Goal: Task Accomplishment & Management: Manage account settings

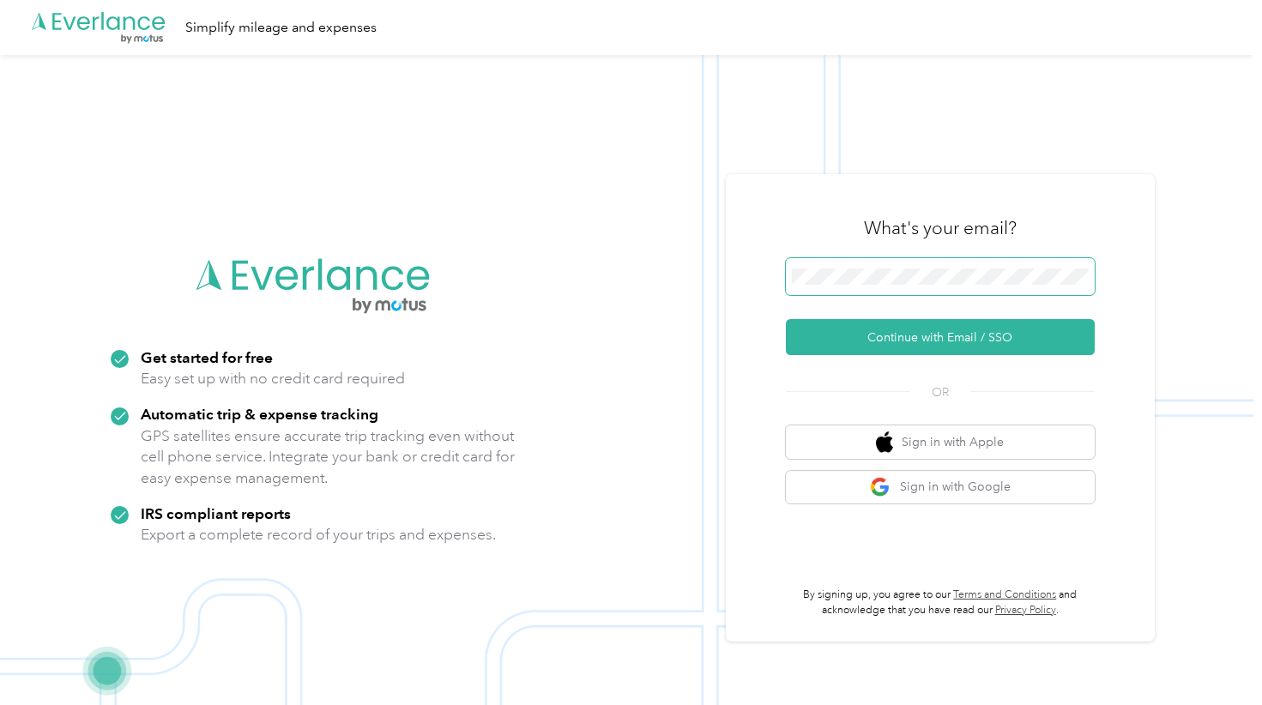
click at [936, 265] on span at bounding box center [940, 277] width 309 height 38
click at [778, 222] on div "What's your email? Continue with Email / SSO OR Sign in with Apple Sign in with…" at bounding box center [940, 408] width 429 height 468
click at [849, 257] on div "What's your email?" at bounding box center [940, 228] width 309 height 60
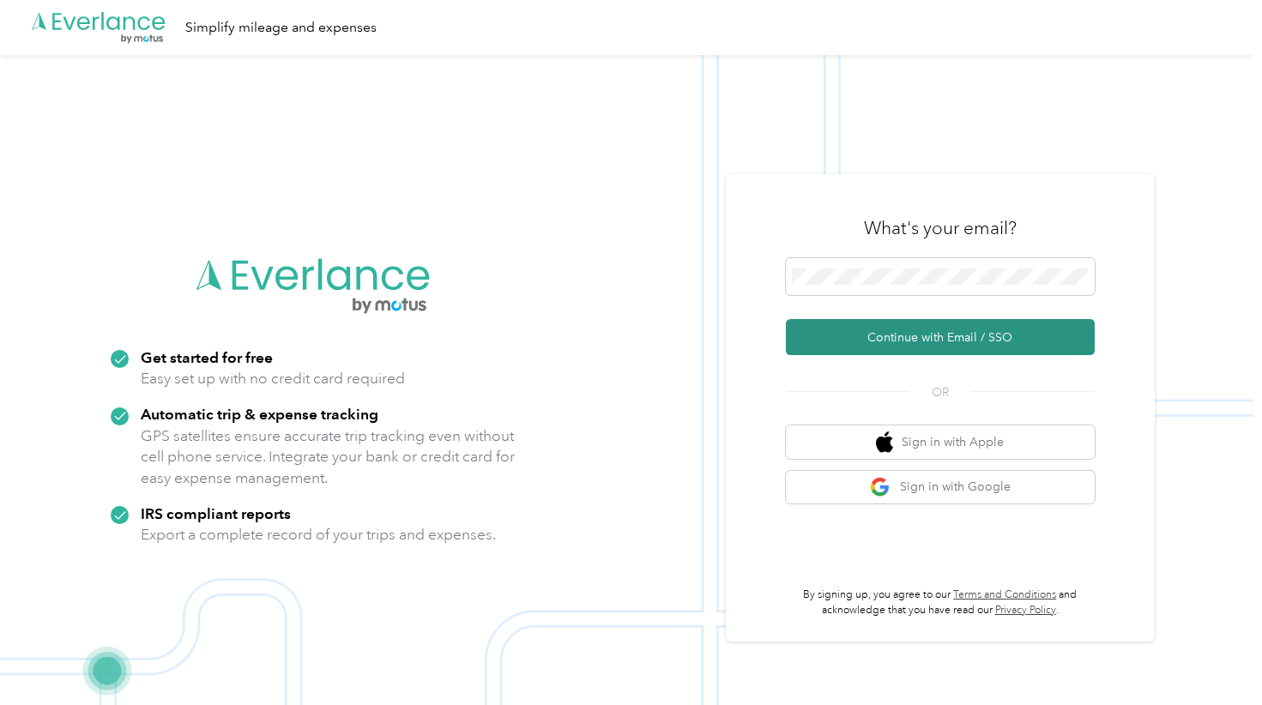
click at [867, 330] on button "Continue with Email / SSO" at bounding box center [940, 337] width 309 height 36
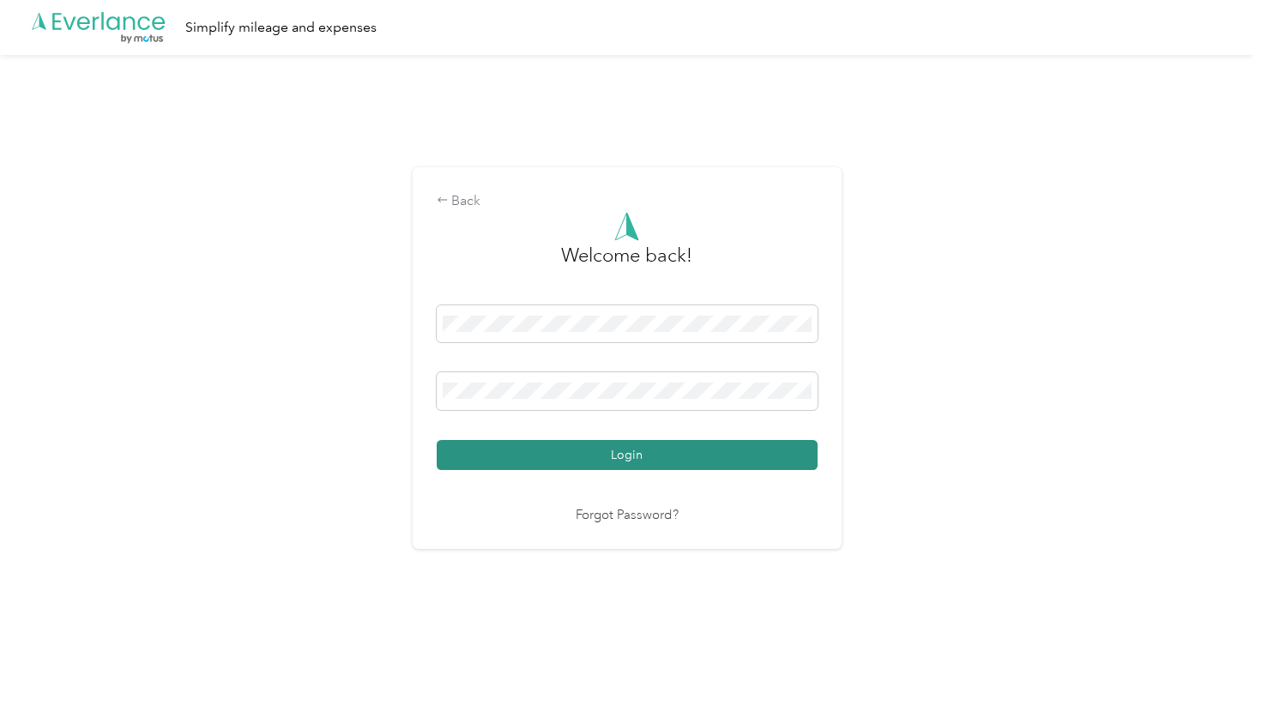
click at [622, 468] on button "Login" at bounding box center [627, 455] width 381 height 30
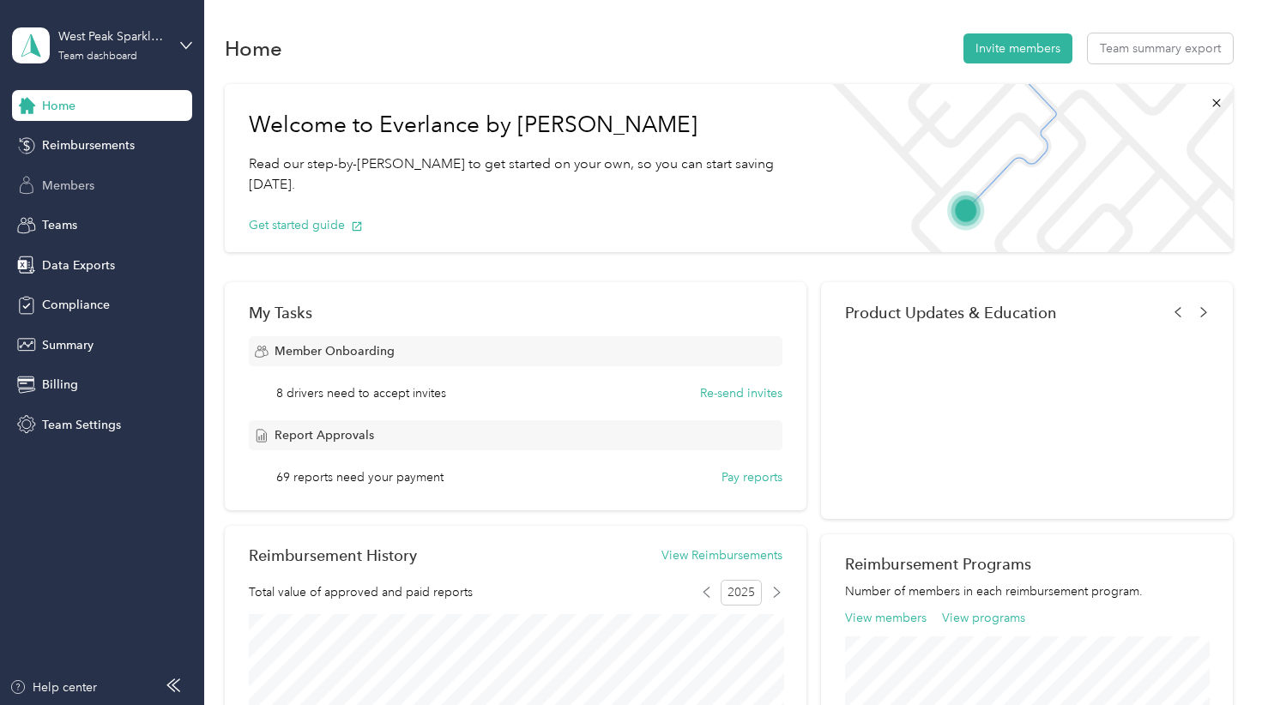
click at [77, 190] on span "Members" at bounding box center [68, 186] width 52 height 18
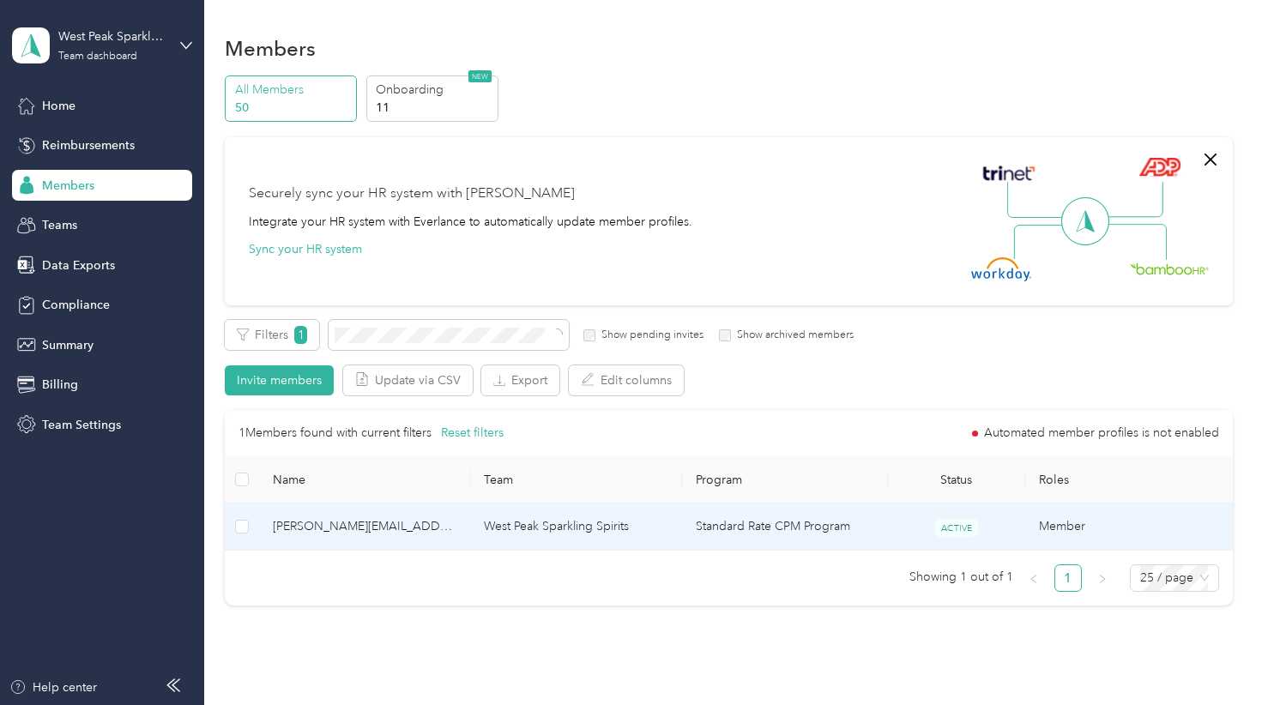
click at [371, 534] on span "[PERSON_NAME][EMAIL_ADDRESS][DOMAIN_NAME]" at bounding box center [365, 526] width 184 height 19
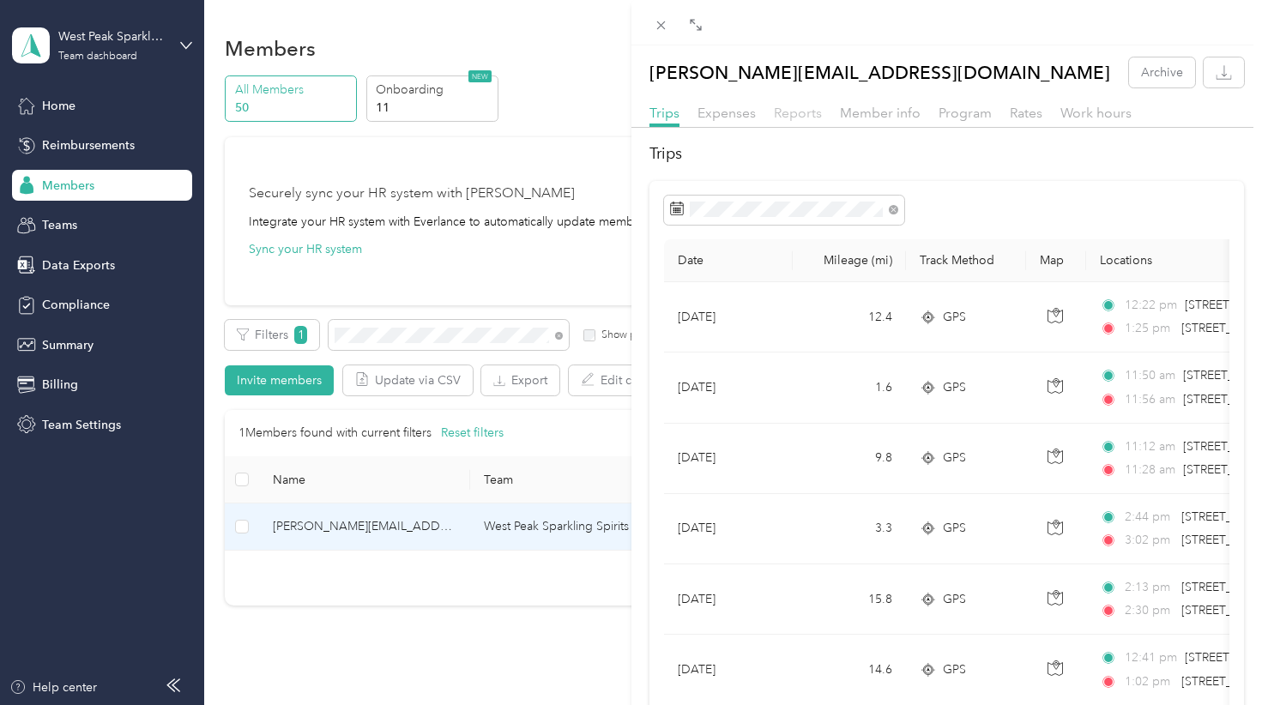
click at [788, 112] on span "Reports" at bounding box center [798, 113] width 48 height 16
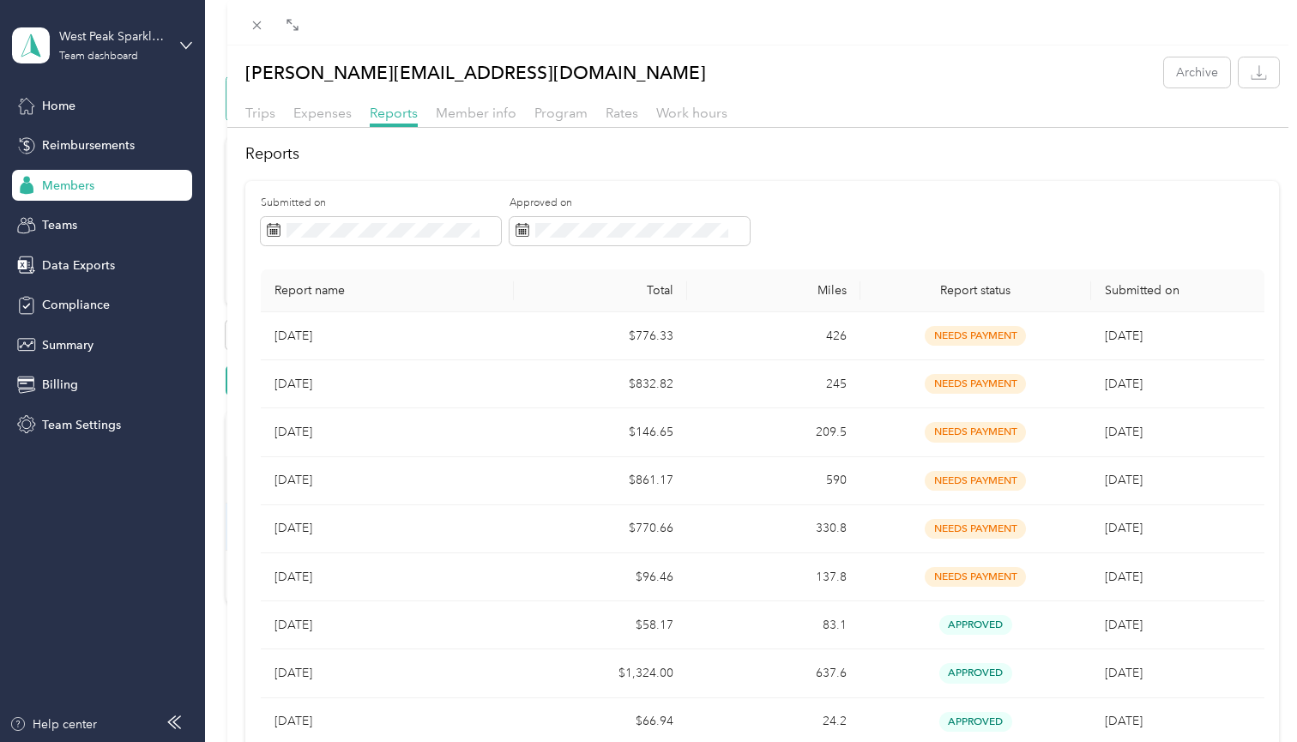
drag, startPoint x: 644, startPoint y: 182, endPoint x: 229, endPoint y: 163, distance: 415.7
click at [229, 163] on div at bounding box center [227, 371] width 12 height 742
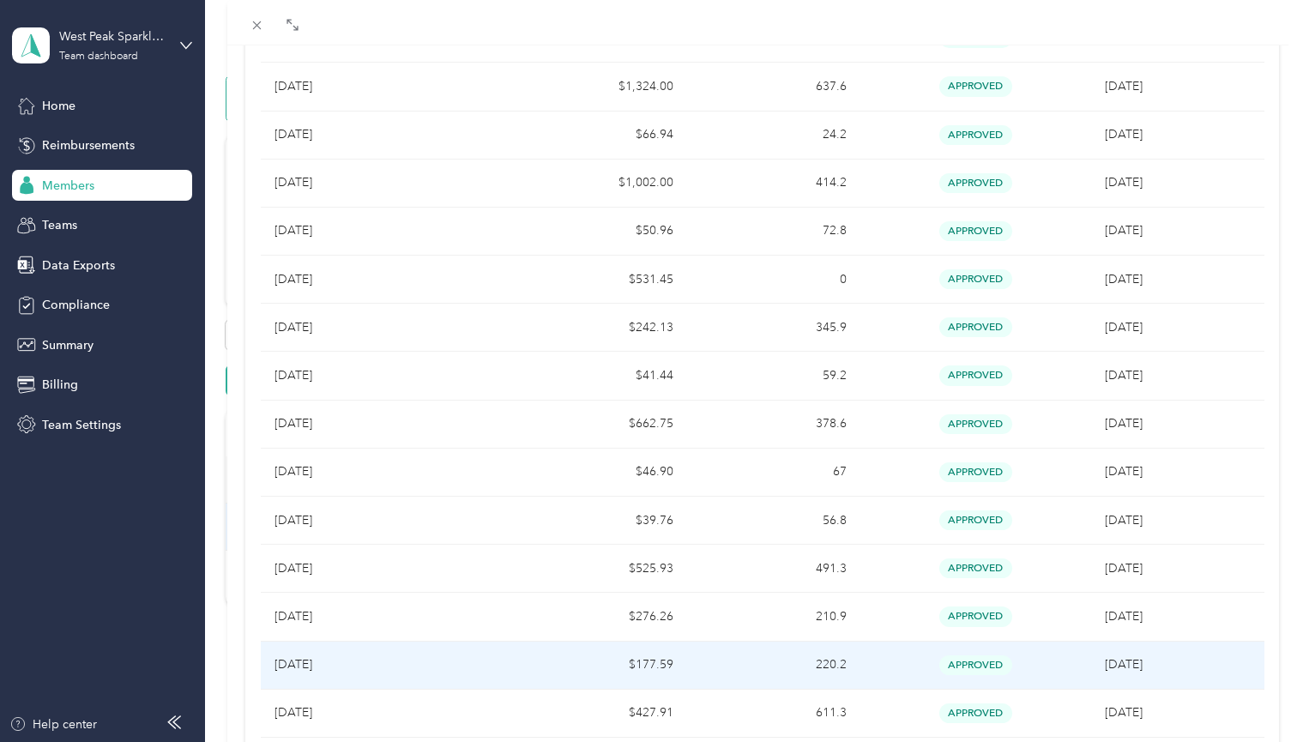
scroll to position [585, 0]
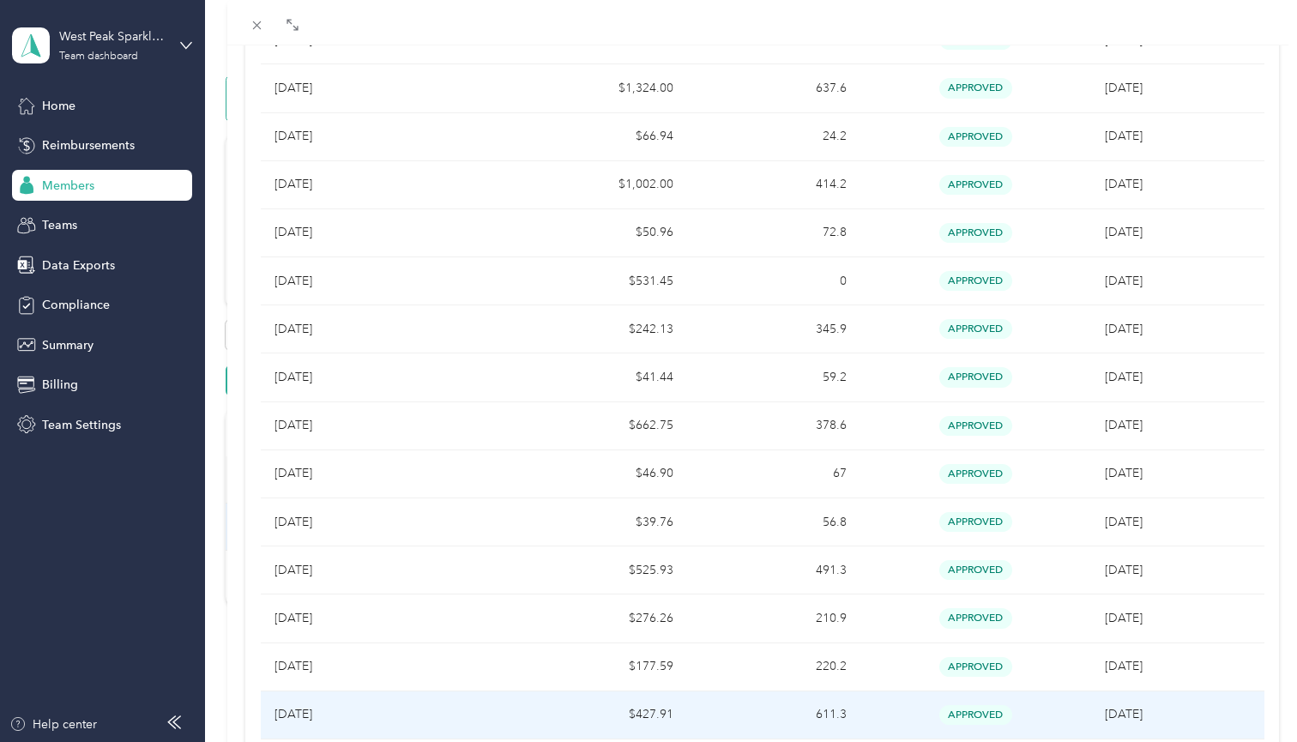
click at [648, 704] on td "$427.91" at bounding box center [600, 716] width 173 height 48
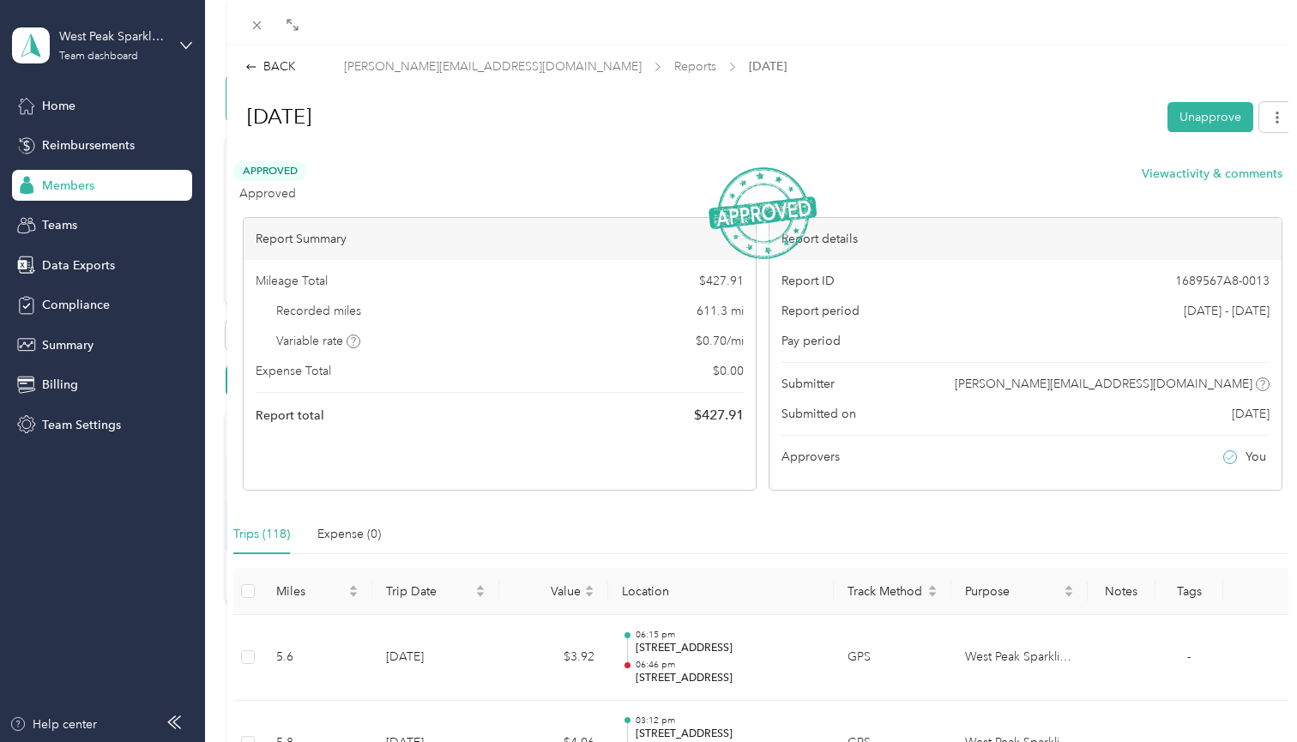
scroll to position [0, 0]
click at [674, 69] on span "Reports" at bounding box center [695, 66] width 42 height 18
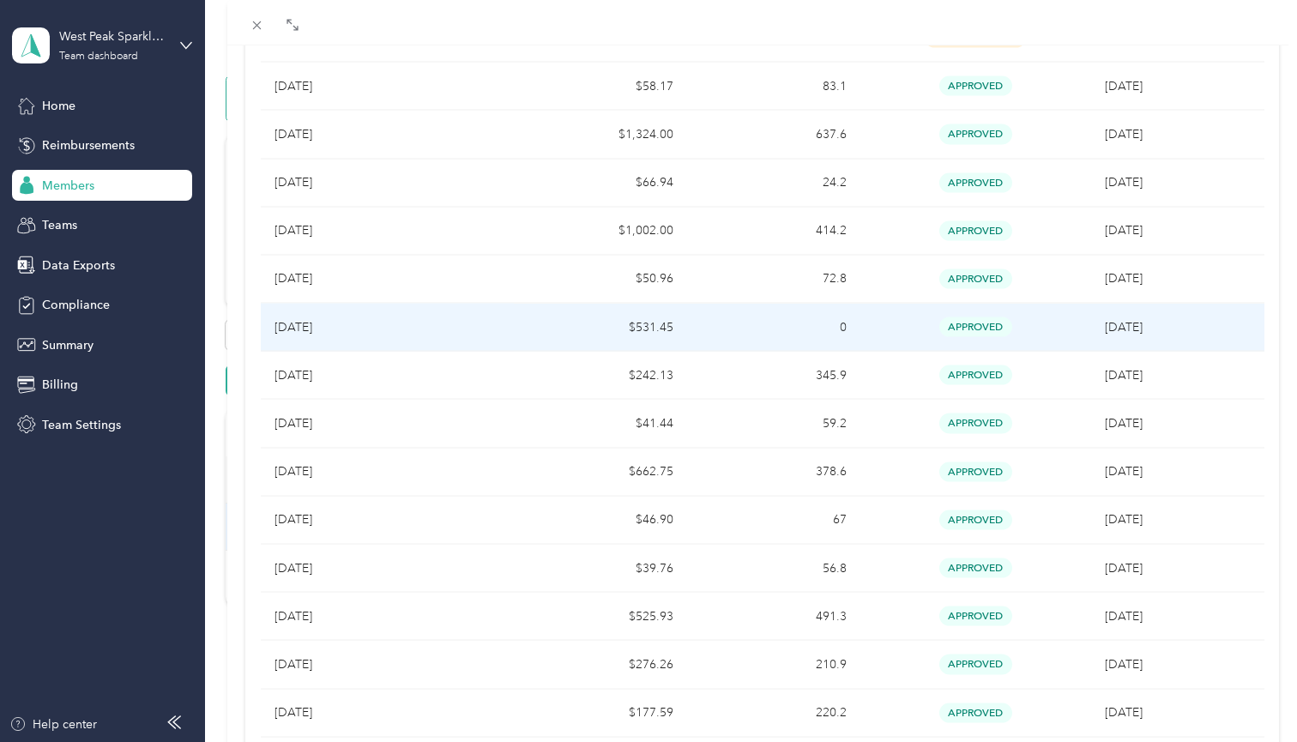
scroll to position [622, 0]
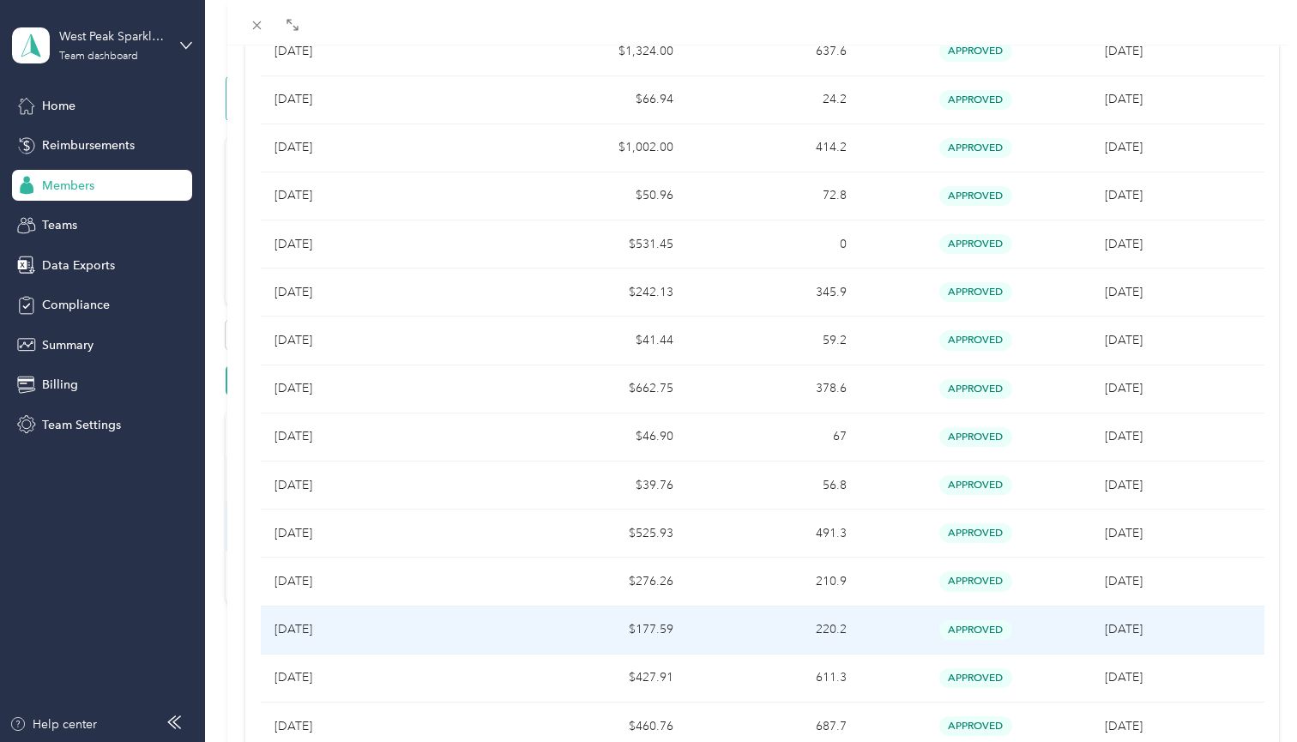
click at [649, 624] on td "$177.59" at bounding box center [600, 631] width 173 height 48
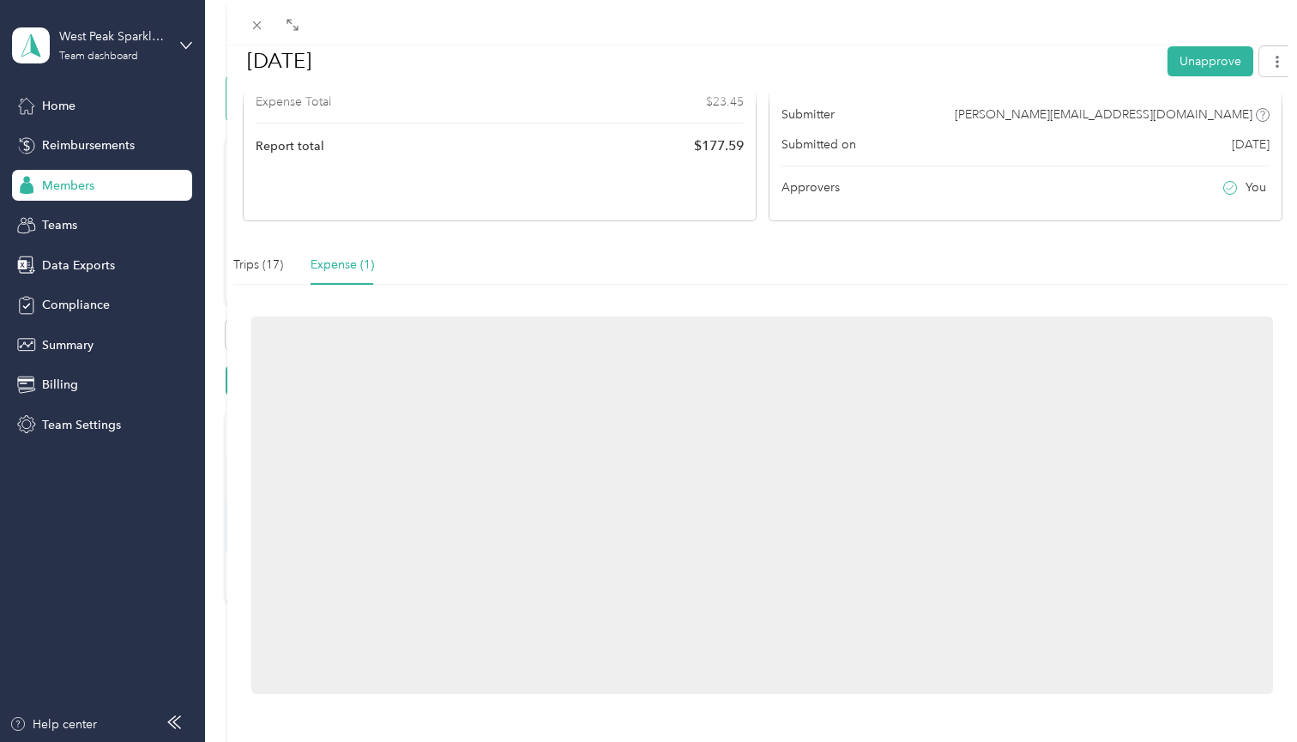
scroll to position [30, 0]
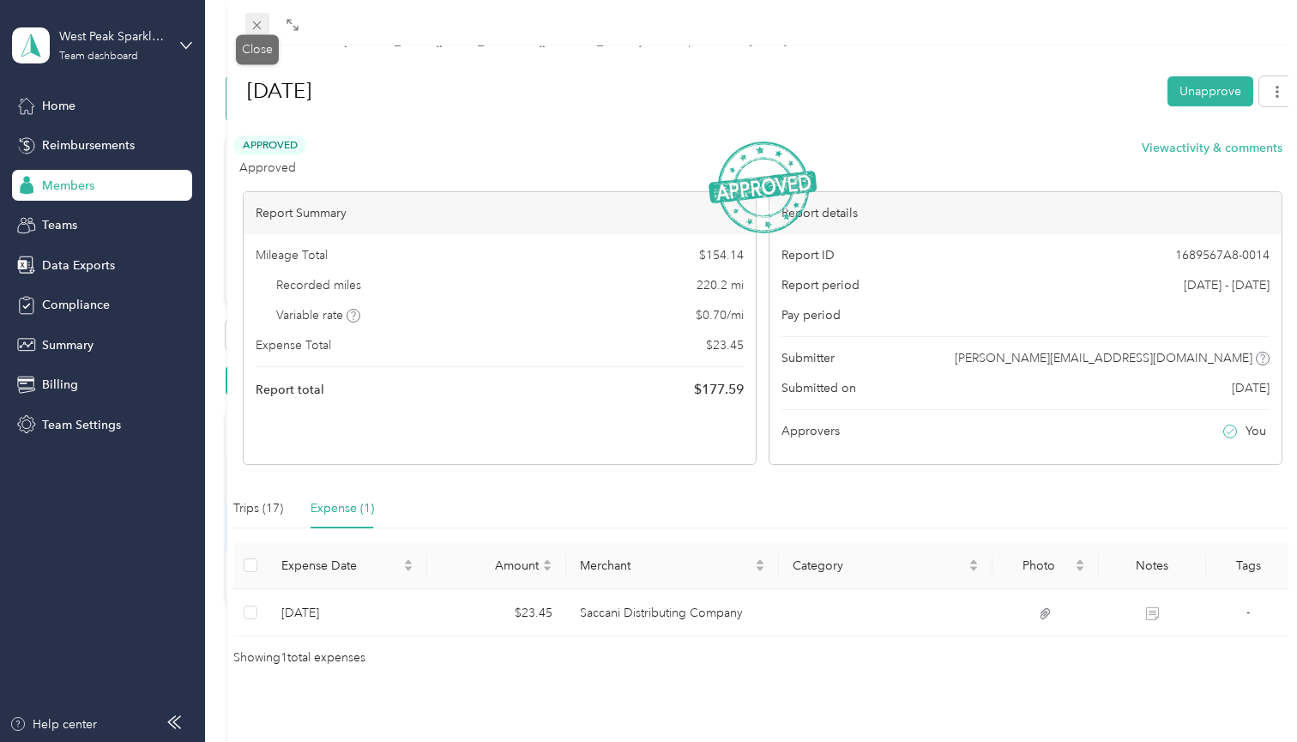
click at [256, 21] on icon at bounding box center [257, 25] width 15 height 15
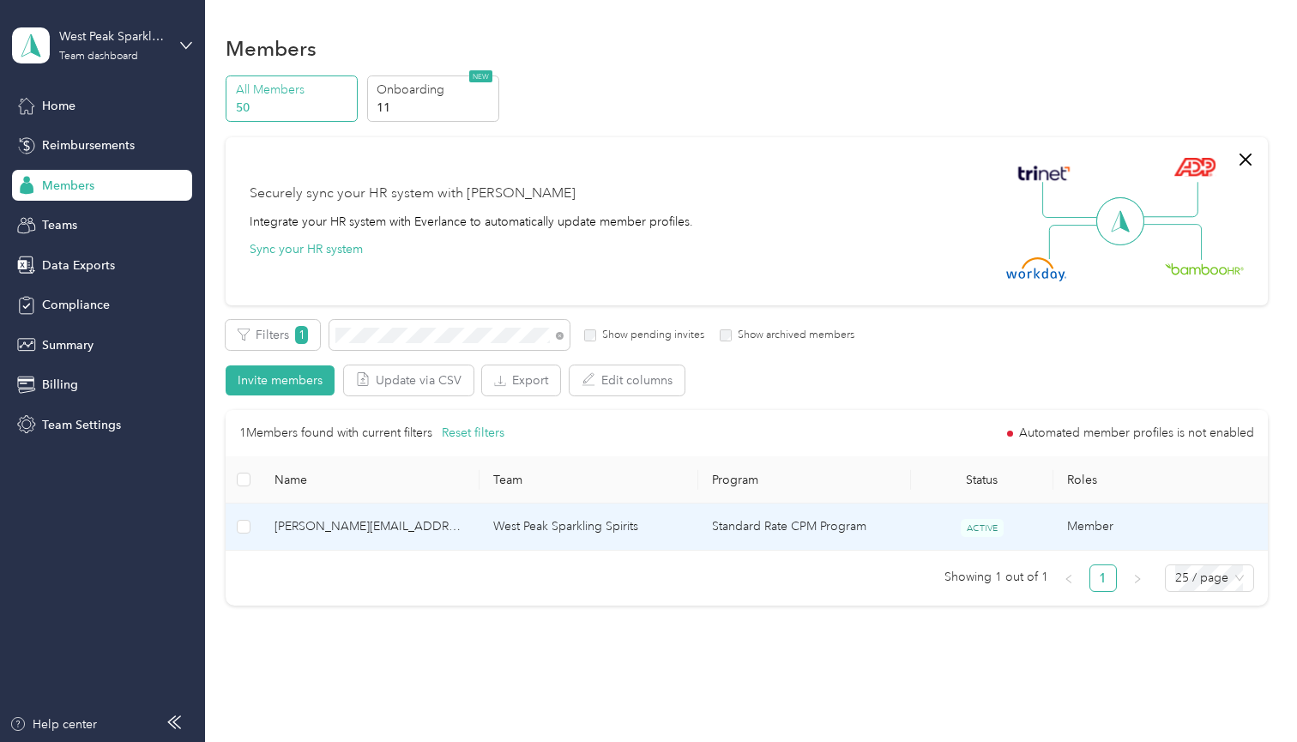
click at [398, 525] on span "[PERSON_NAME][EMAIL_ADDRESS][DOMAIN_NAME]" at bounding box center [370, 526] width 191 height 19
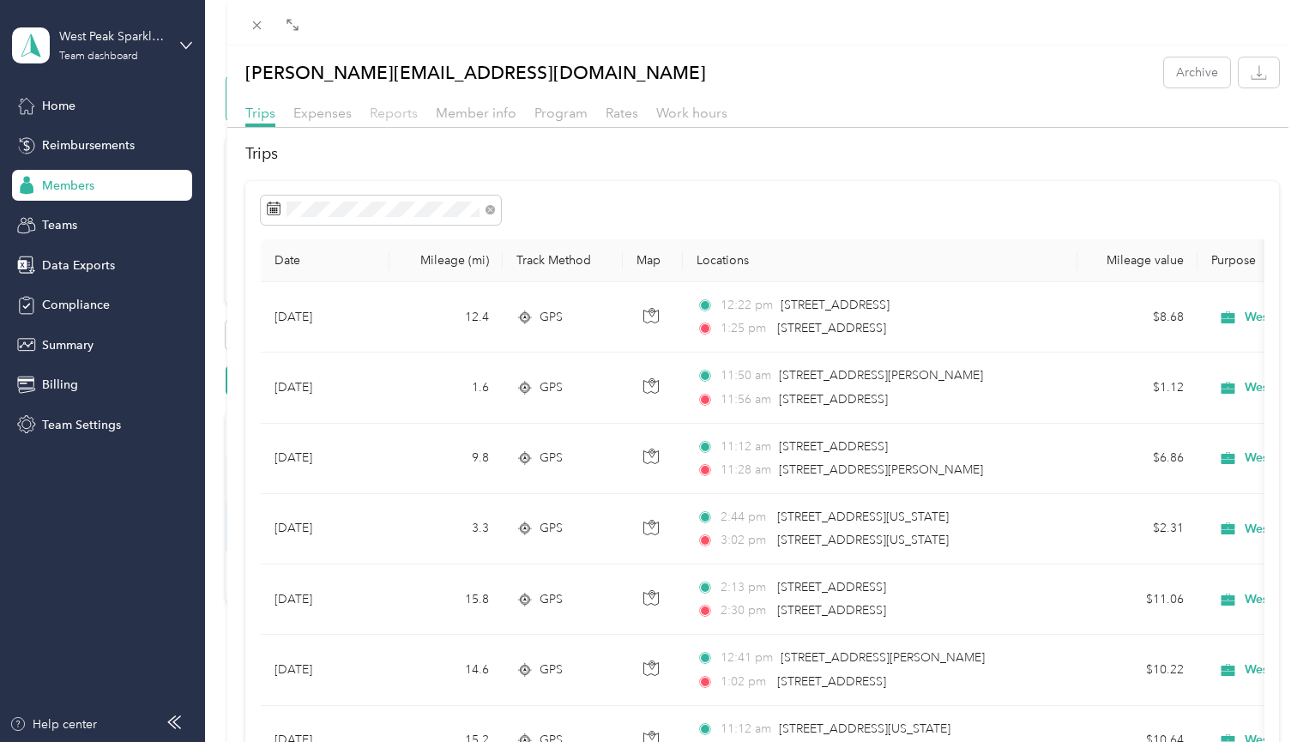
click at [408, 119] on span "Reports" at bounding box center [394, 113] width 48 height 16
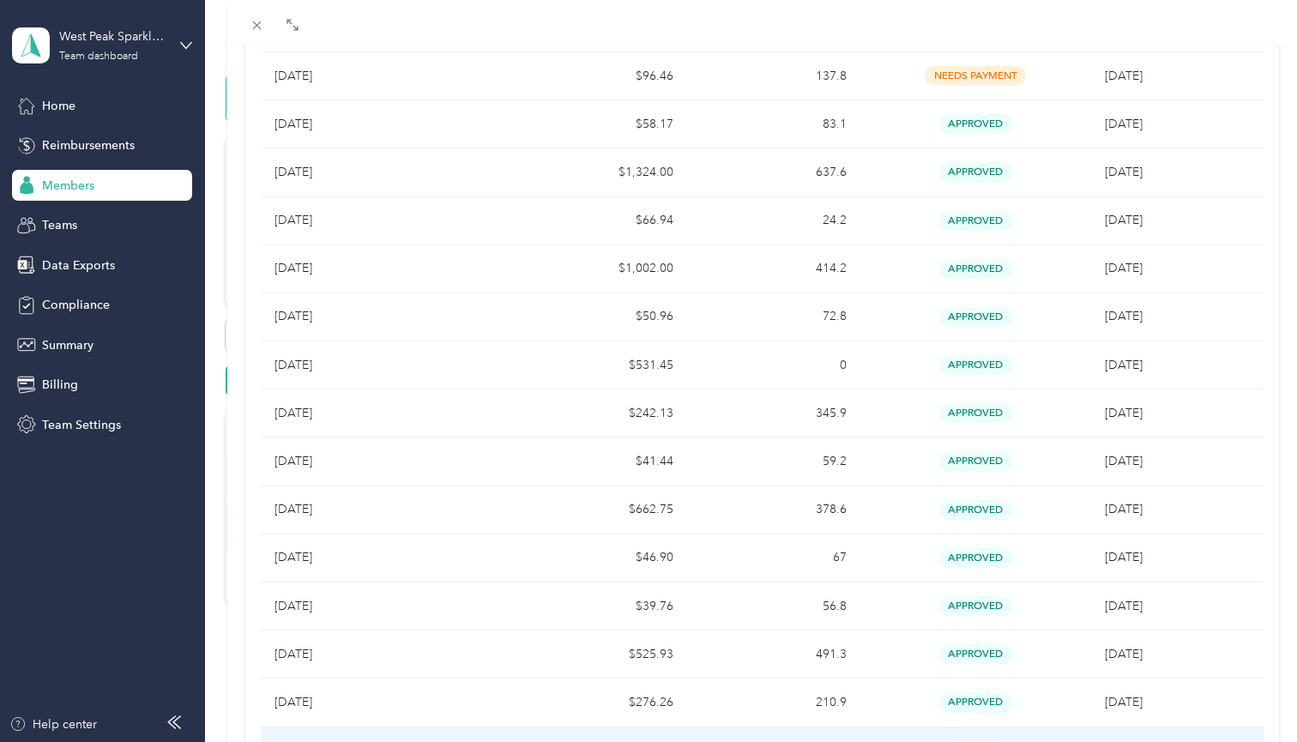
scroll to position [491, 0]
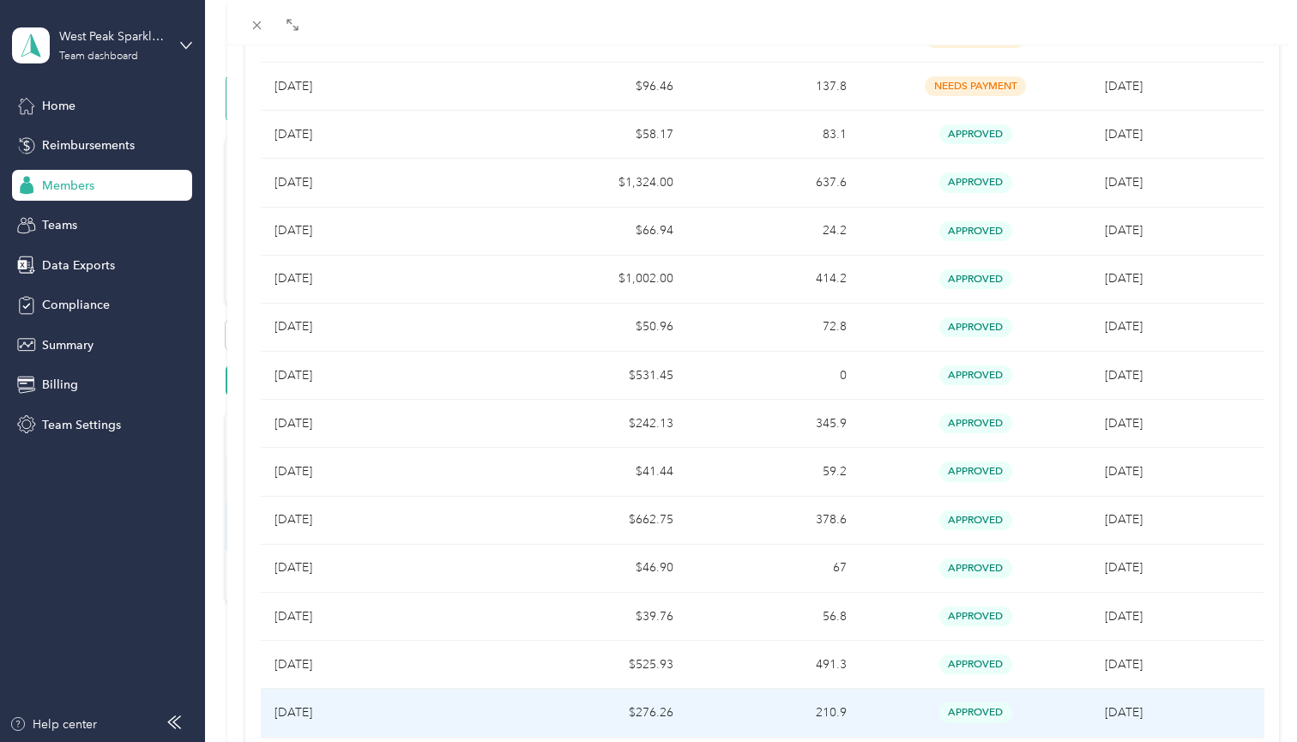
click at [639, 704] on td "$276.26" at bounding box center [600, 713] width 173 height 48
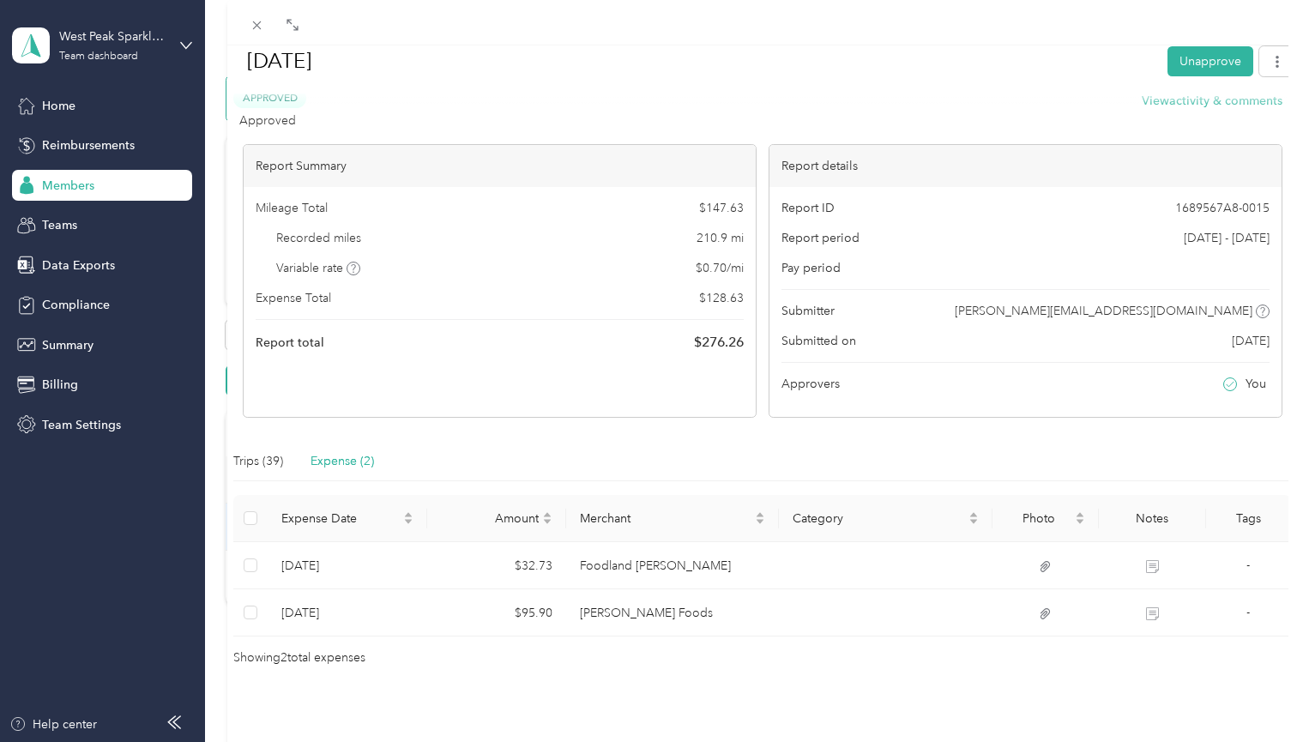
scroll to position [77, 0]
click at [257, 23] on icon at bounding box center [257, 25] width 15 height 15
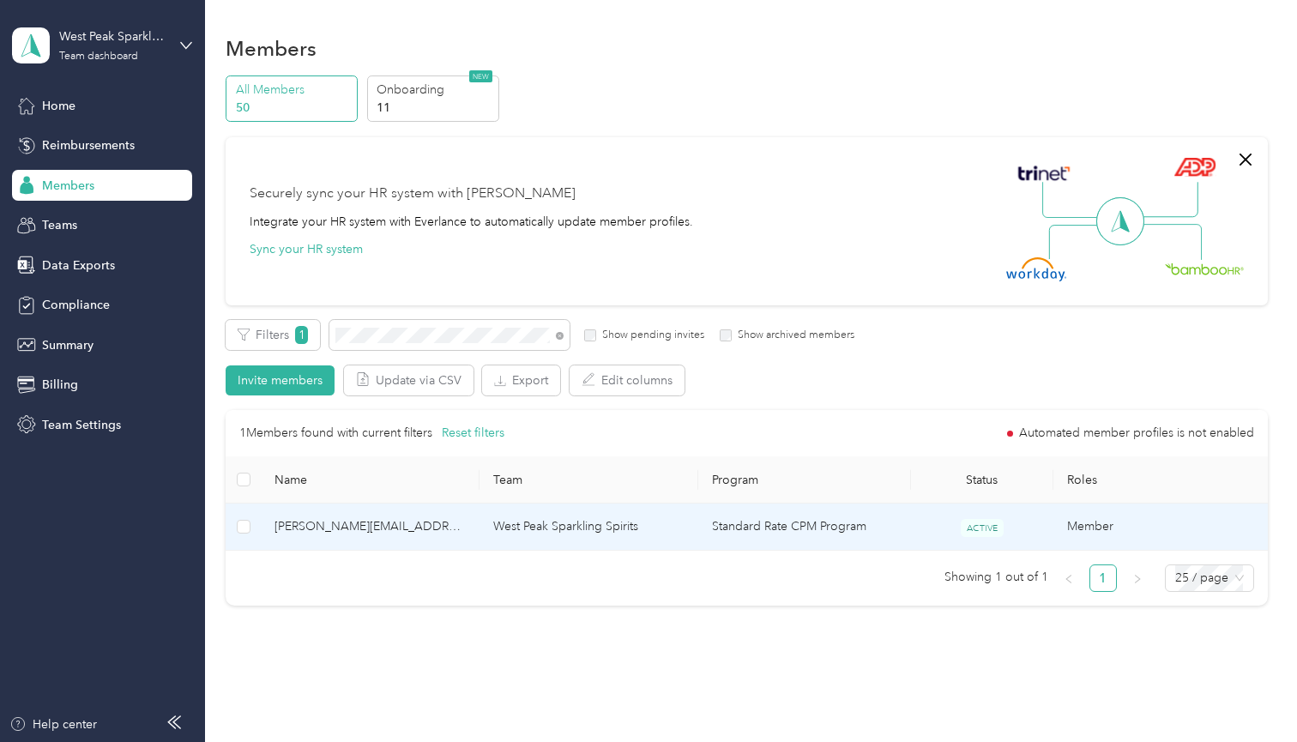
click at [358, 528] on span "[PERSON_NAME][EMAIL_ADDRESS][DOMAIN_NAME]" at bounding box center [370, 526] width 191 height 19
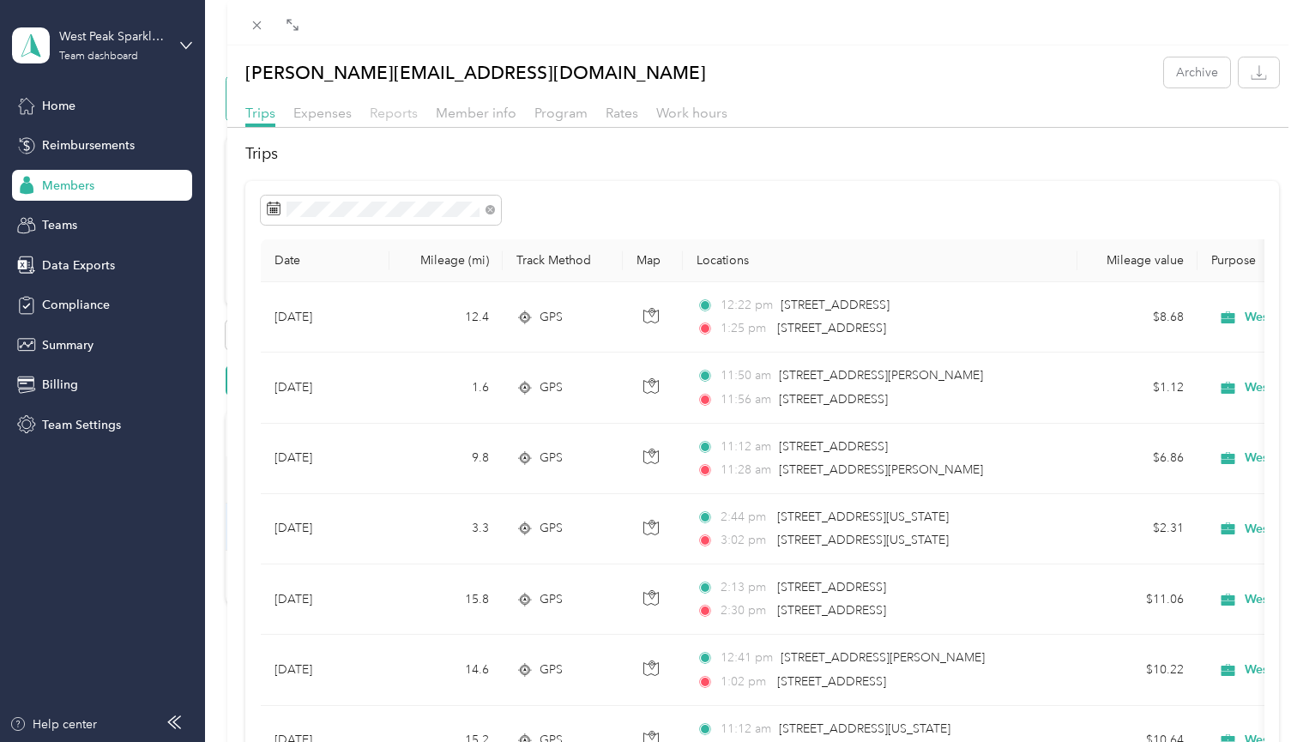
click at [390, 118] on span "Reports" at bounding box center [394, 113] width 48 height 16
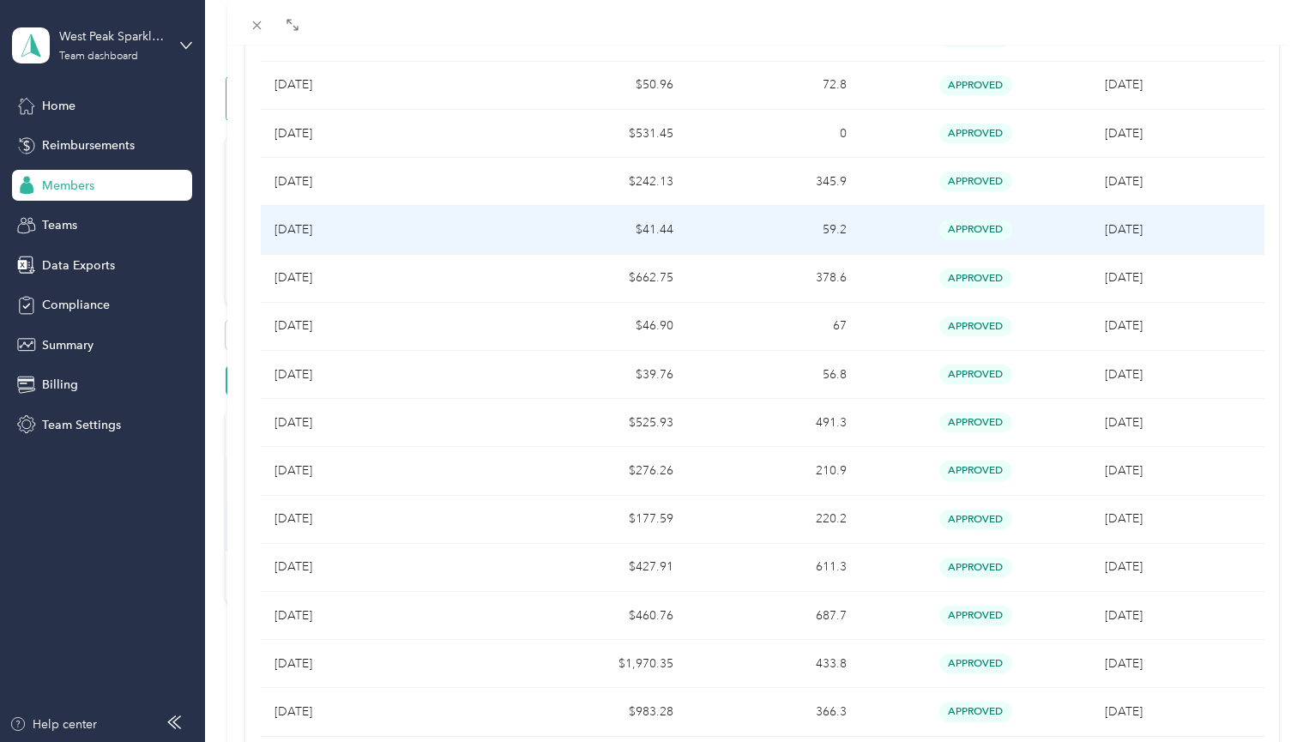
scroll to position [735, 0]
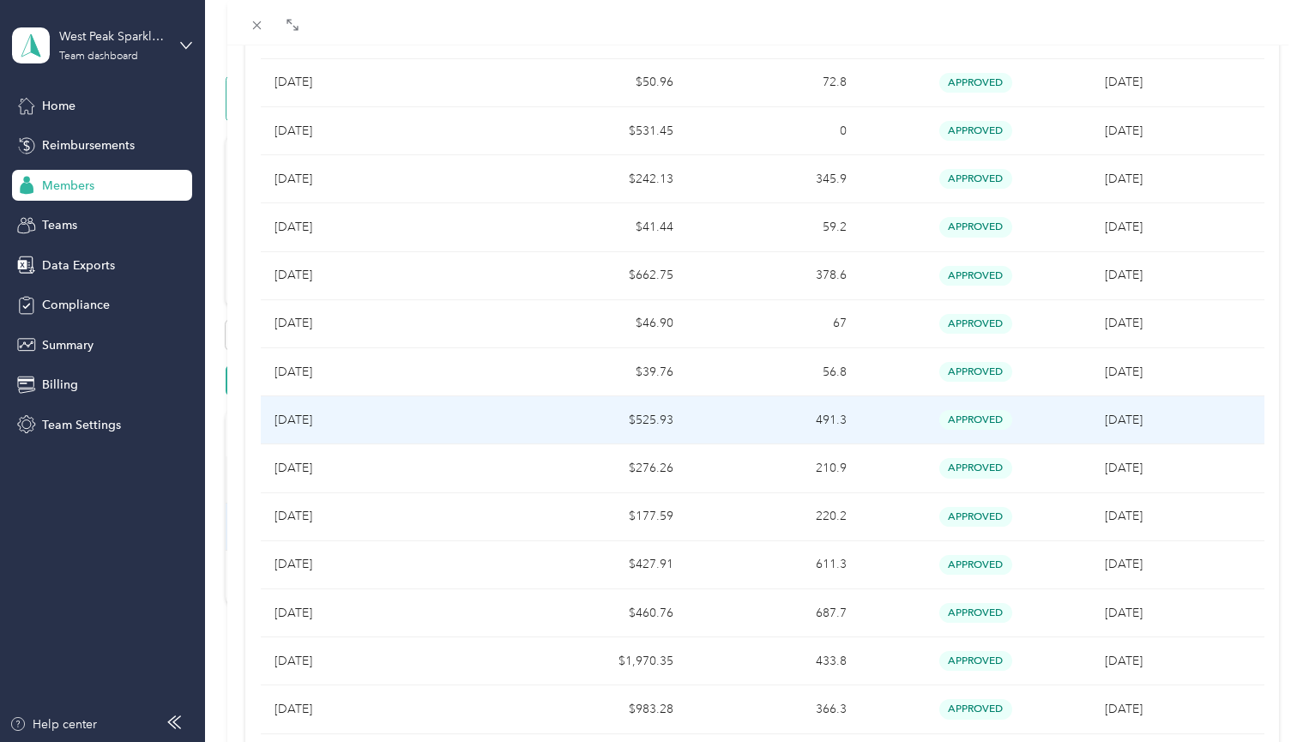
click at [445, 422] on p "[DATE]" at bounding box center [388, 420] width 226 height 19
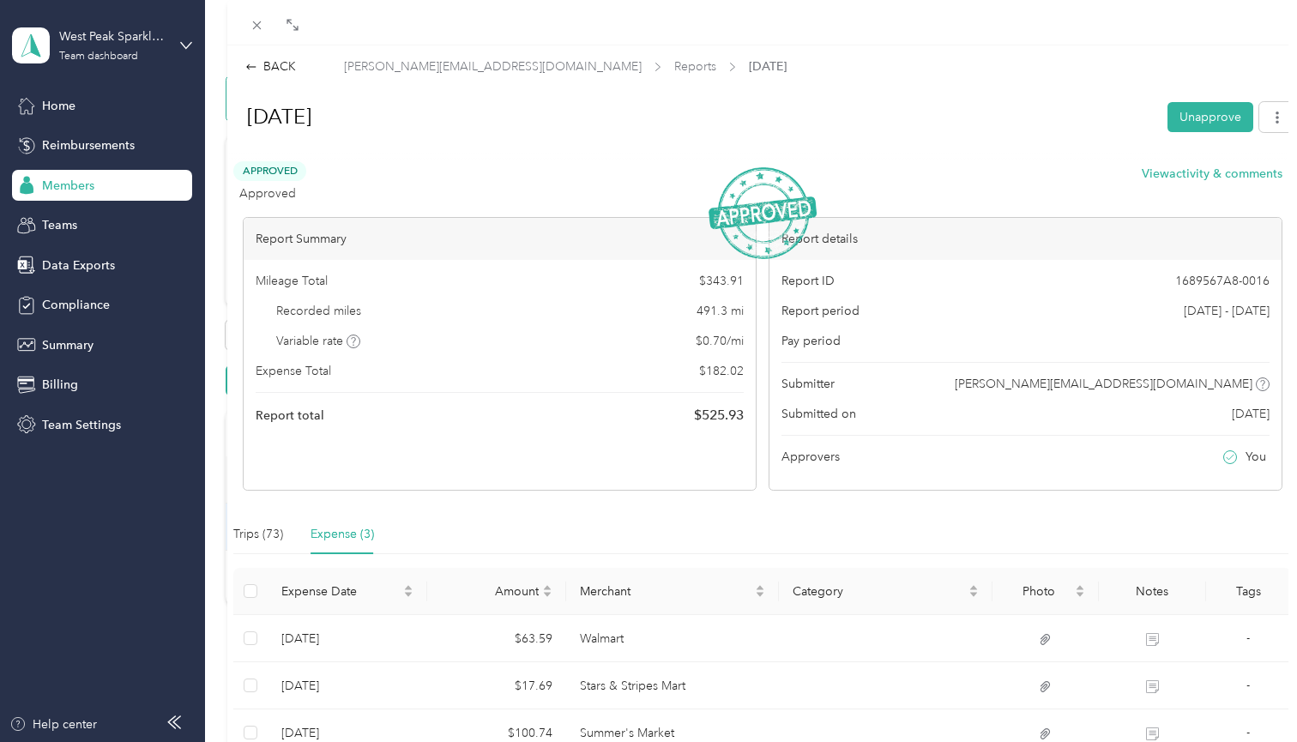
scroll to position [0, 0]
click at [277, 67] on div "BACK" at bounding box center [270, 66] width 51 height 18
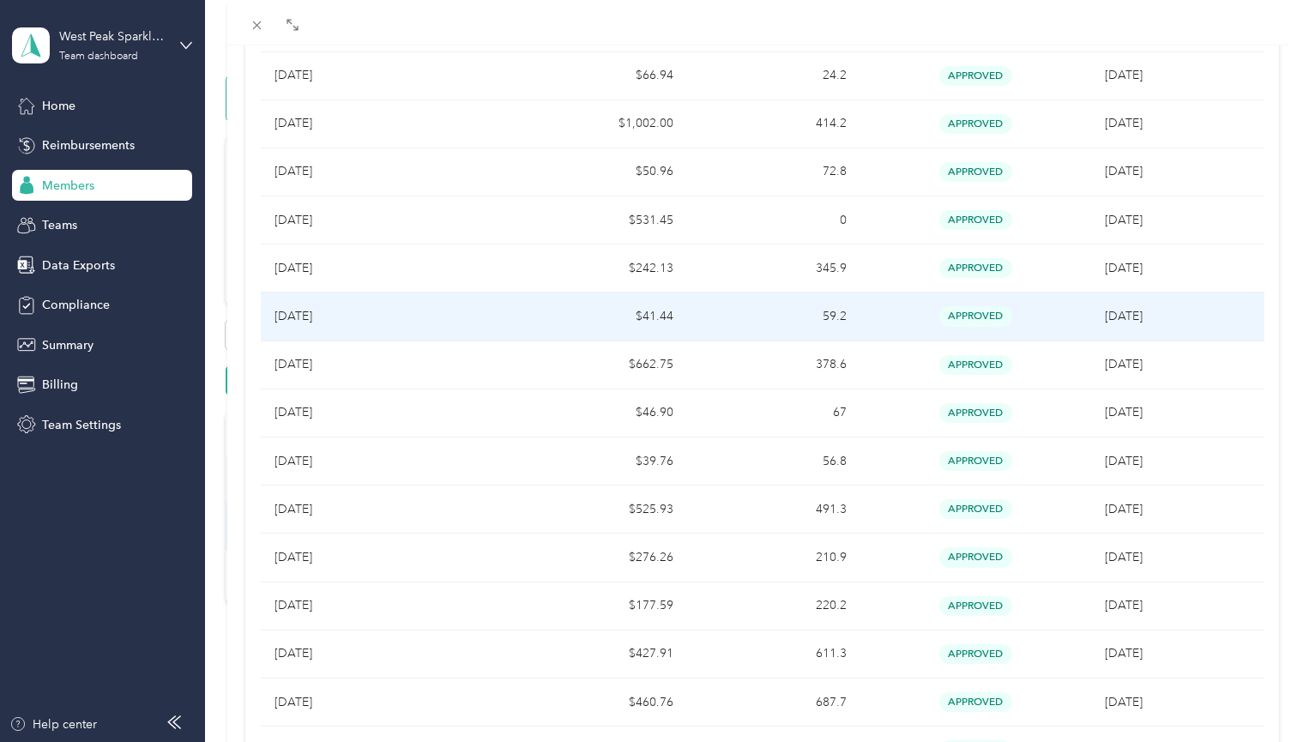
scroll to position [666, 0]
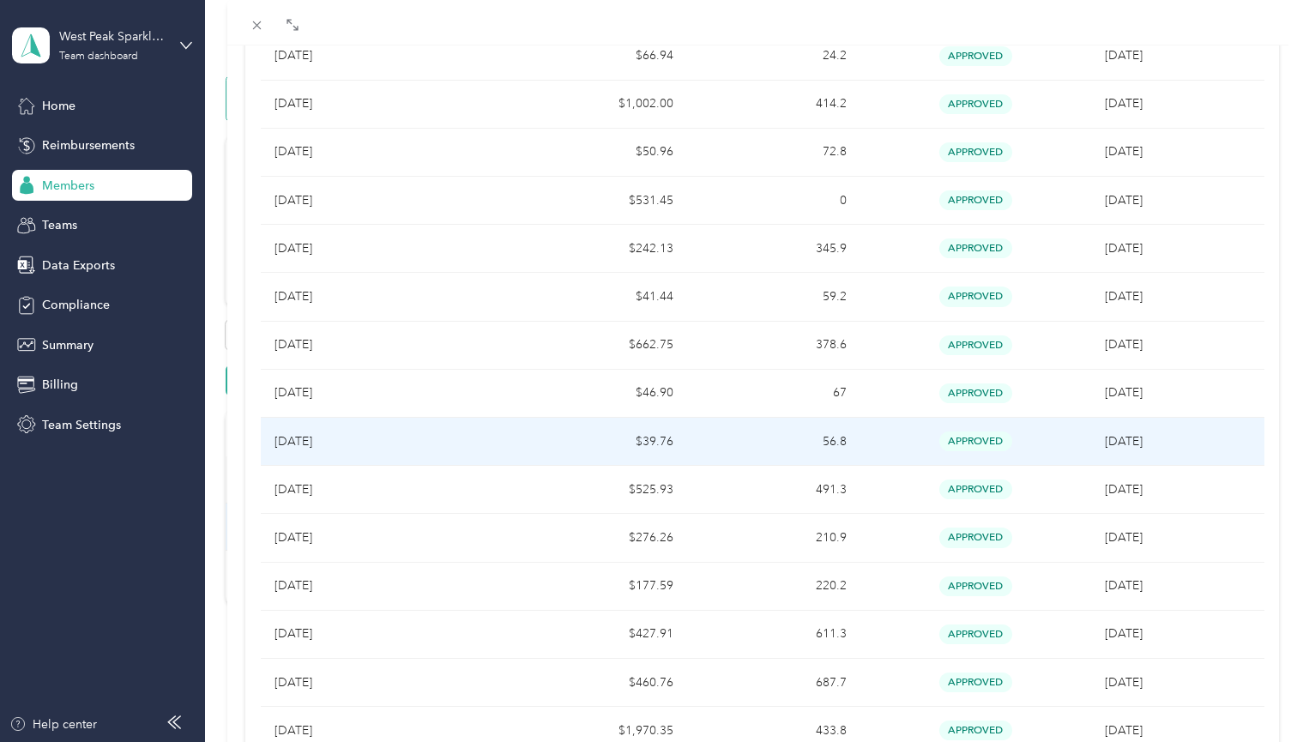
click at [316, 435] on p "[DATE]" at bounding box center [388, 441] width 226 height 19
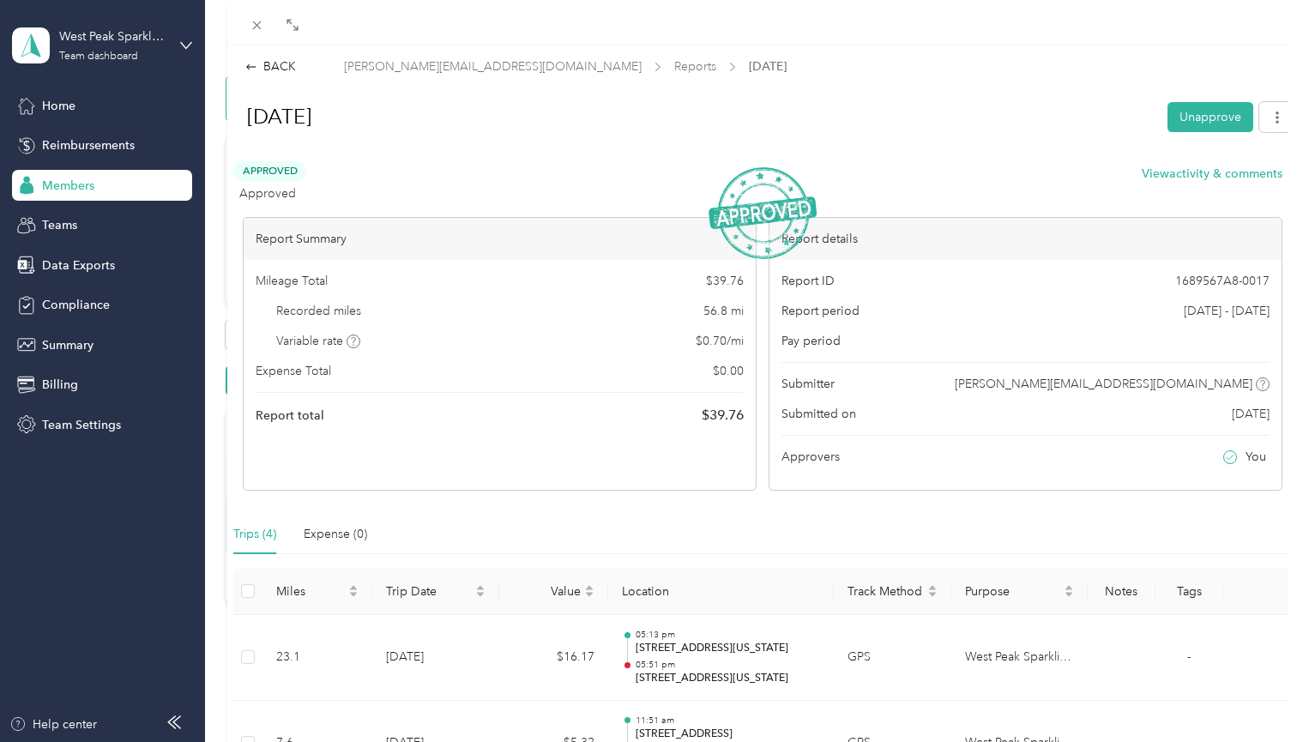
scroll to position [0, 0]
click at [257, 63] on icon at bounding box center [251, 67] width 12 height 12
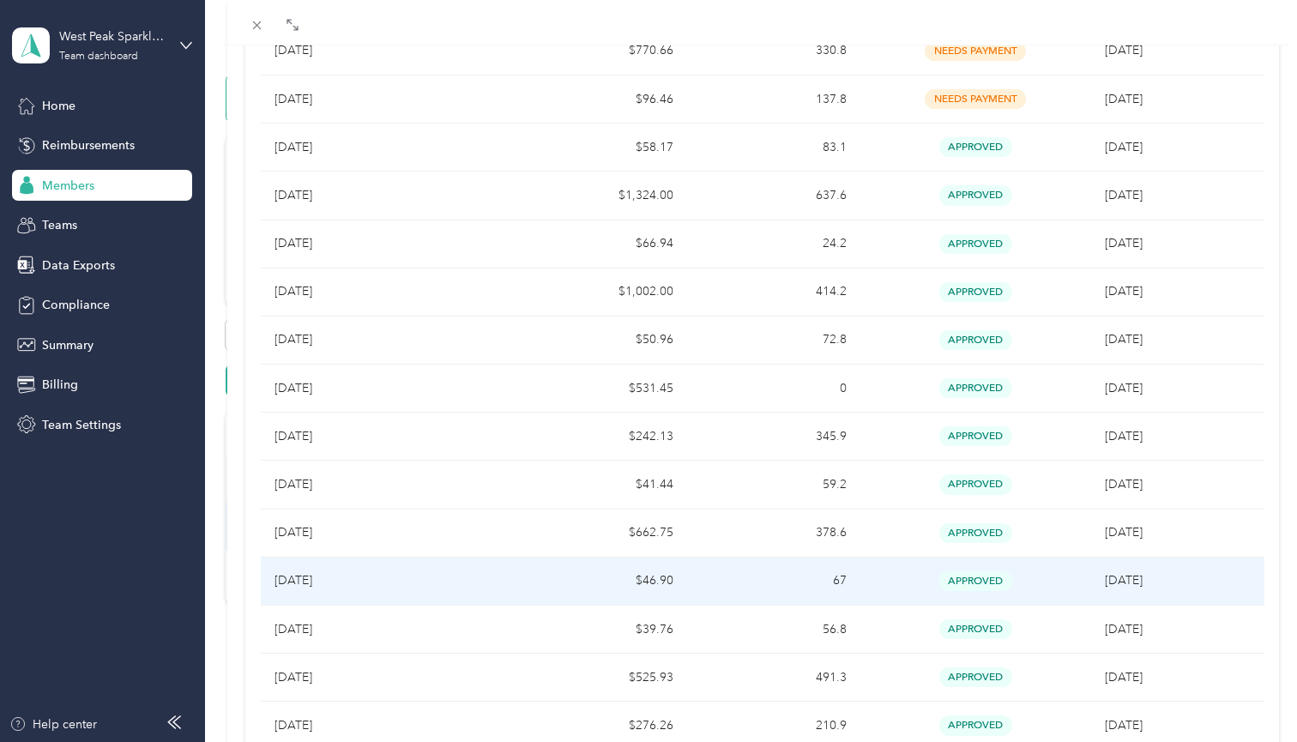
click at [473, 583] on p "[DATE]" at bounding box center [388, 580] width 226 height 19
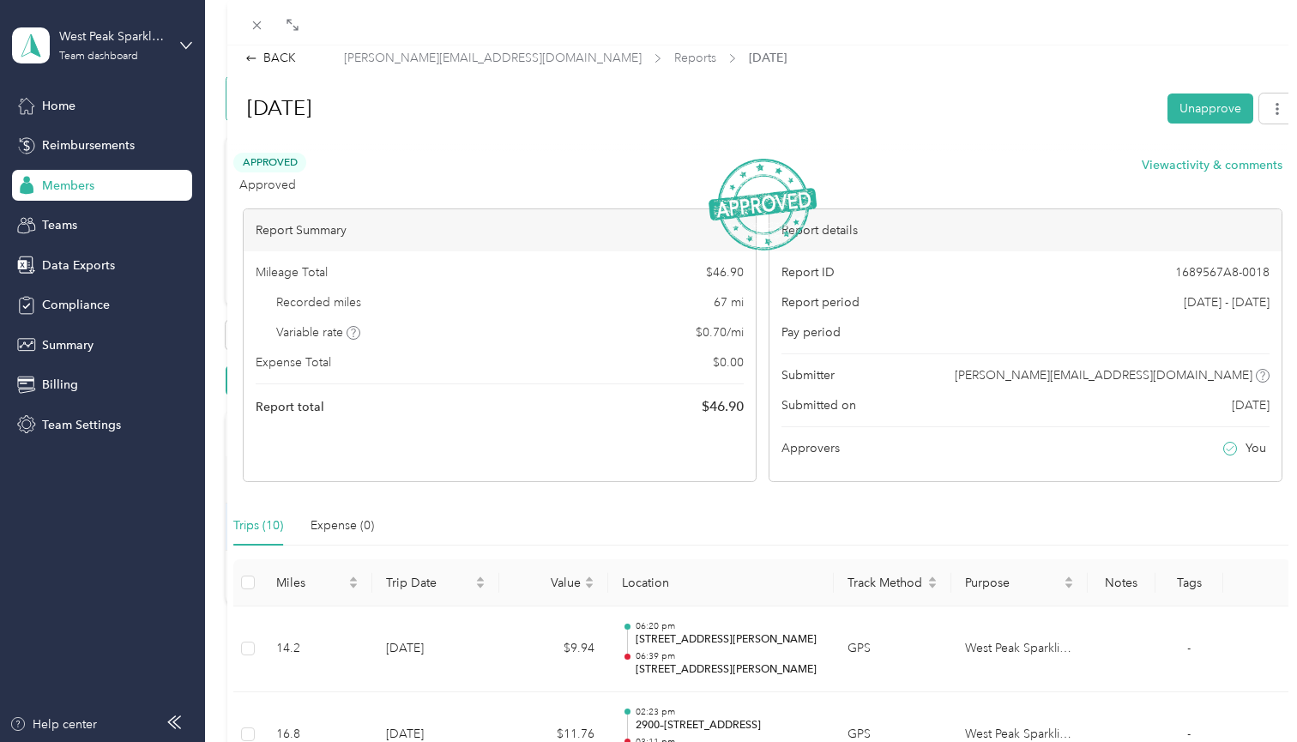
scroll to position [7, 0]
click at [256, 60] on icon at bounding box center [251, 60] width 12 height 12
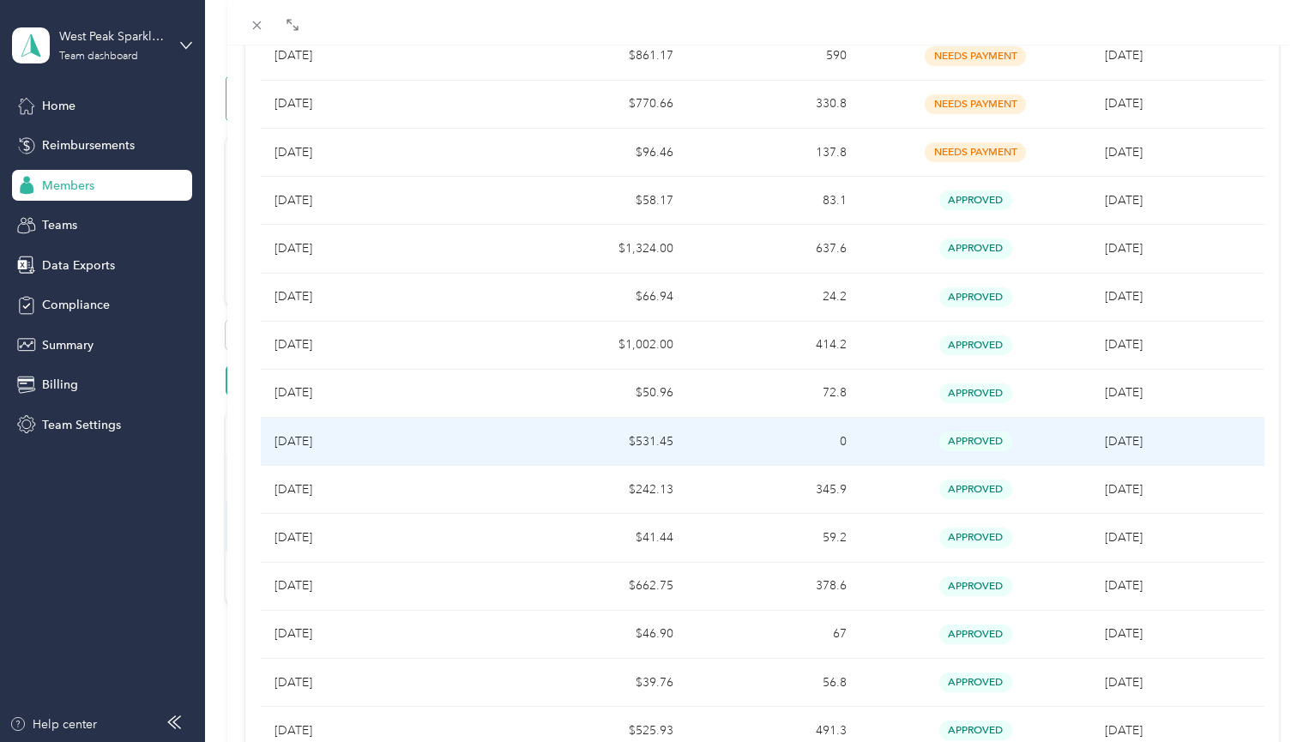
scroll to position [426, 0]
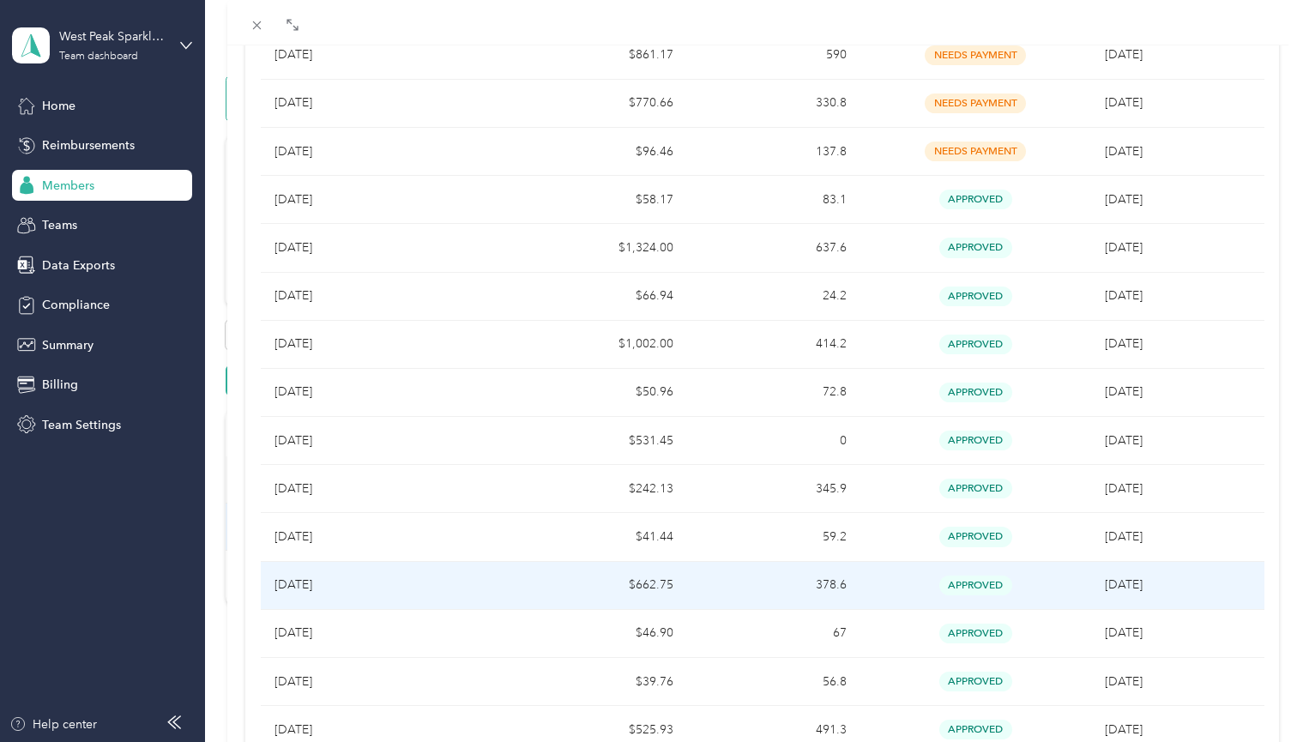
click at [432, 581] on p "[DATE]" at bounding box center [388, 585] width 226 height 19
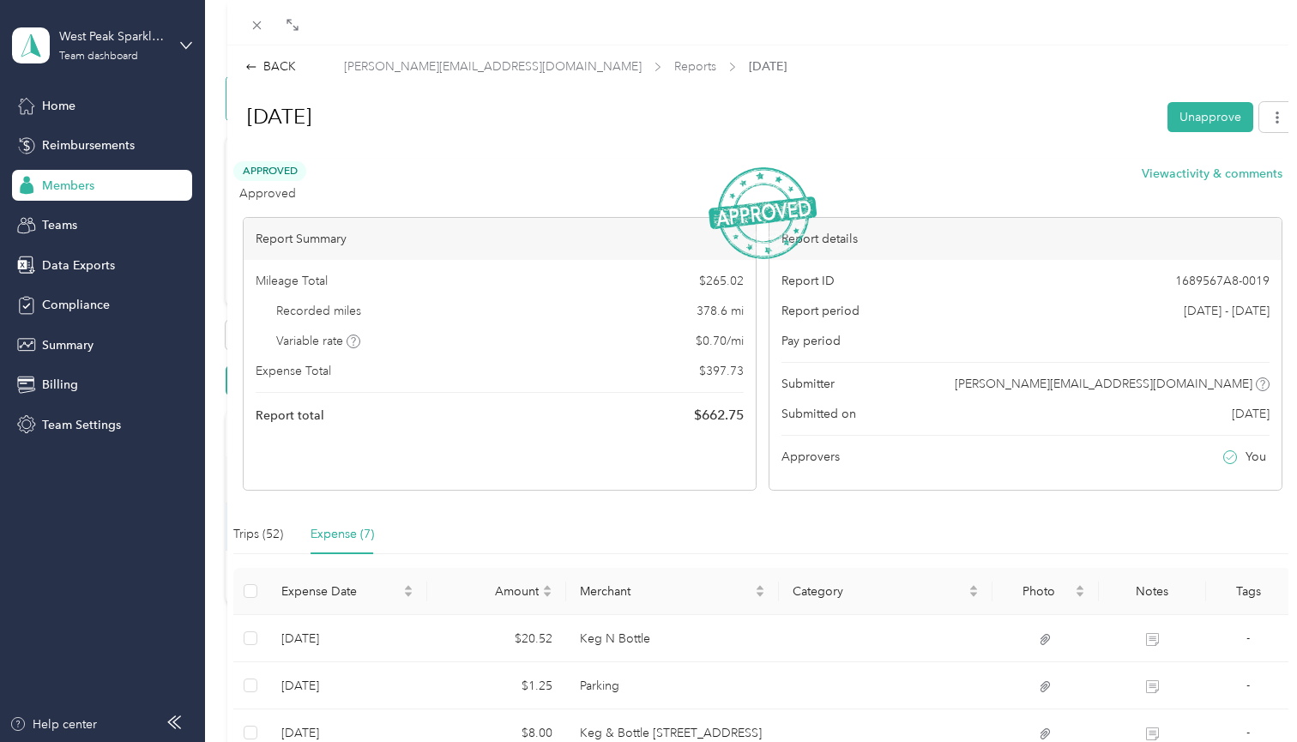
scroll to position [0, 0]
click at [273, 67] on div "BACK" at bounding box center [270, 66] width 51 height 18
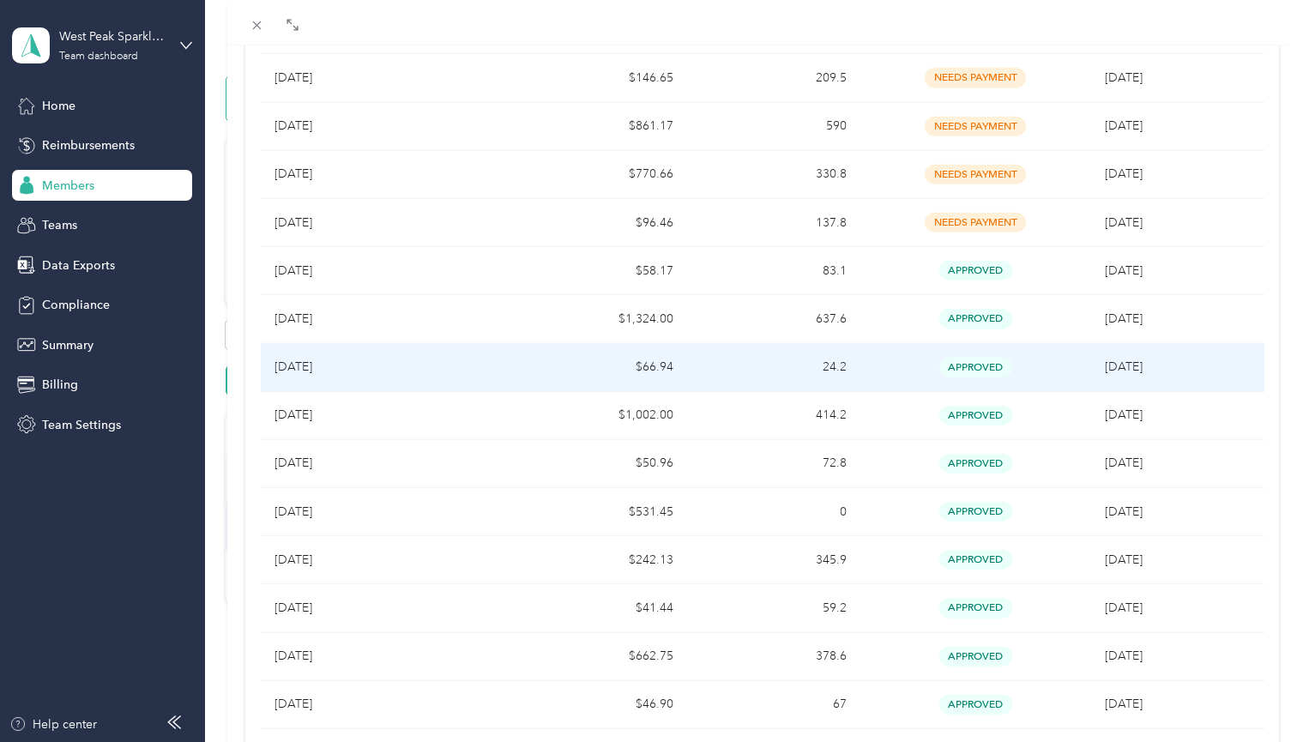
scroll to position [373, 0]
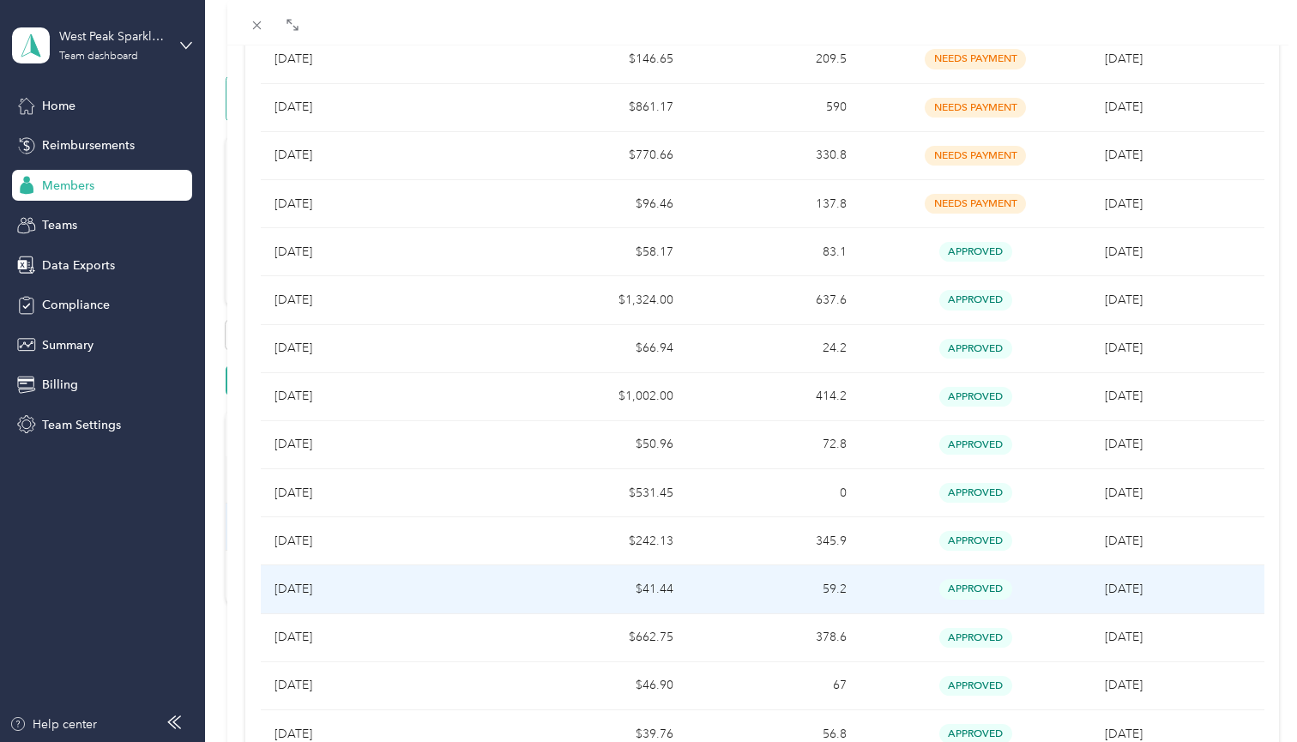
click at [541, 585] on td "$41.44" at bounding box center [600, 589] width 173 height 48
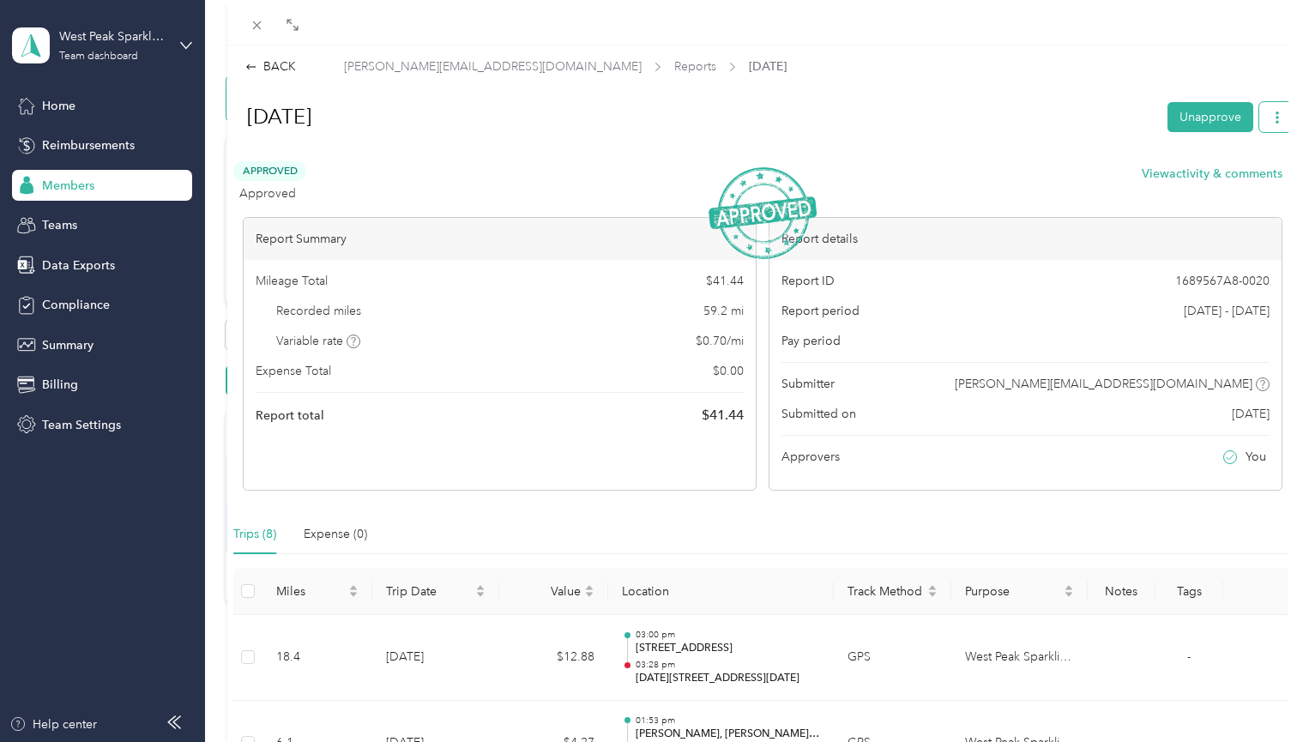
scroll to position [0, 0]
click at [269, 70] on div "BACK" at bounding box center [270, 66] width 51 height 18
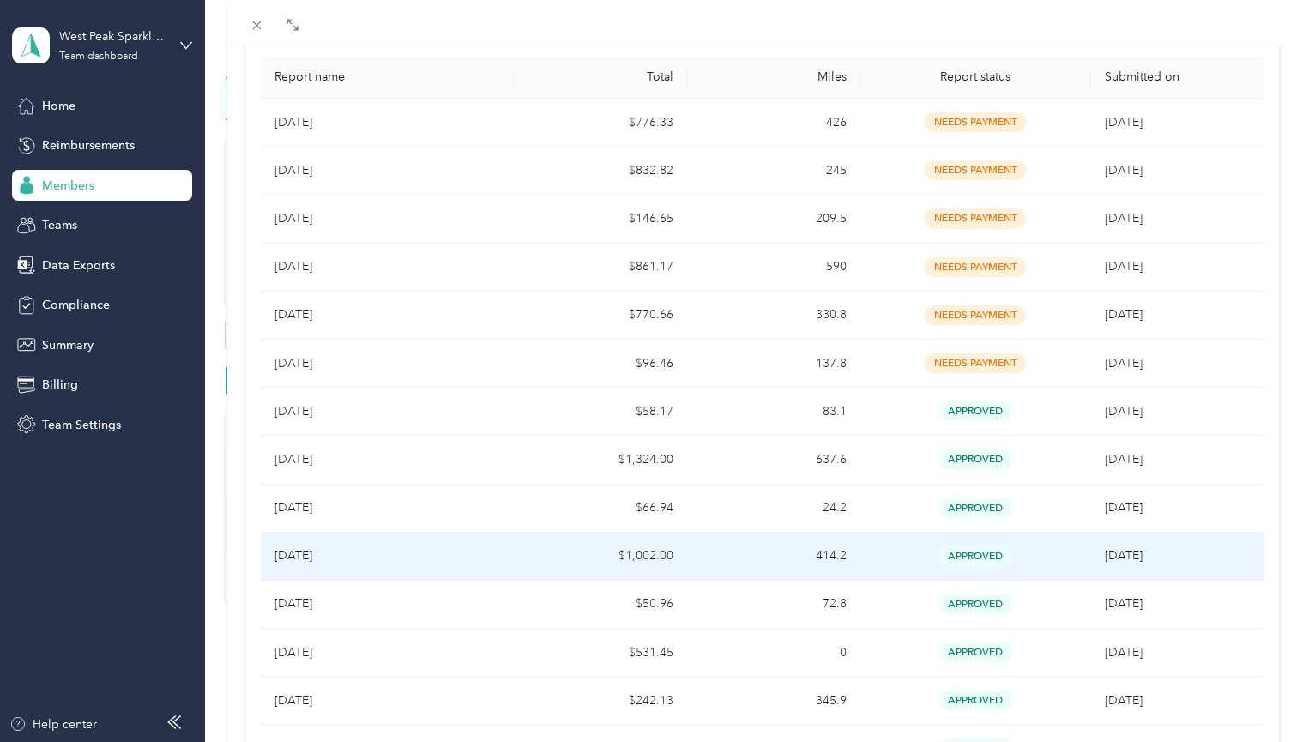
scroll to position [208, 0]
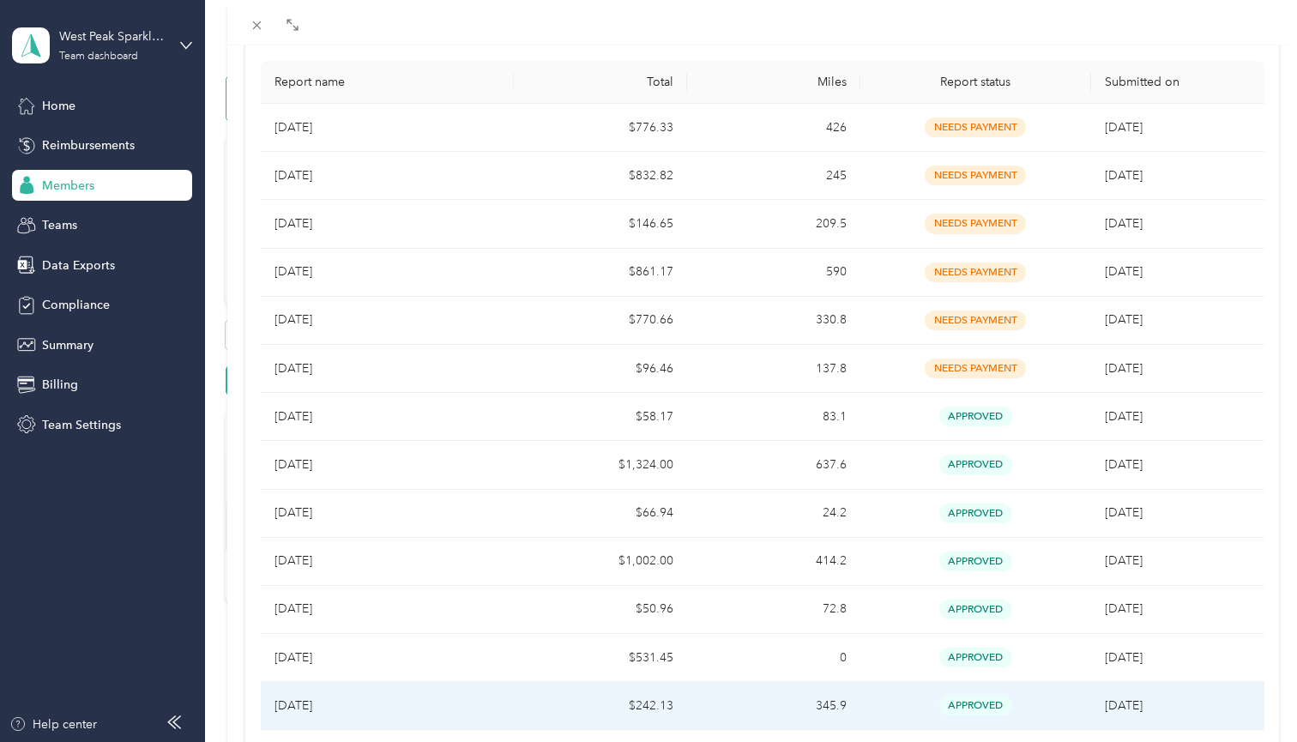
click at [463, 703] on p "[DATE]" at bounding box center [388, 706] width 226 height 19
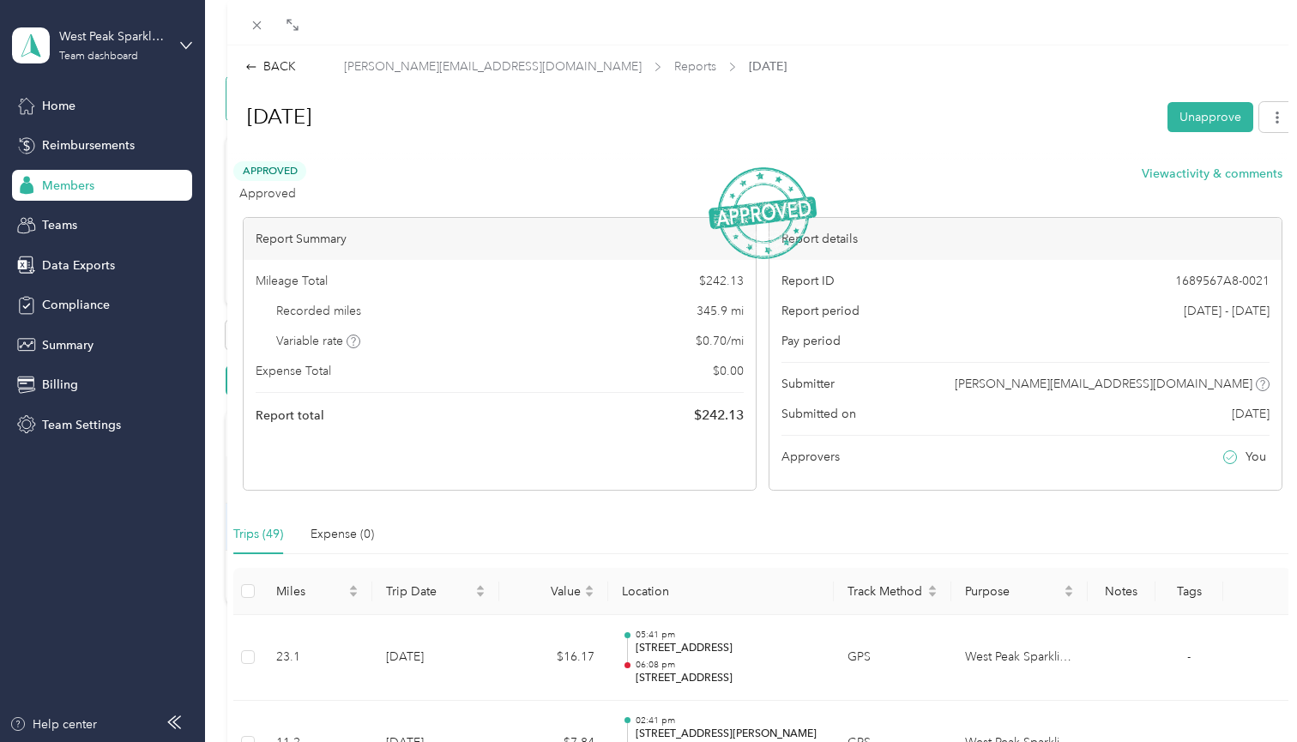
scroll to position [0, 0]
click at [269, 69] on div "BACK" at bounding box center [270, 66] width 51 height 18
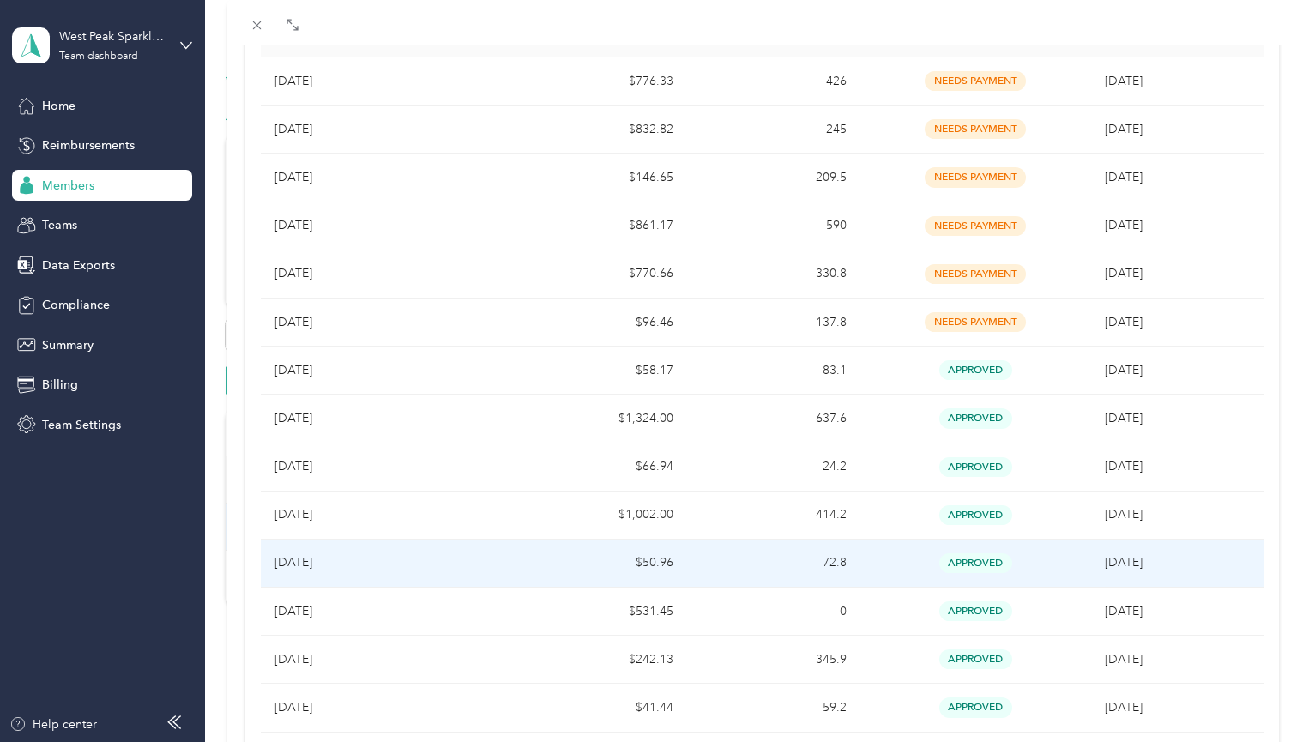
scroll to position [256, 0]
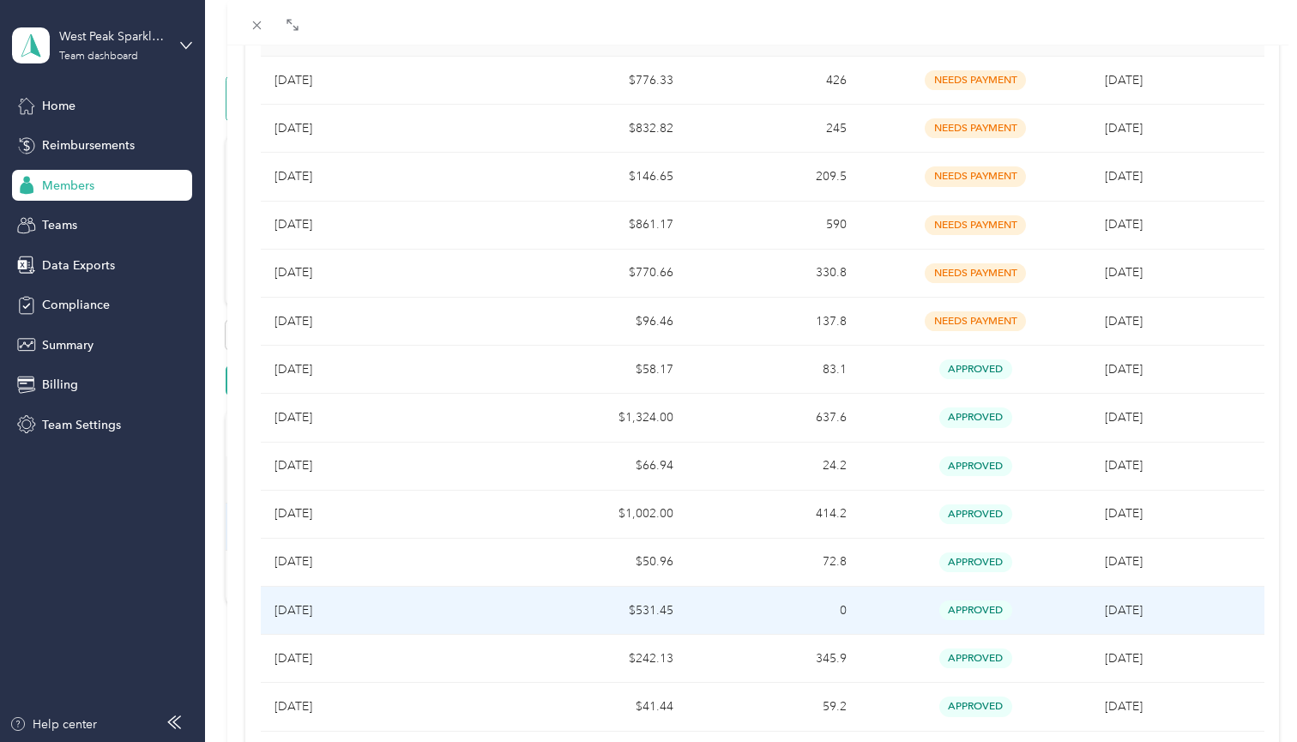
click at [482, 601] on p "[DATE]" at bounding box center [388, 610] width 226 height 19
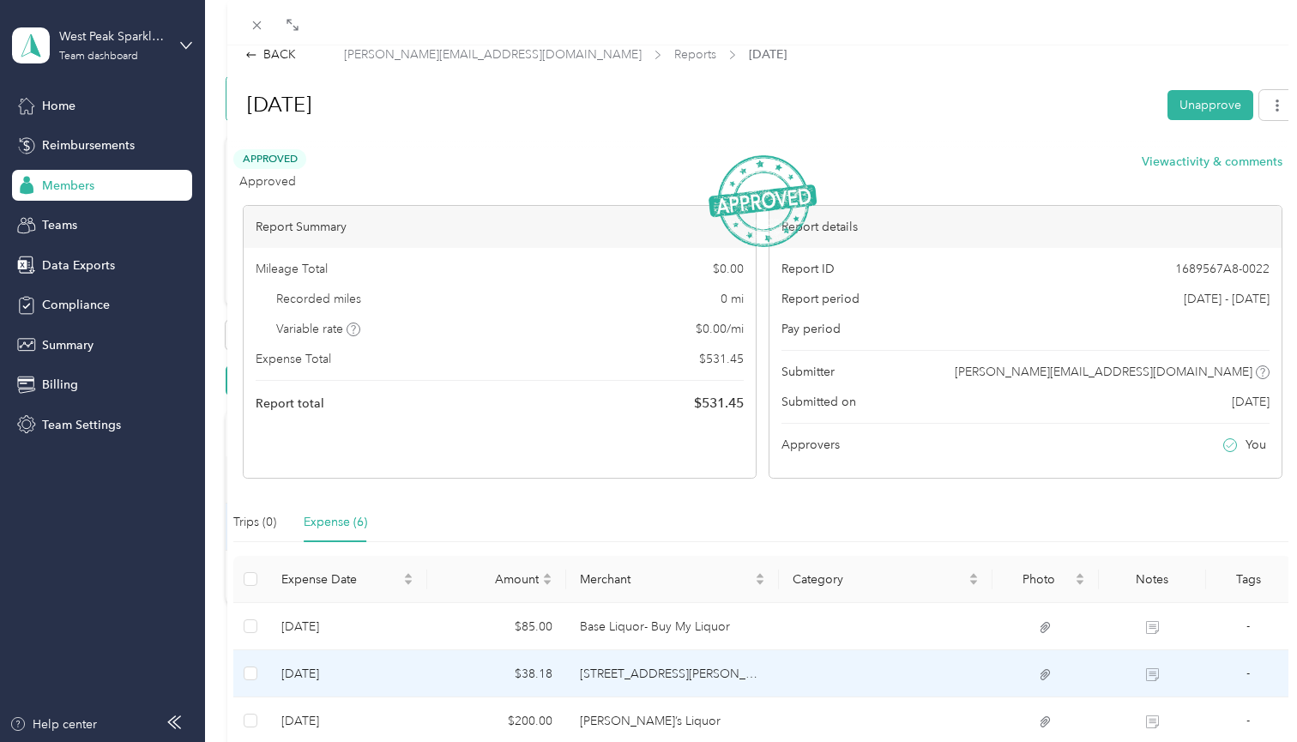
scroll to position [11, 0]
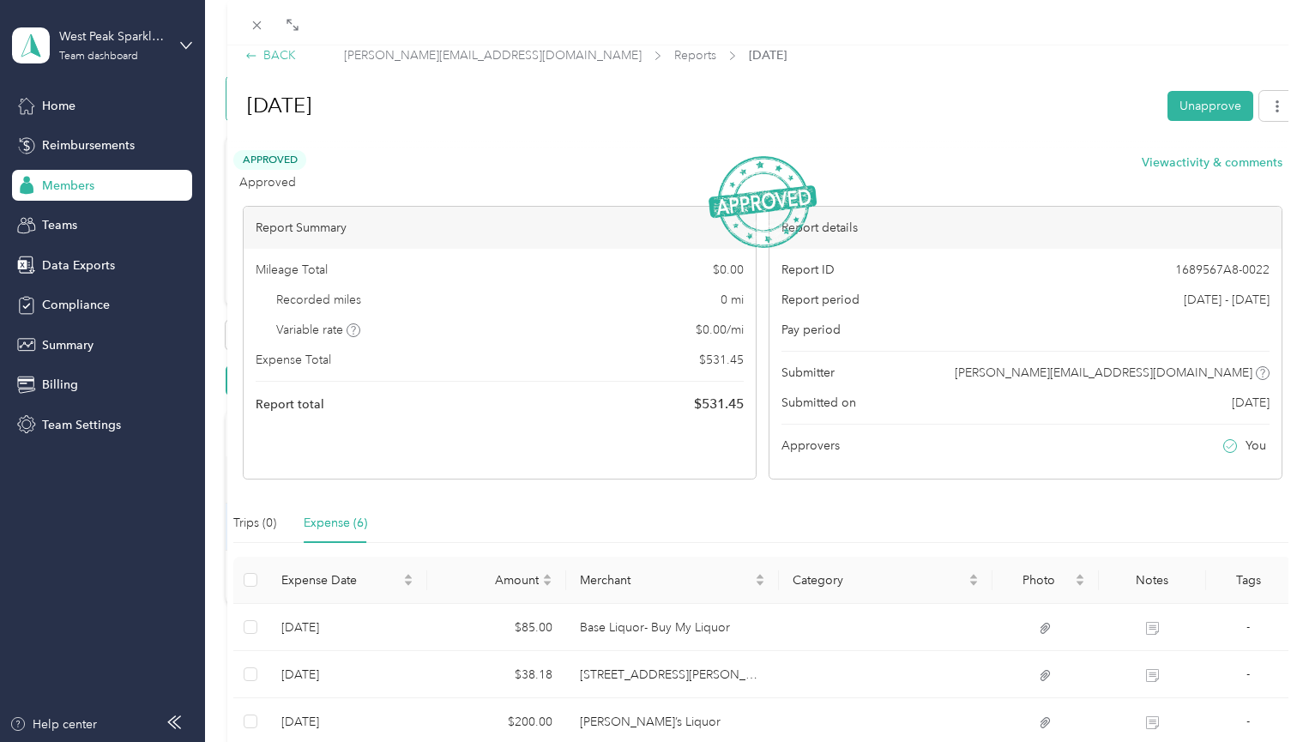
click at [264, 55] on div "BACK" at bounding box center [270, 55] width 51 height 18
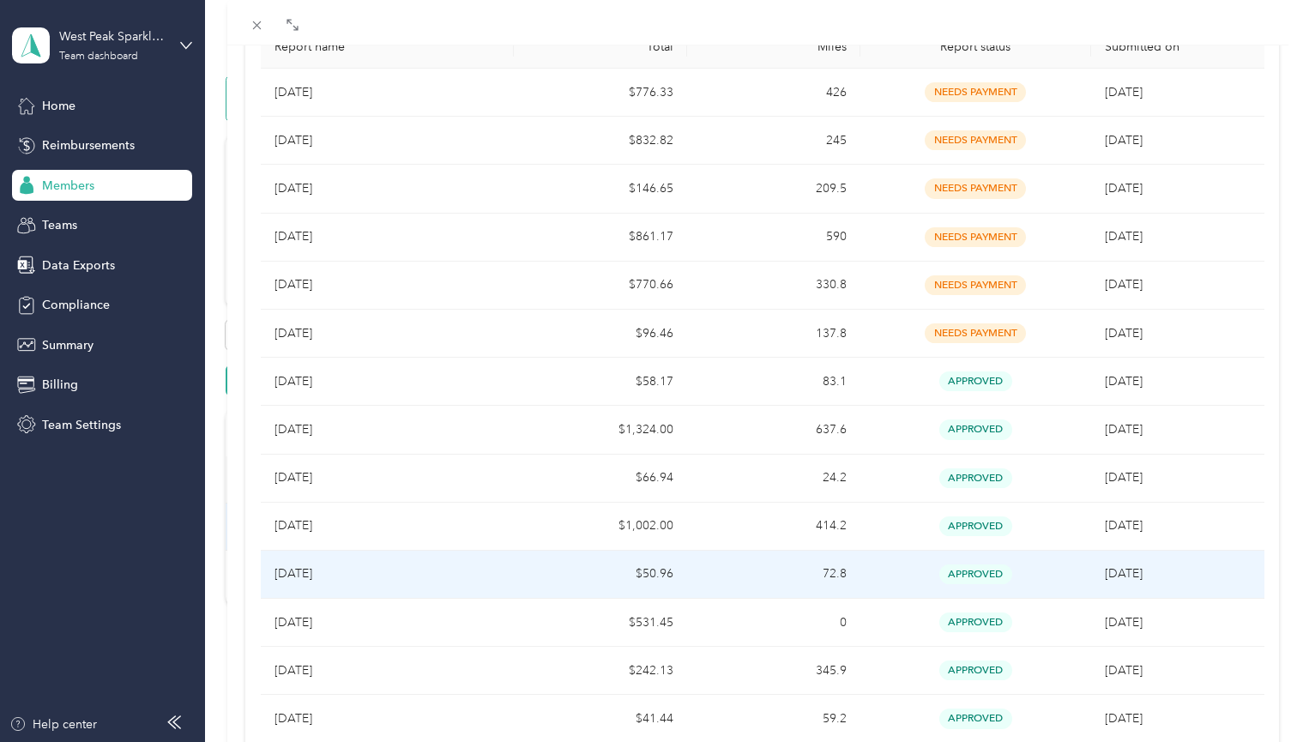
scroll to position [248, 0]
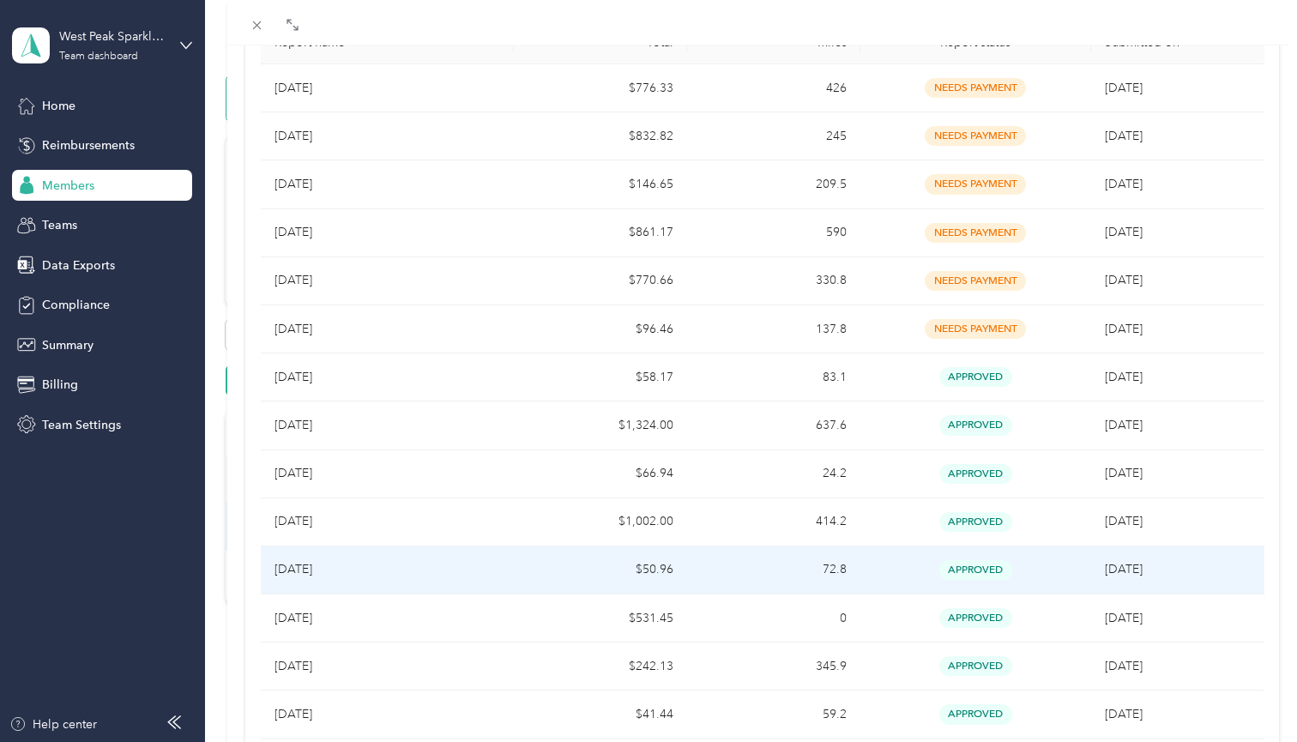
click at [415, 572] on p "[DATE]" at bounding box center [388, 569] width 226 height 19
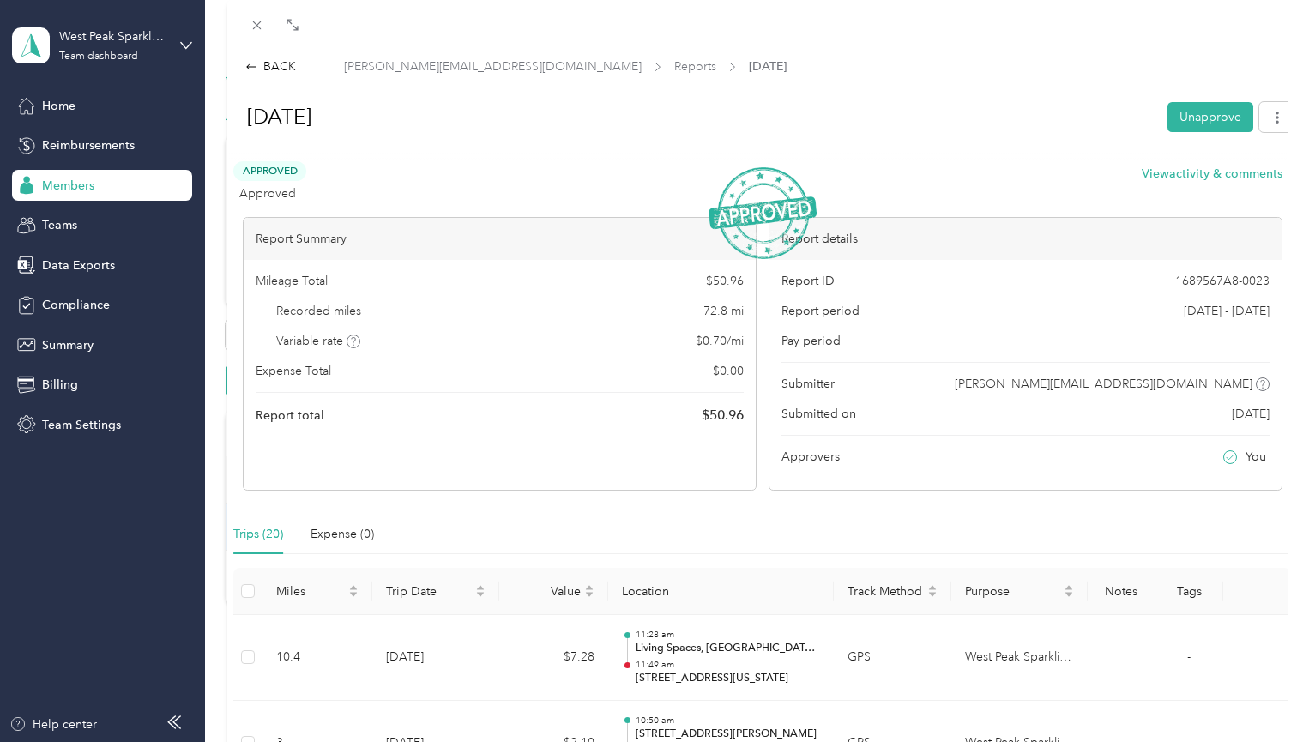
scroll to position [0, 0]
click at [289, 66] on div "BACK" at bounding box center [270, 66] width 51 height 18
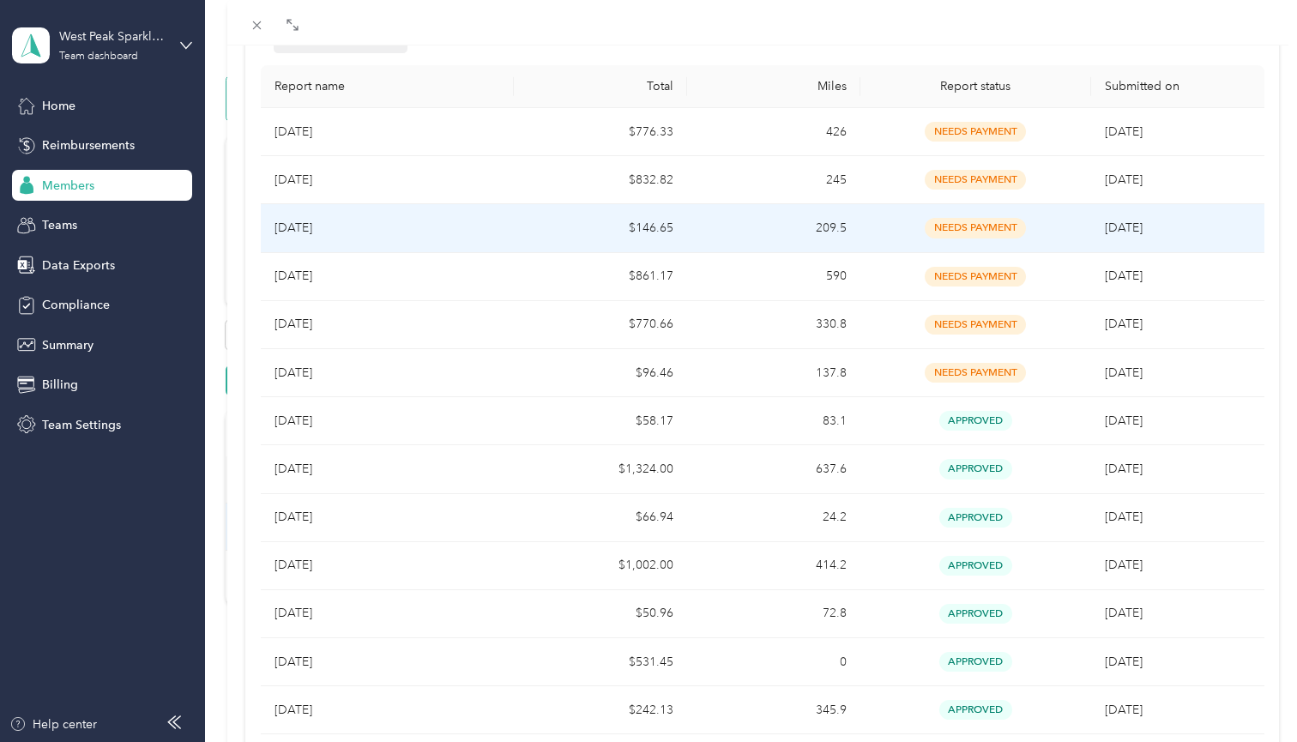
scroll to position [251, 0]
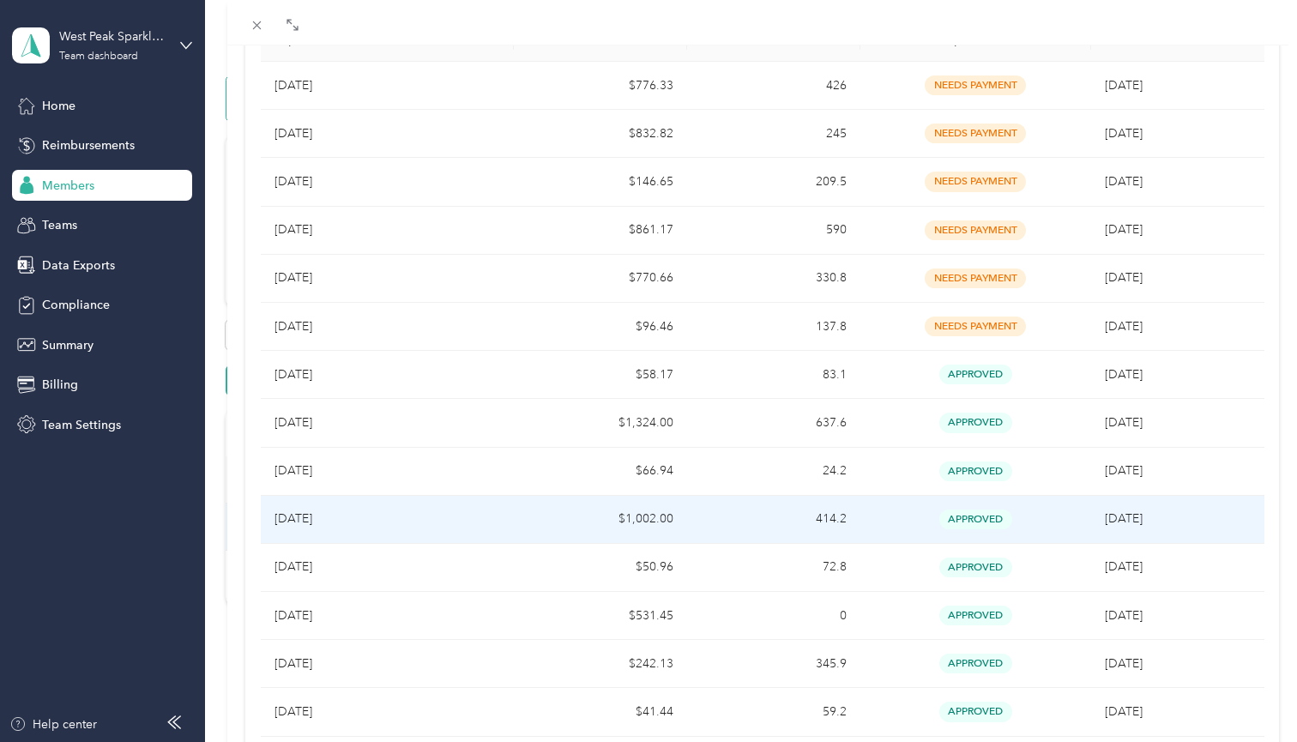
click at [322, 511] on p "[DATE]" at bounding box center [388, 519] width 226 height 19
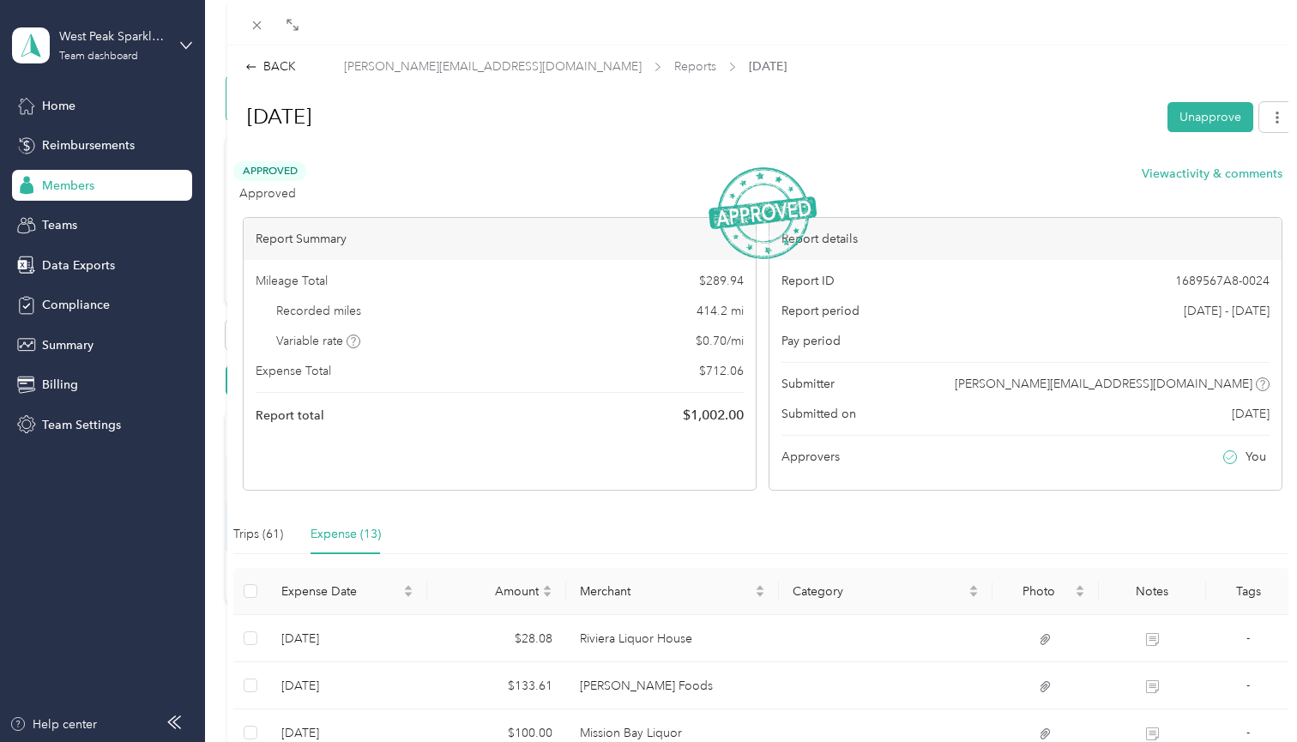
scroll to position [0, 0]
click at [284, 63] on div "BACK" at bounding box center [270, 66] width 51 height 18
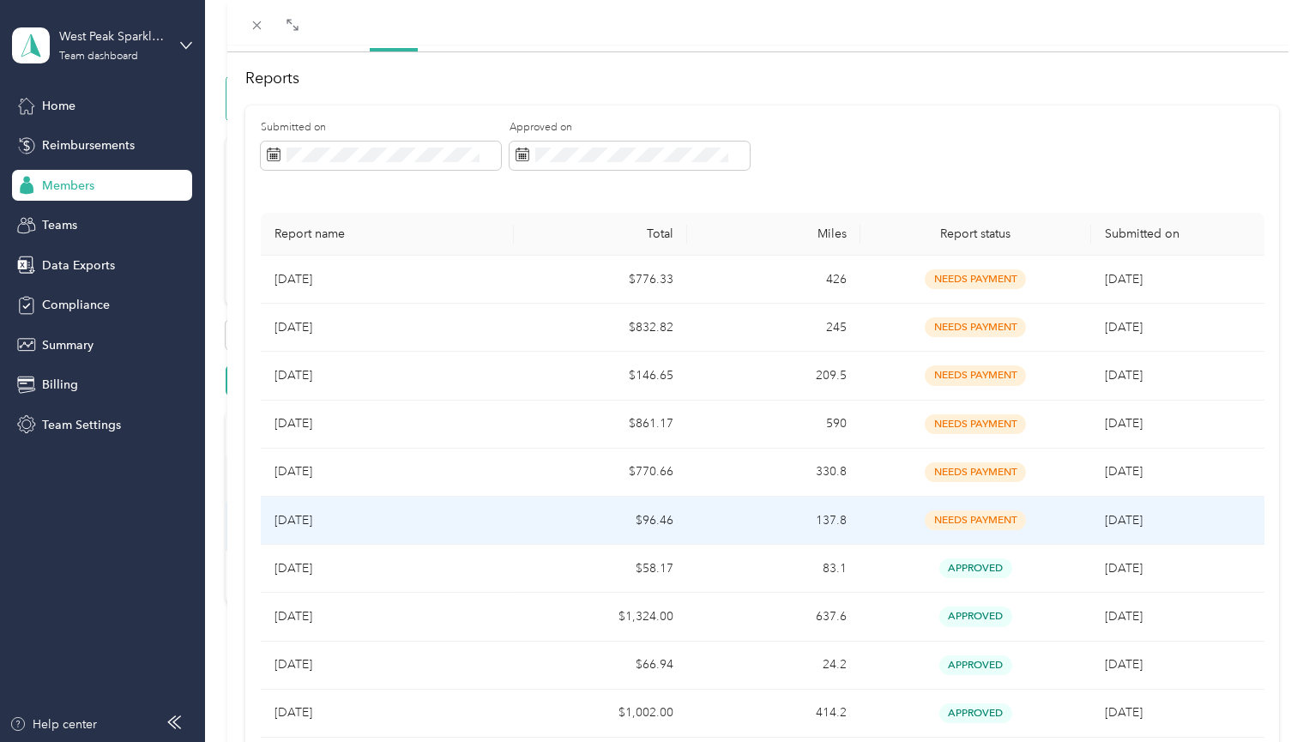
scroll to position [113, 0]
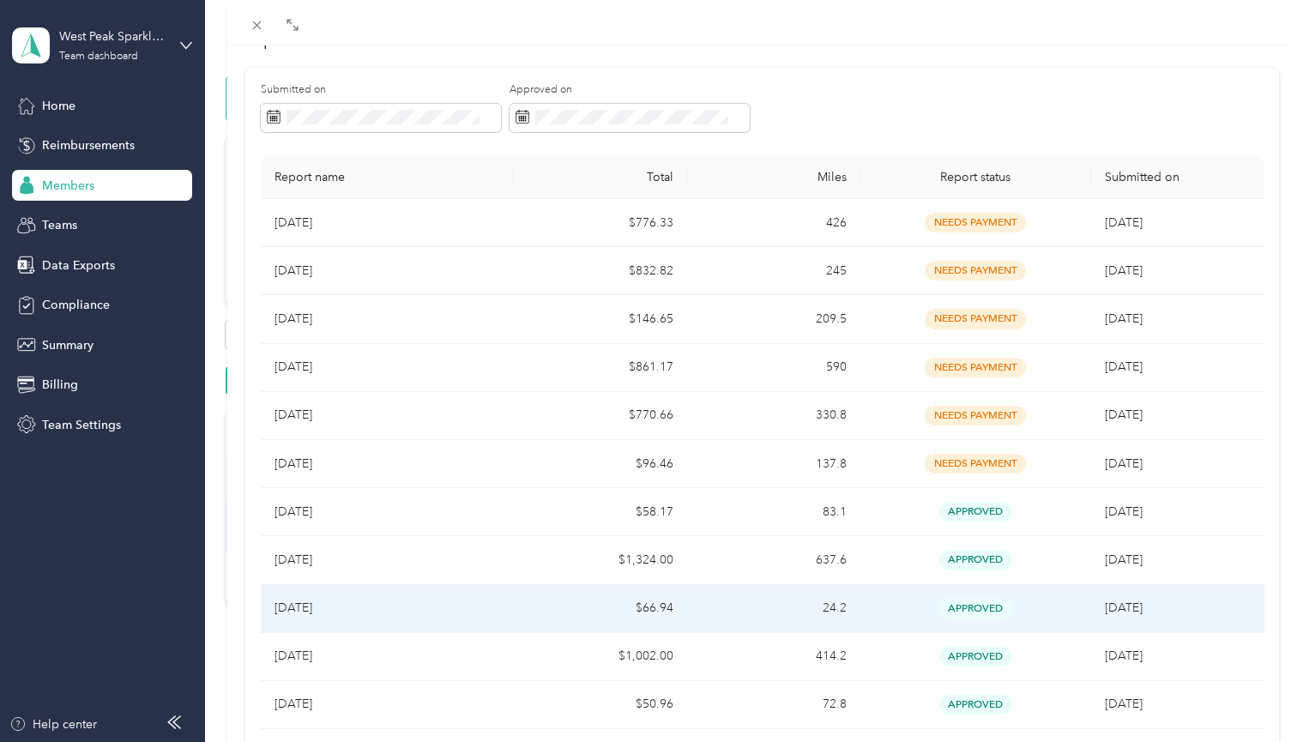
click at [533, 609] on td "$66.94" at bounding box center [600, 609] width 173 height 48
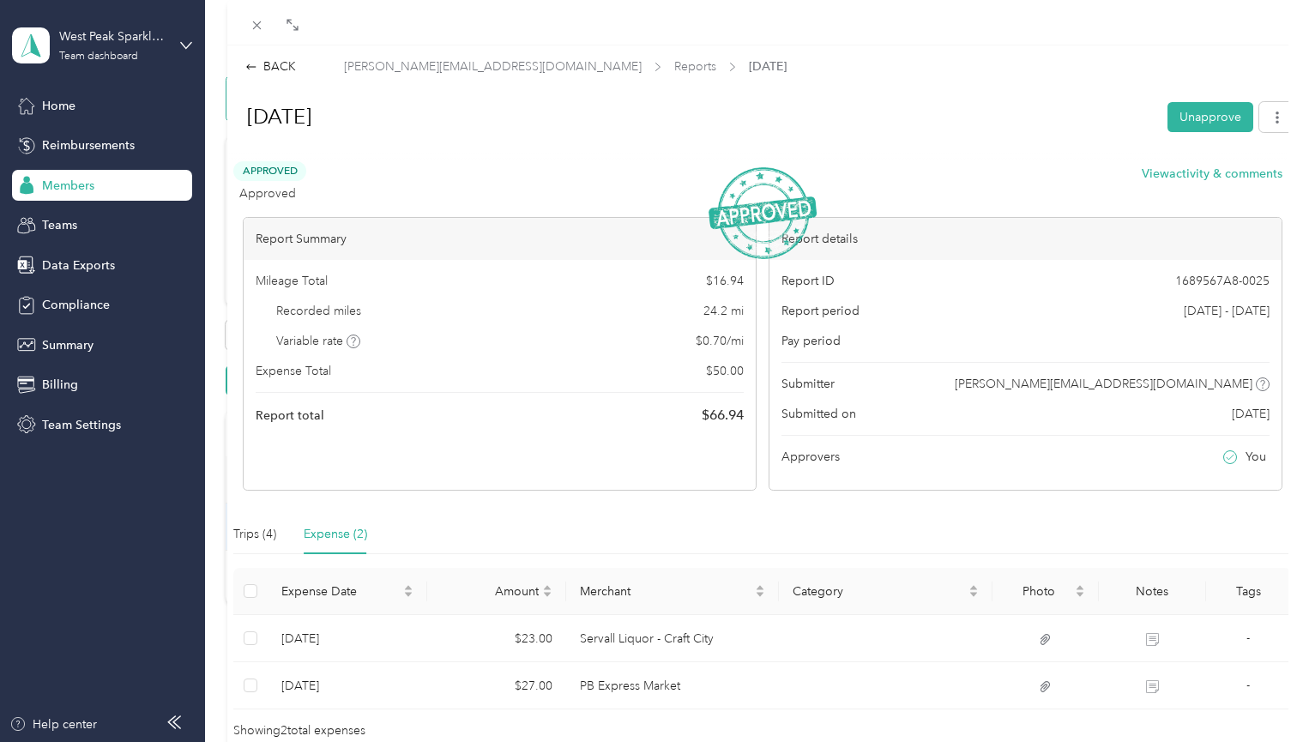
scroll to position [0, 0]
click at [281, 68] on div "BACK" at bounding box center [270, 66] width 51 height 18
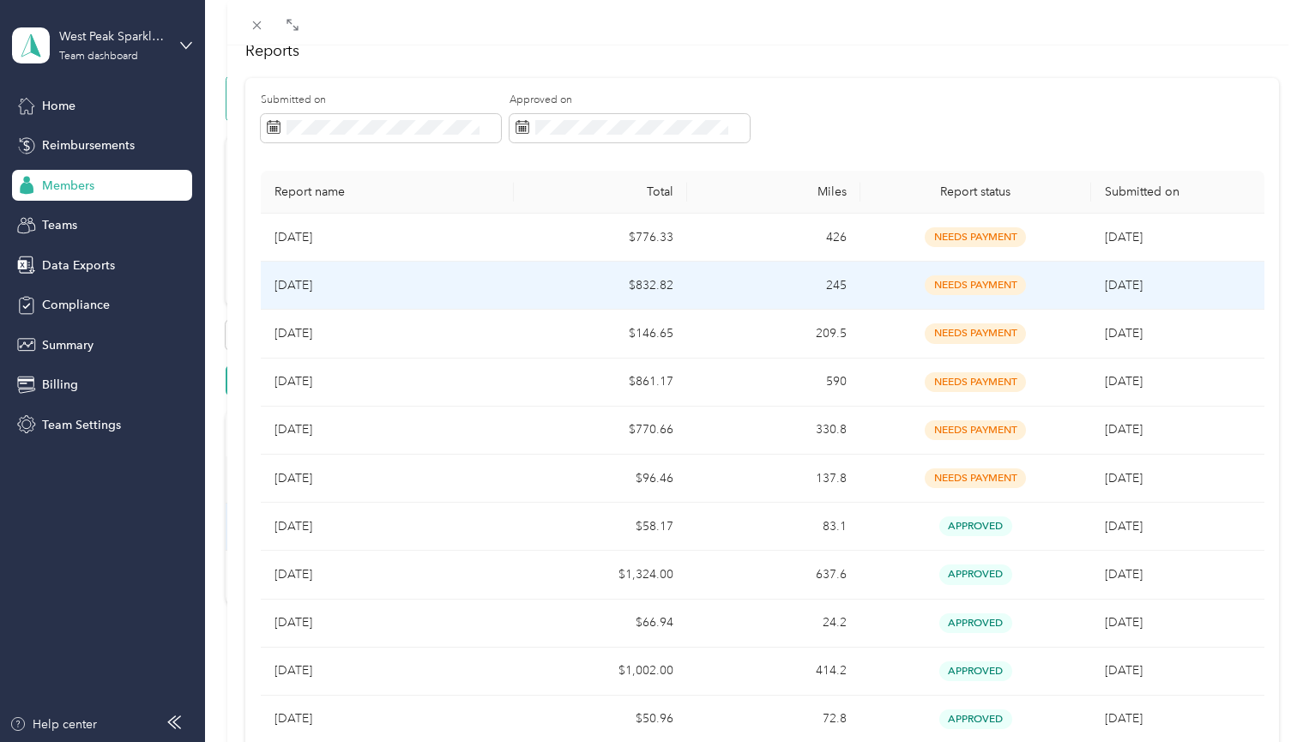
scroll to position [142, 0]
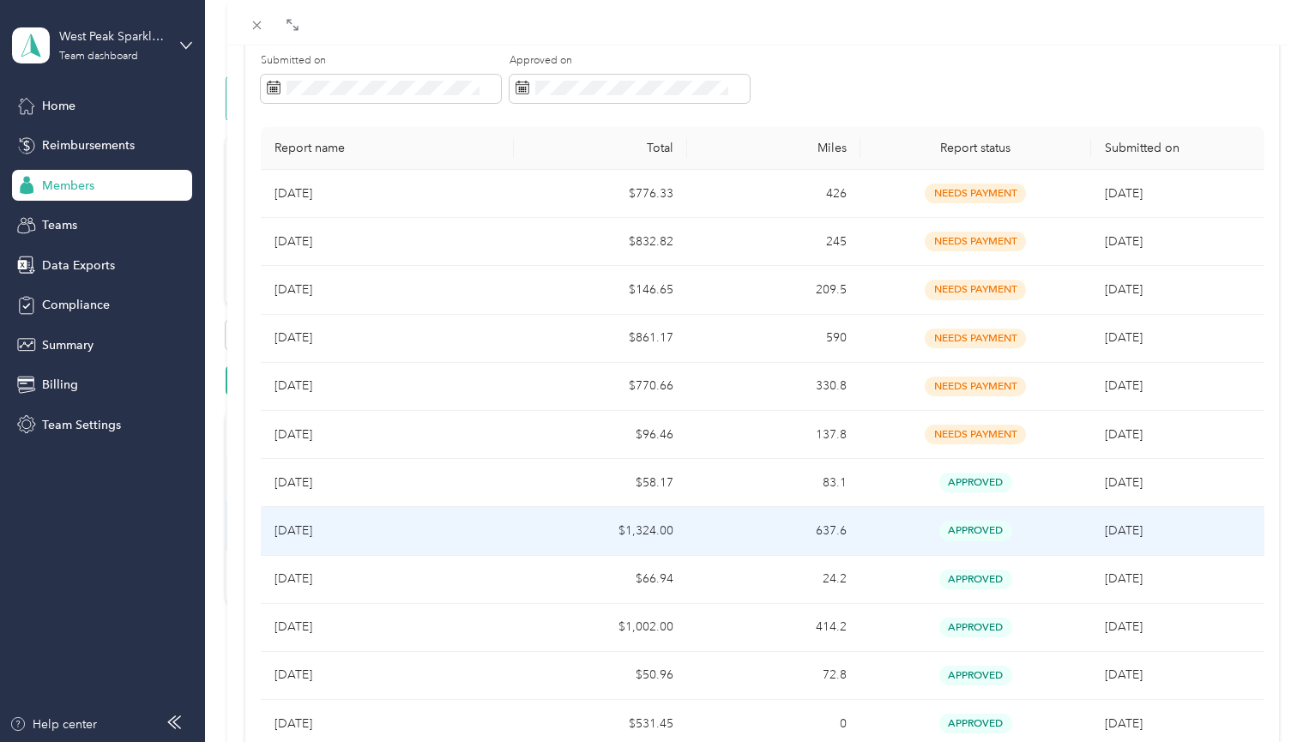
click at [530, 528] on td "$1,324.00" at bounding box center [600, 531] width 173 height 48
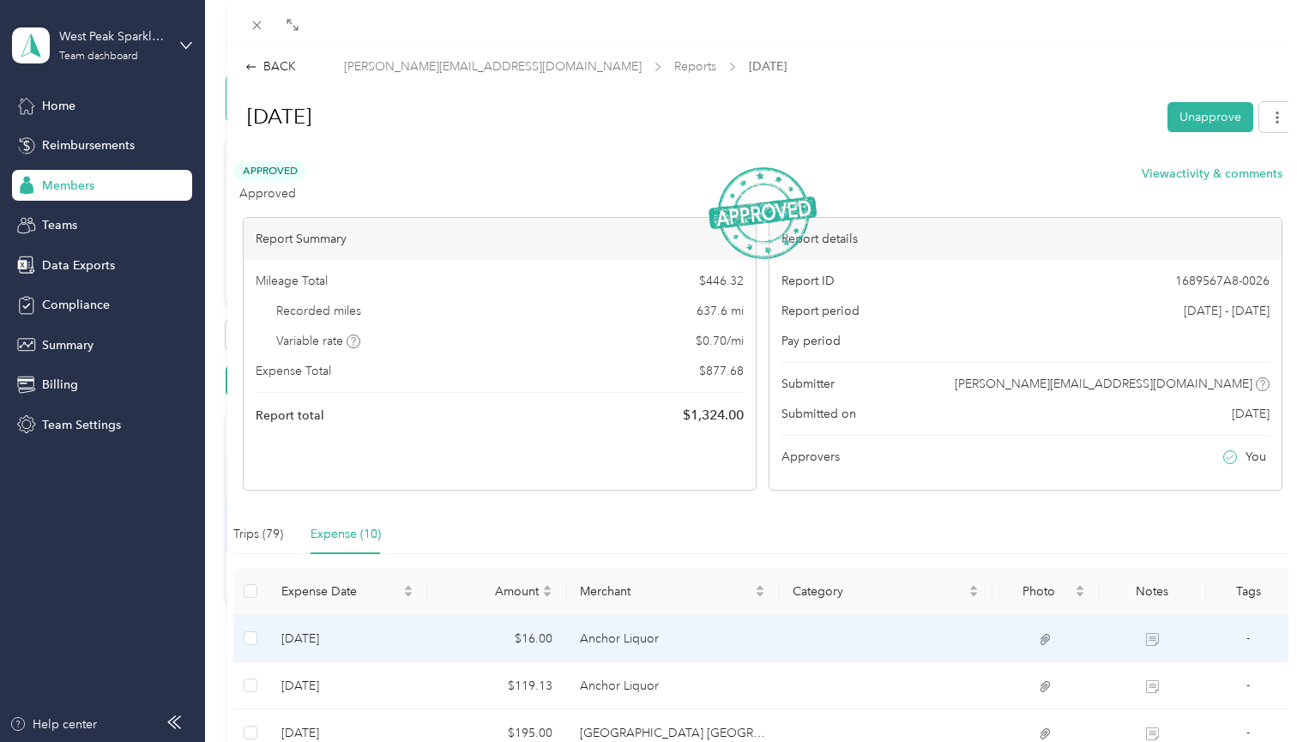
scroll to position [0, 0]
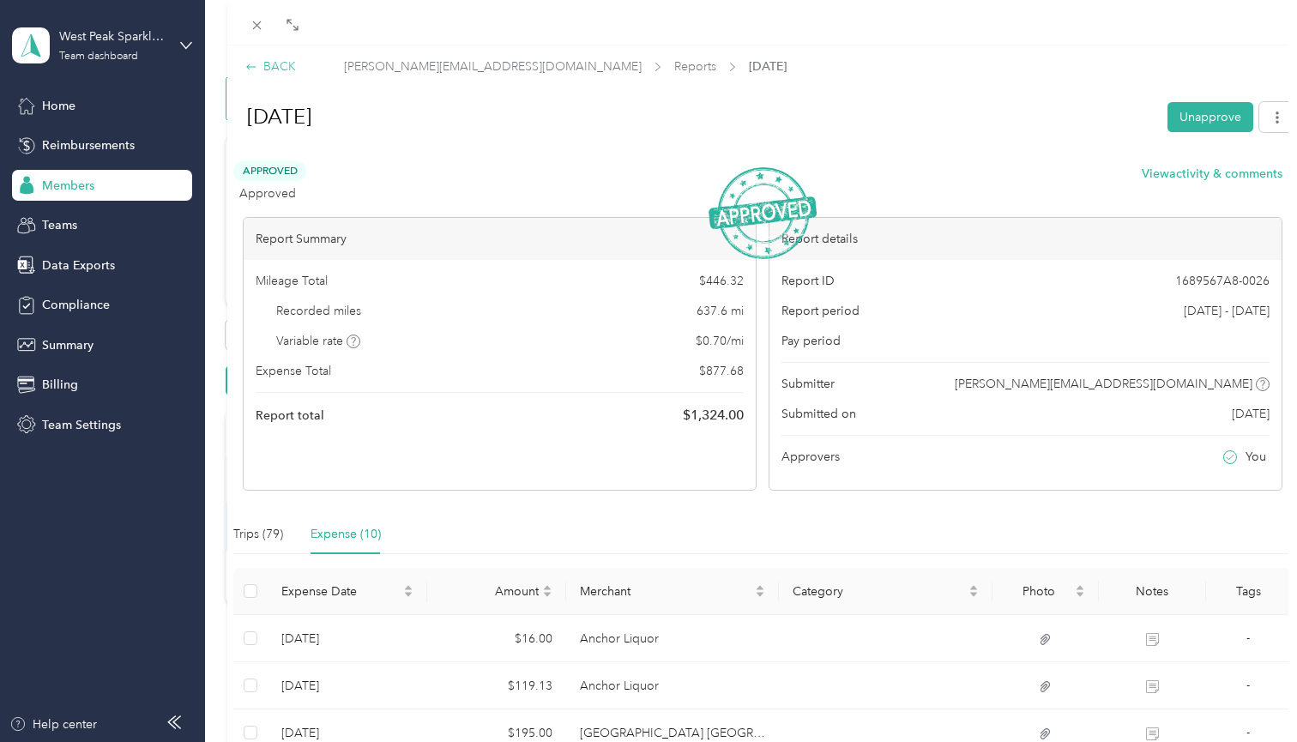
click at [274, 63] on div "BACK" at bounding box center [270, 66] width 51 height 18
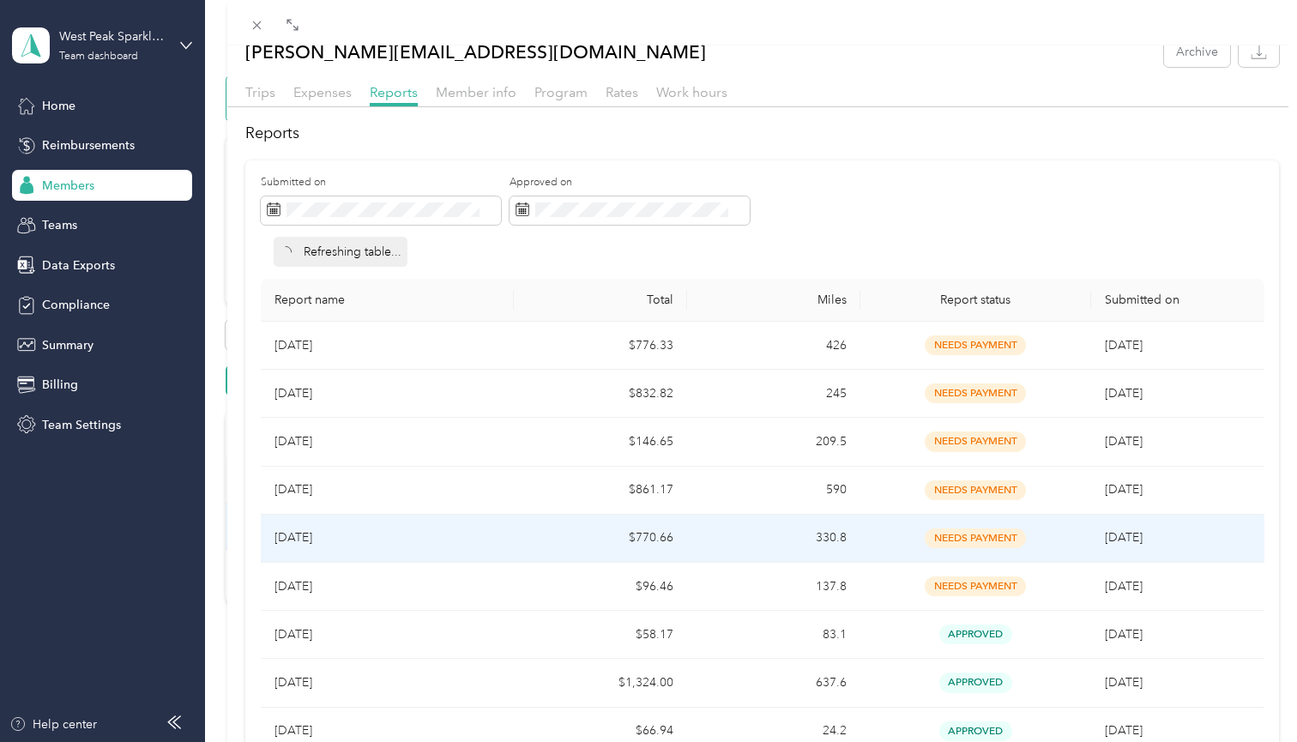
scroll to position [22, 0]
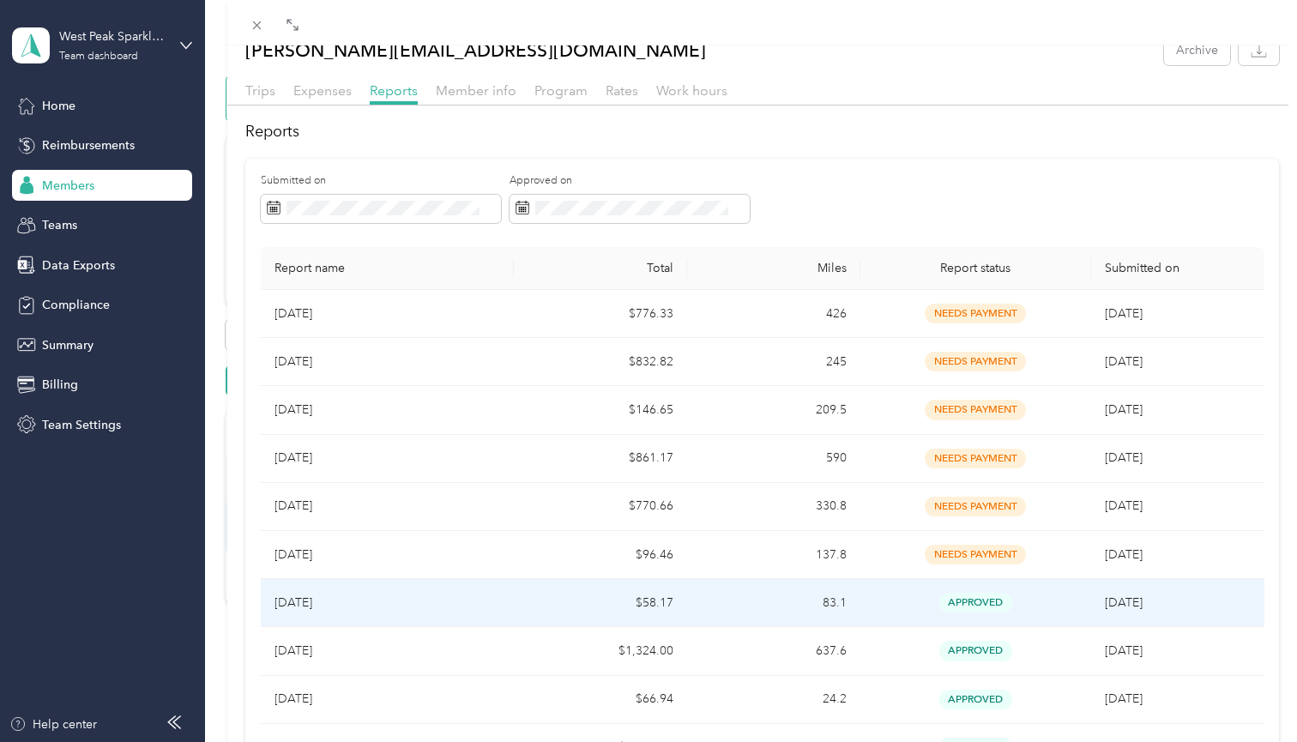
click at [519, 606] on td "$58.17" at bounding box center [600, 603] width 173 height 48
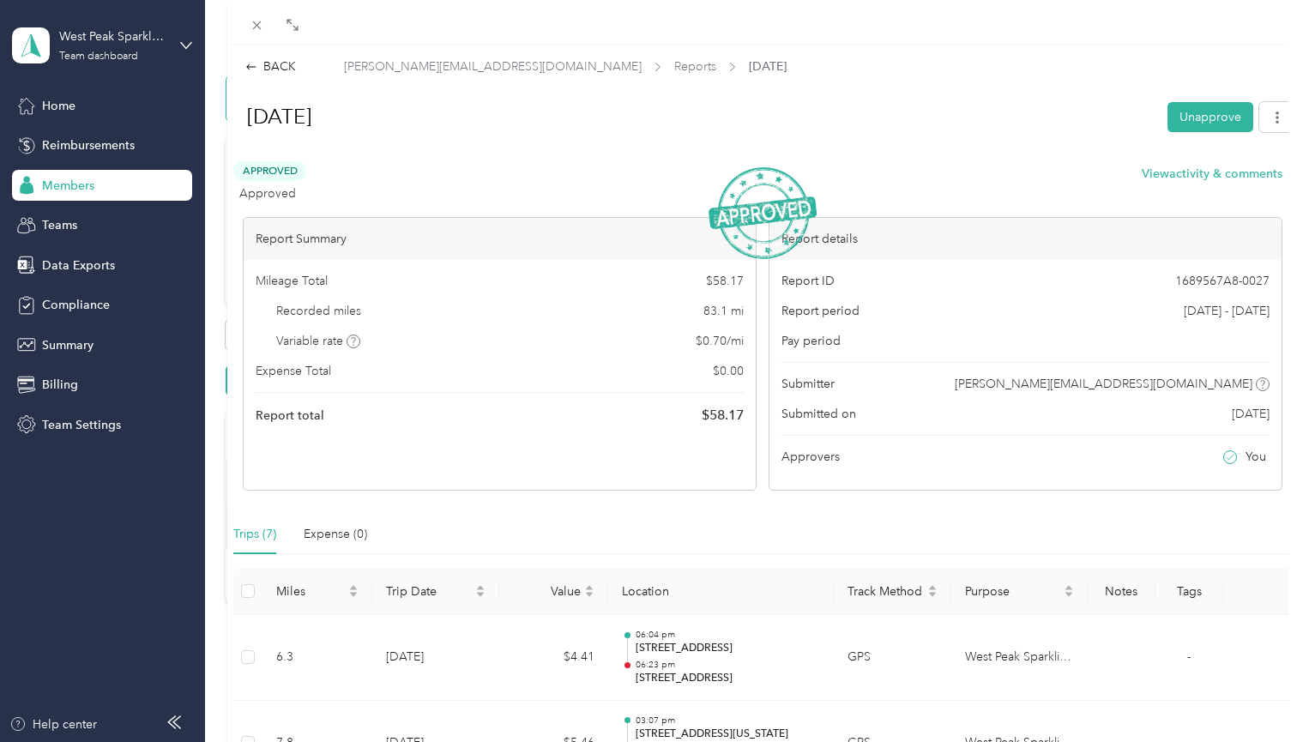
scroll to position [0, 0]
click at [281, 65] on div "BACK" at bounding box center [270, 66] width 51 height 18
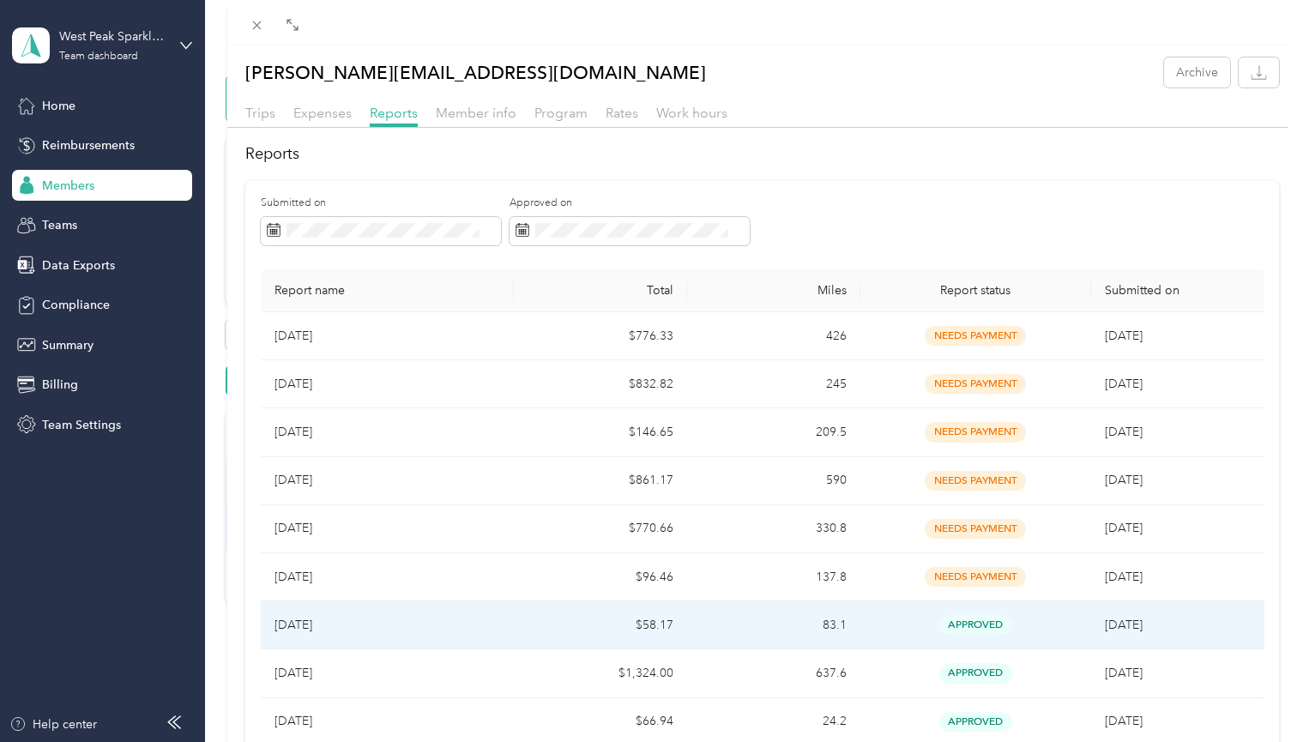
scroll to position [1, 0]
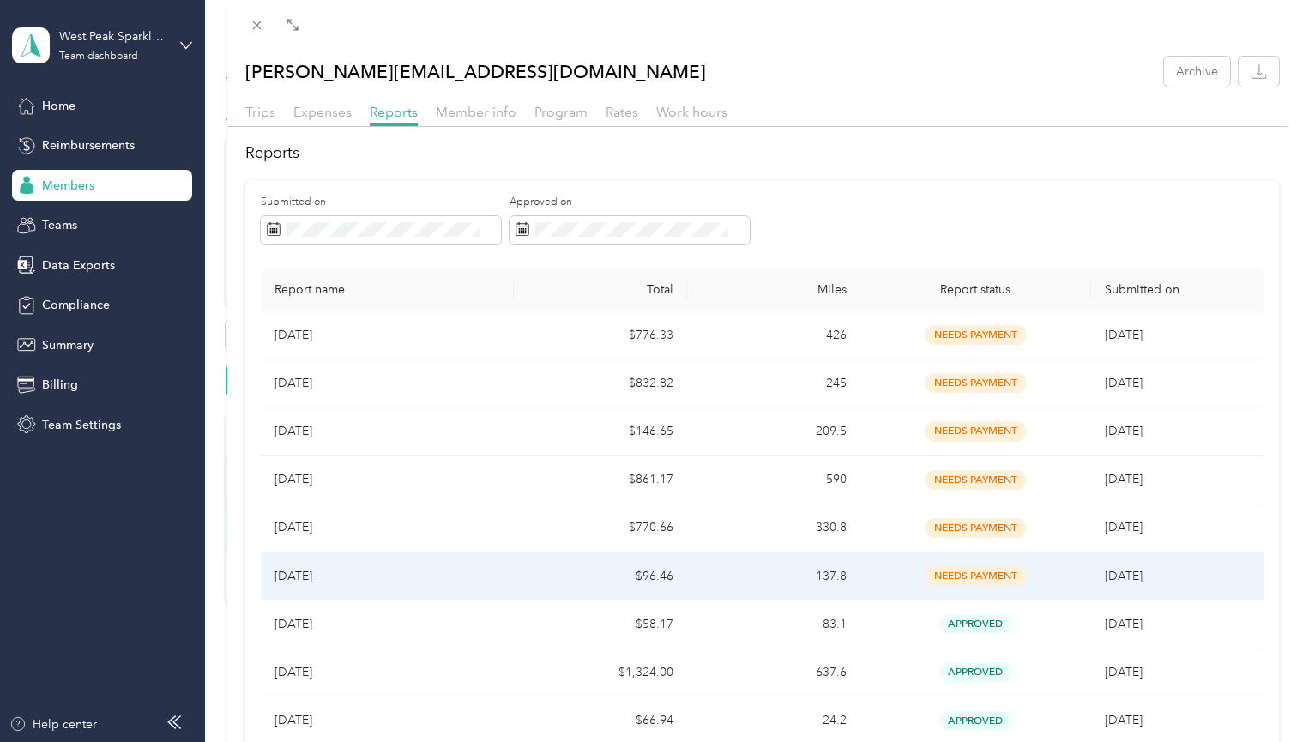
click at [363, 580] on p "[DATE]" at bounding box center [388, 576] width 226 height 19
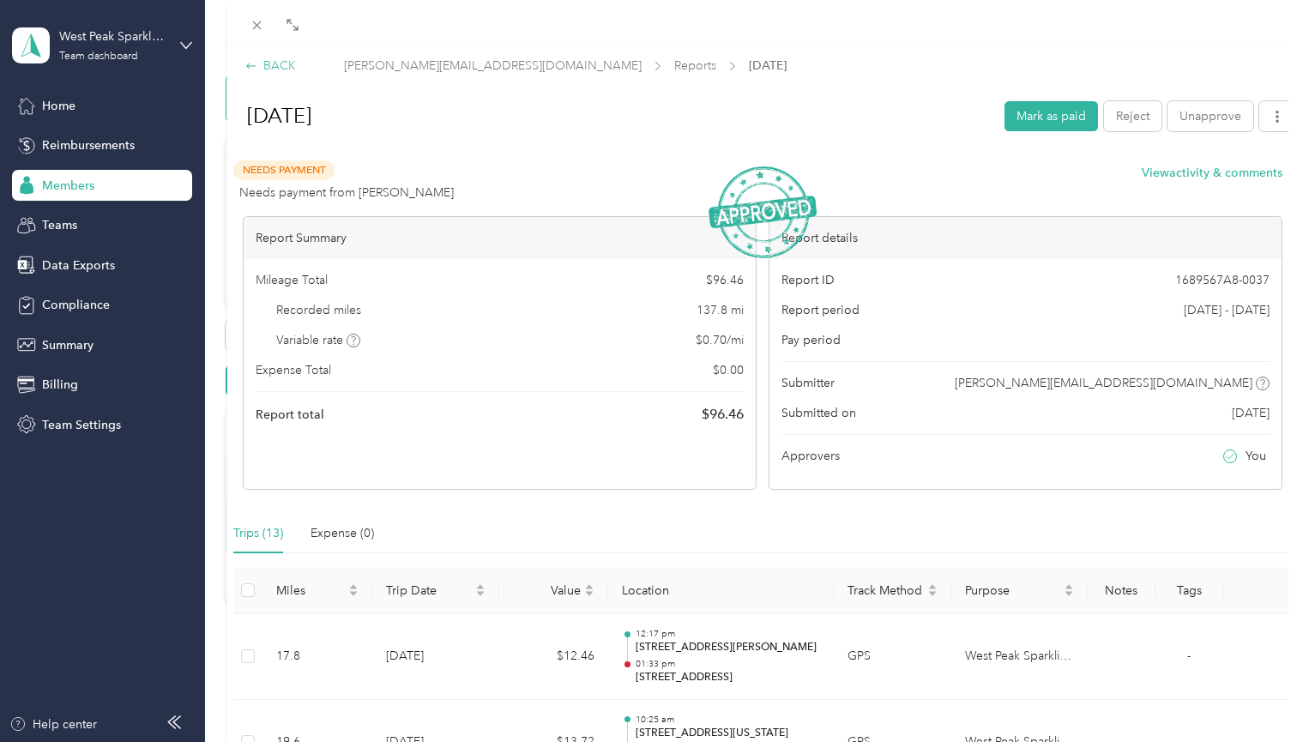
click at [278, 59] on div "BACK" at bounding box center [270, 66] width 51 height 18
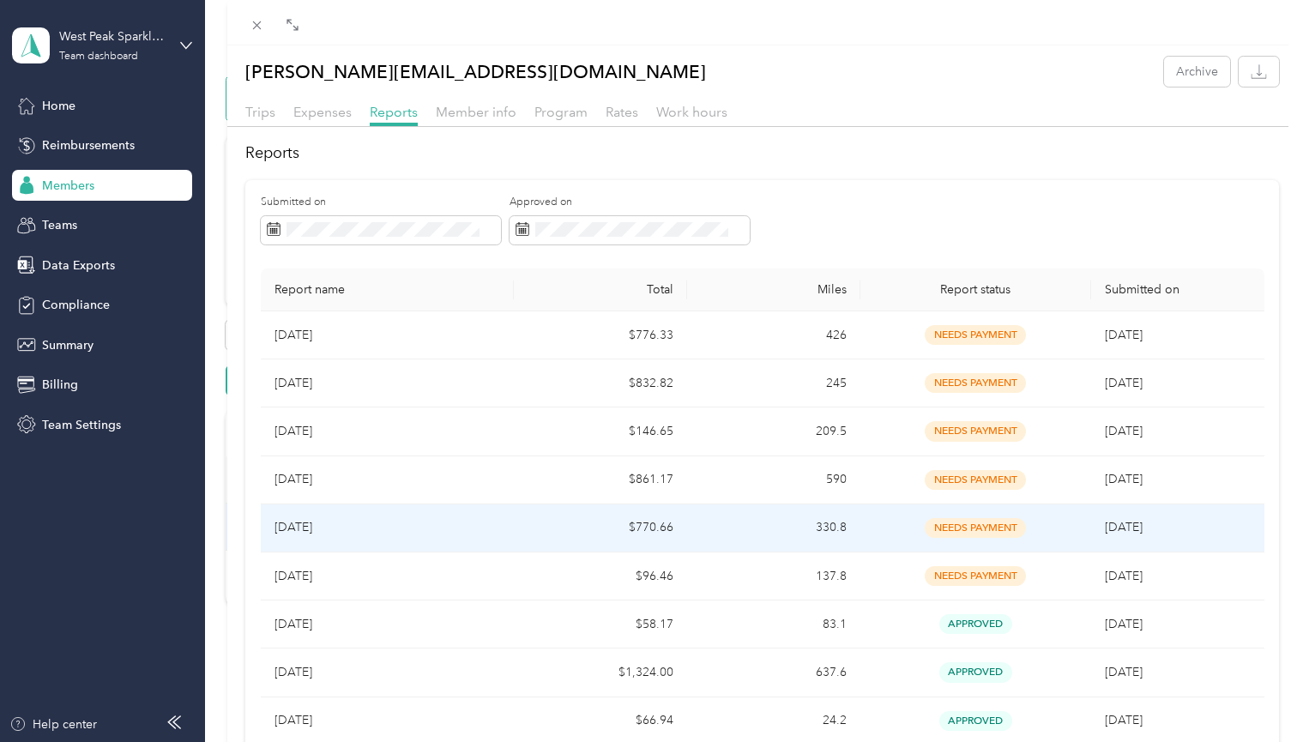
click at [550, 529] on td "$770.66" at bounding box center [600, 528] width 173 height 48
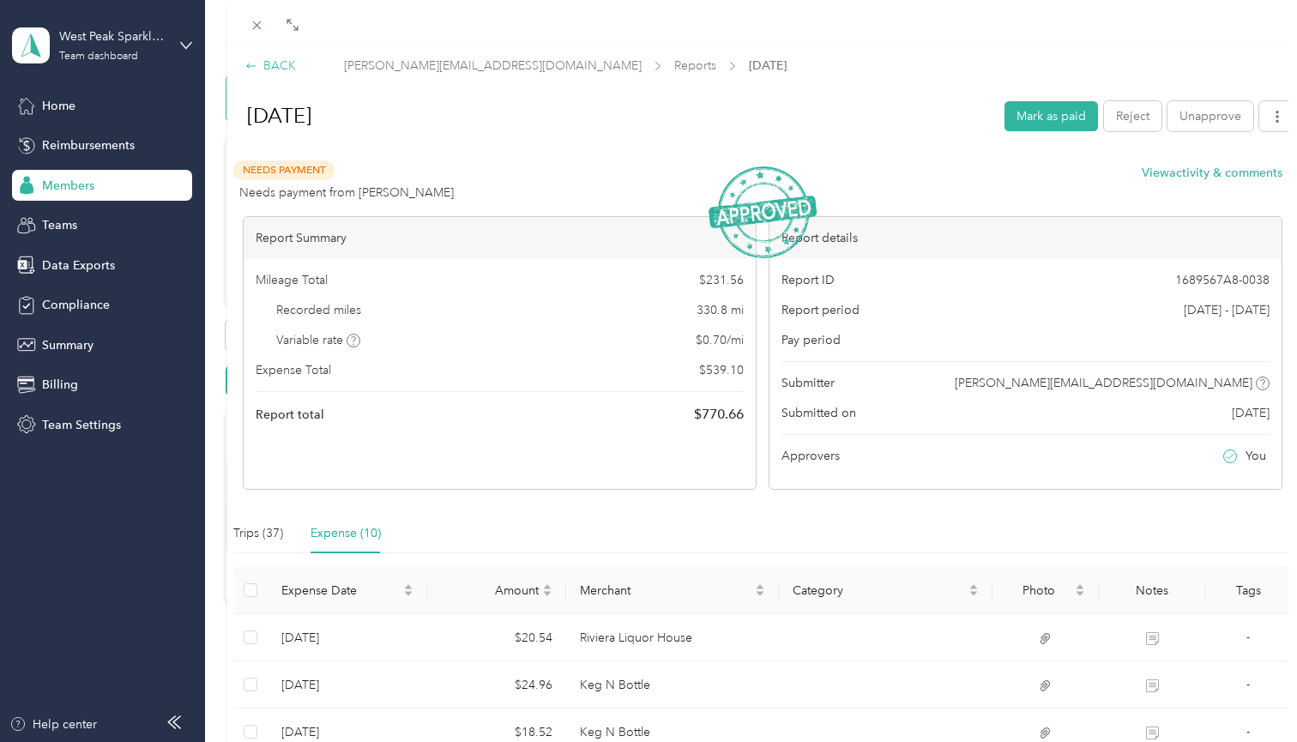
click at [280, 67] on div "BACK" at bounding box center [270, 66] width 51 height 18
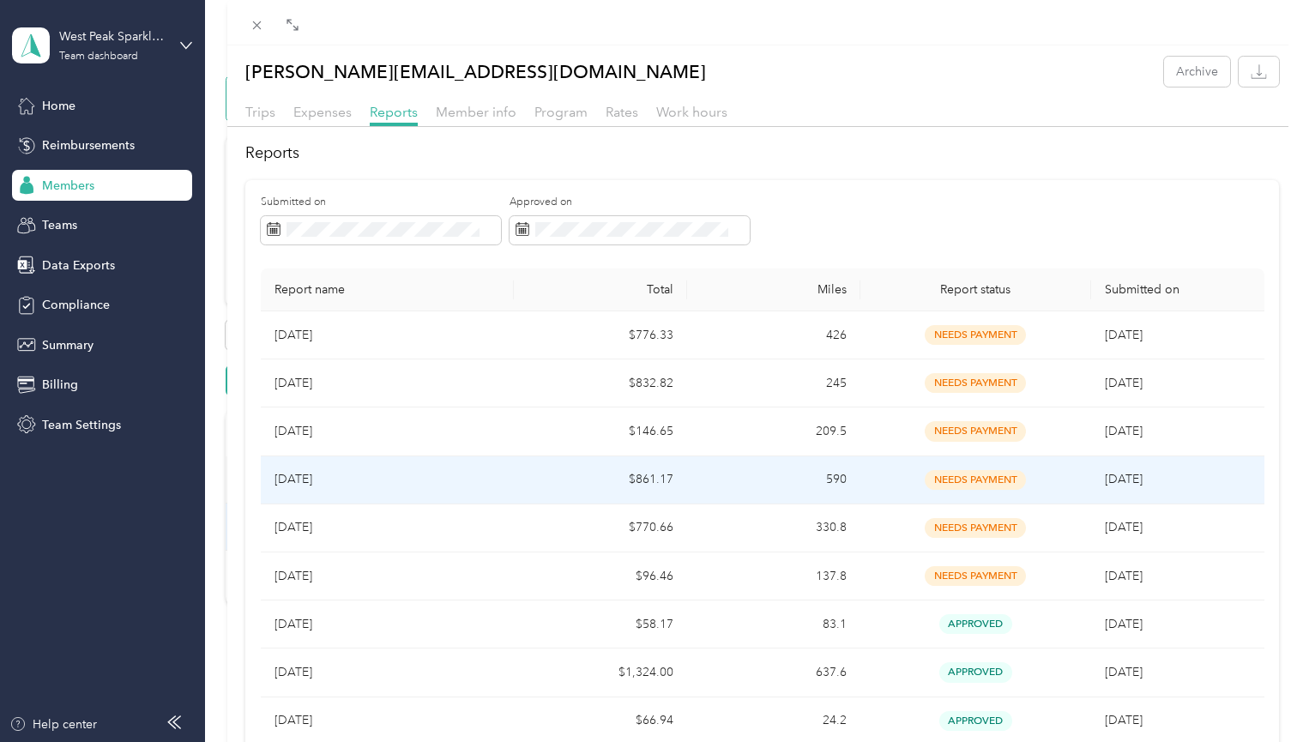
click at [371, 485] on p "[DATE]" at bounding box center [388, 479] width 226 height 19
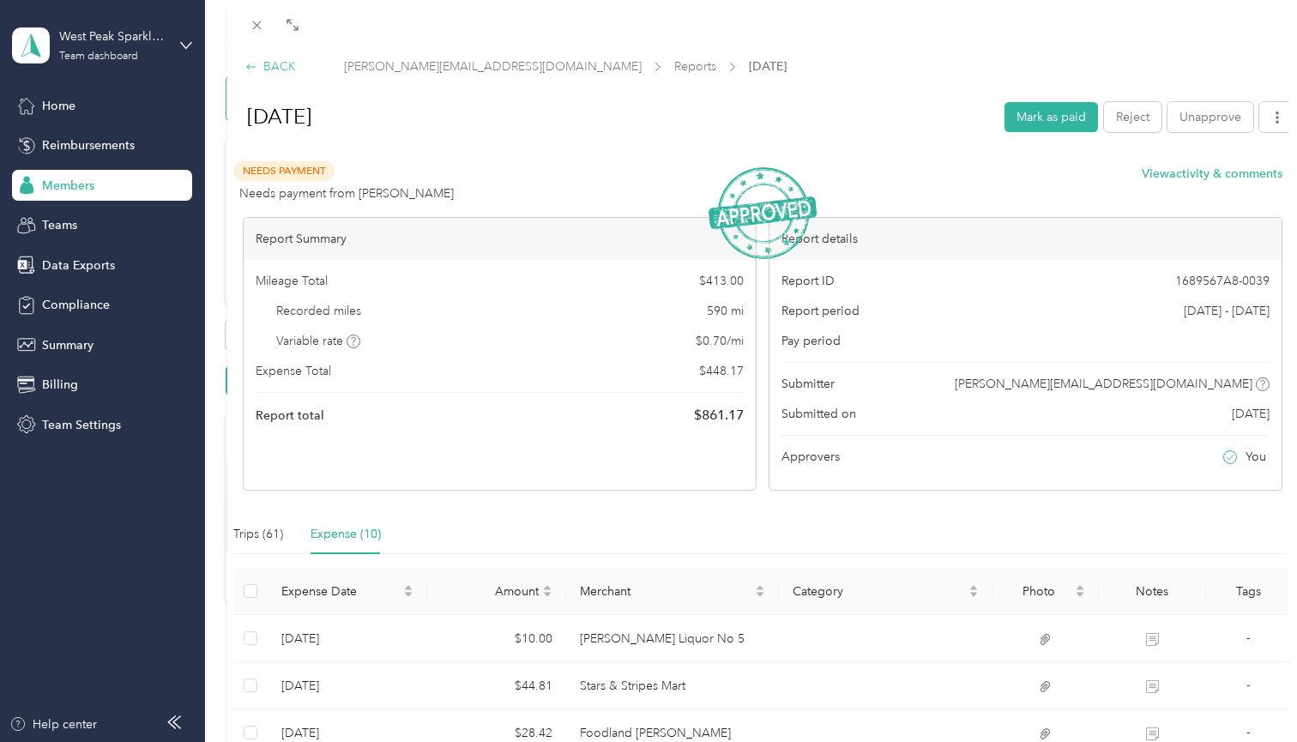
scroll to position [0, 0]
click at [271, 64] on div "BACK" at bounding box center [270, 66] width 51 height 18
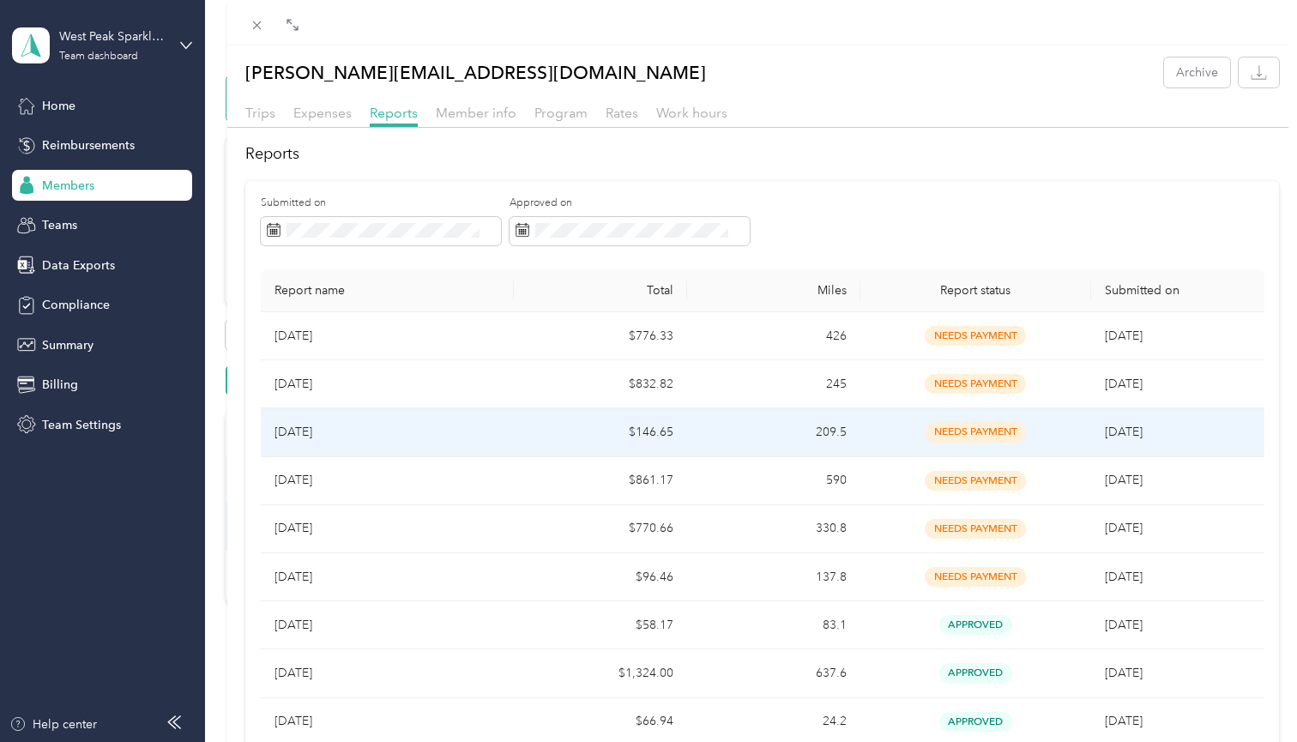
click at [402, 430] on p "[DATE]" at bounding box center [388, 432] width 226 height 19
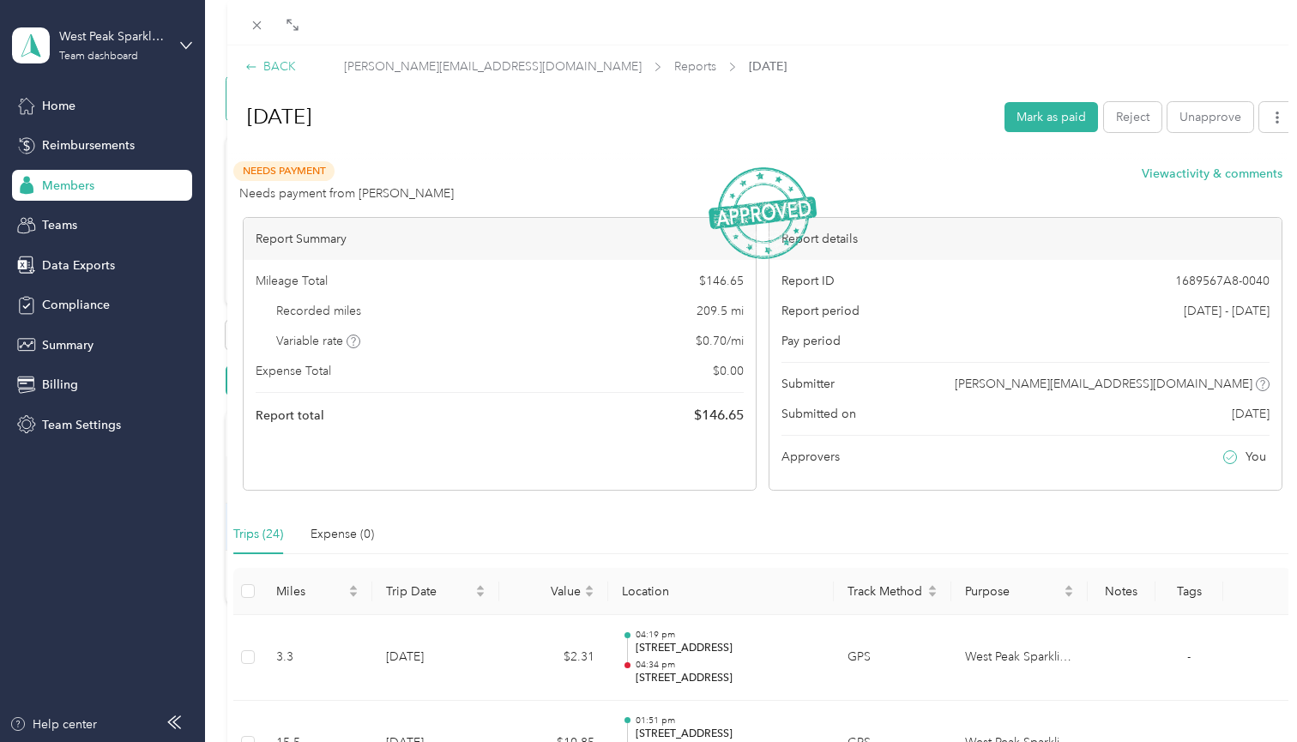
click at [257, 64] on icon at bounding box center [251, 67] width 12 height 12
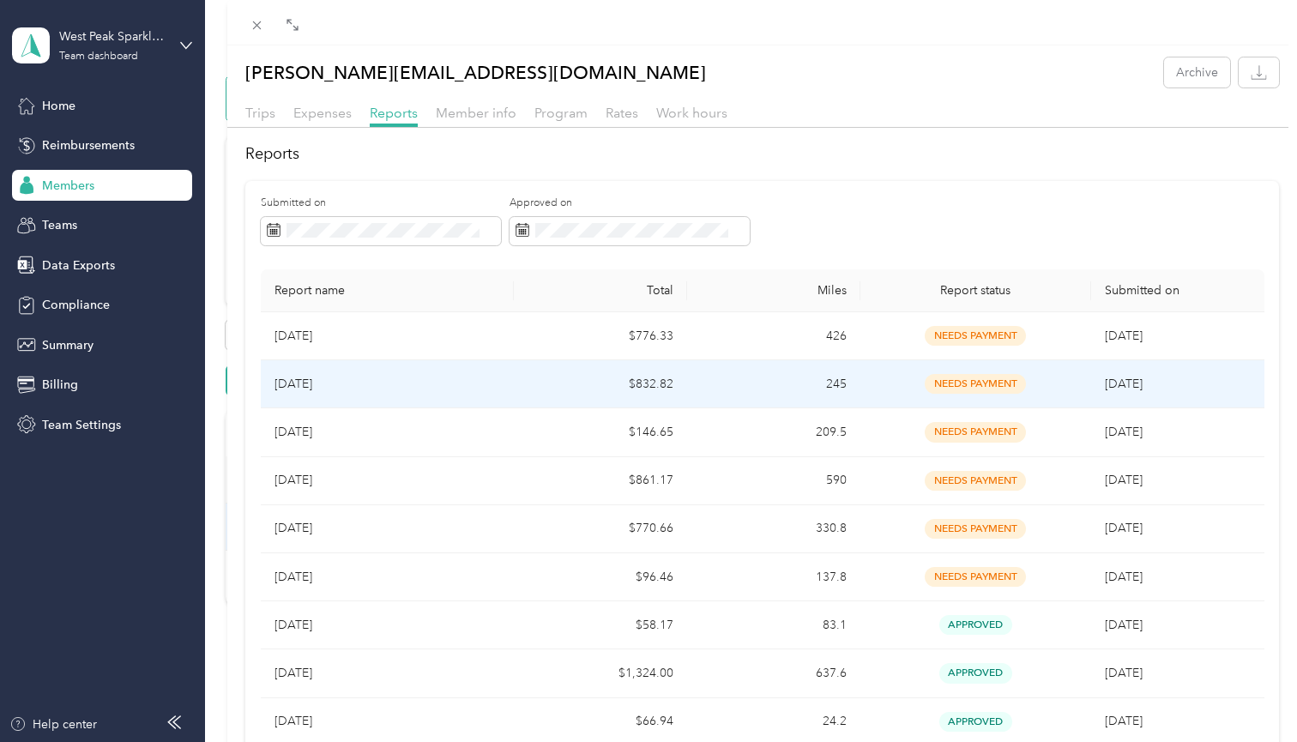
click at [317, 380] on p "[DATE]" at bounding box center [388, 384] width 226 height 19
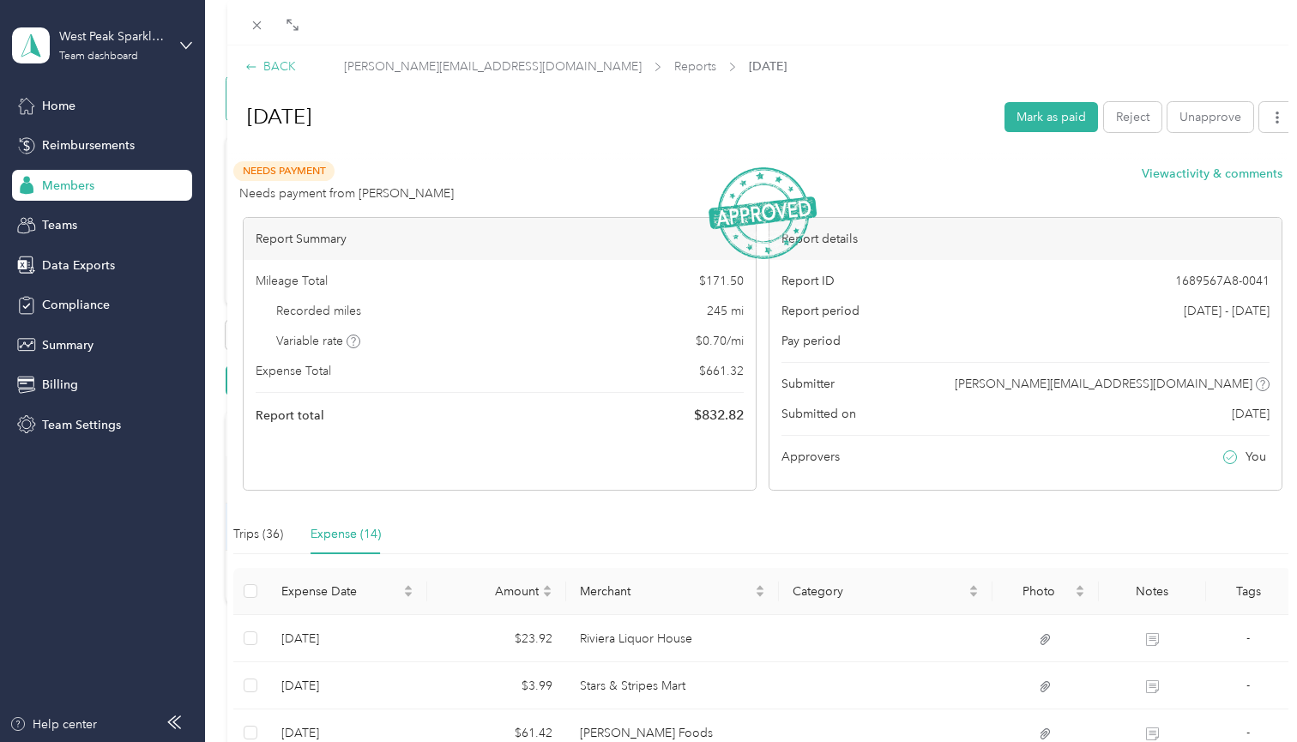
click at [270, 63] on div "BACK" at bounding box center [270, 66] width 51 height 18
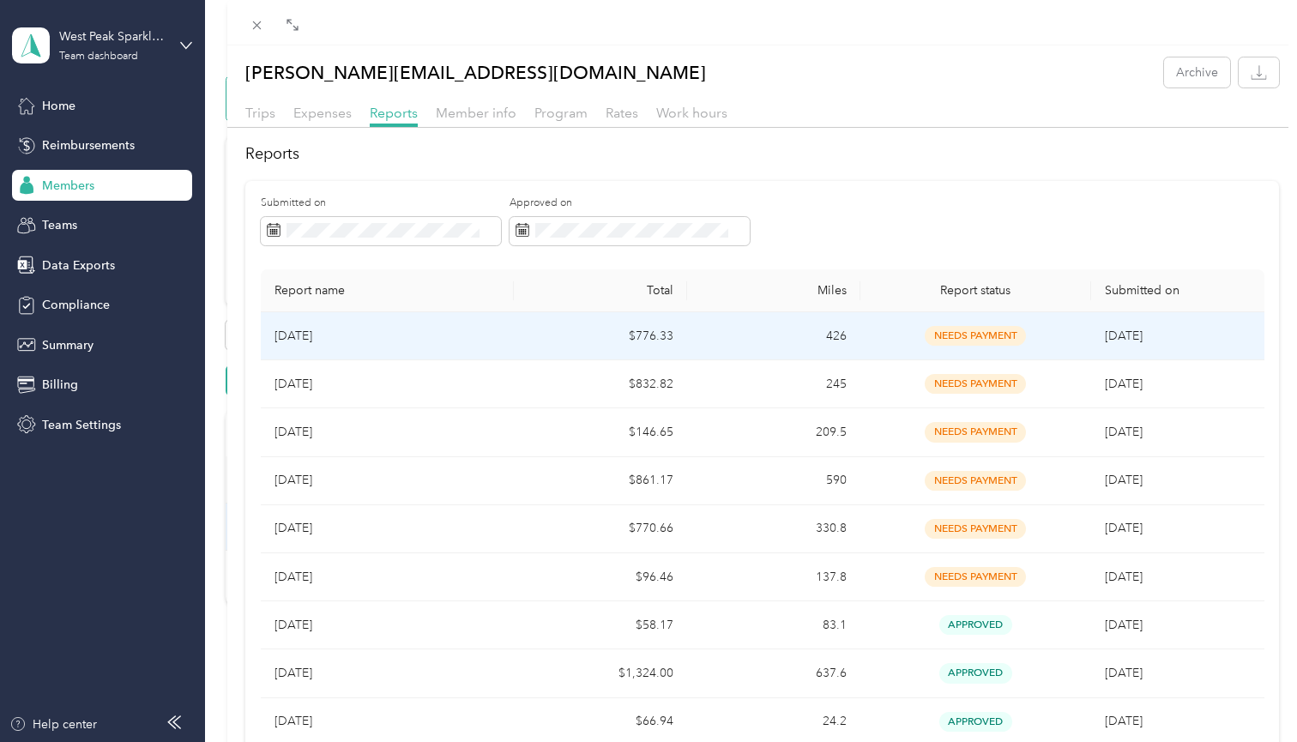
click at [524, 327] on td "$776.33" at bounding box center [600, 336] width 173 height 48
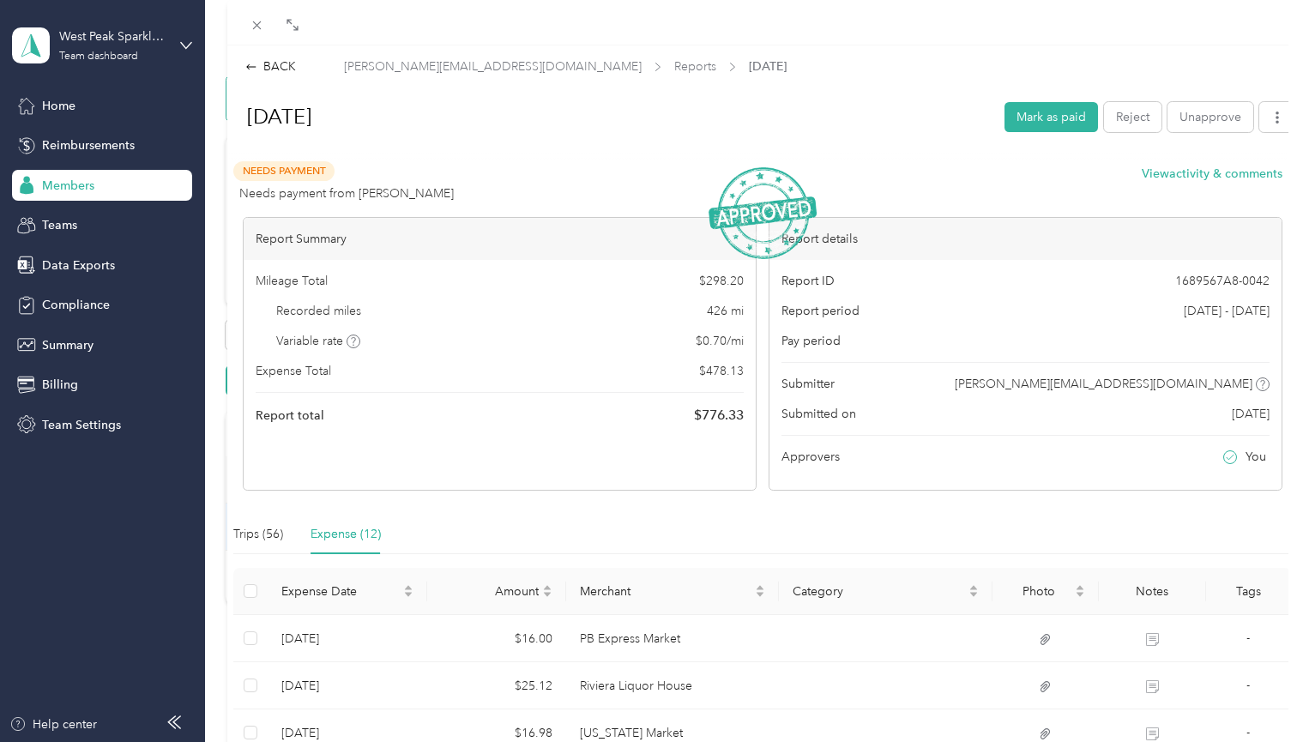
click at [408, 154] on div at bounding box center [762, 154] width 1066 height 18
click at [269, 64] on div "BACK" at bounding box center [270, 66] width 51 height 18
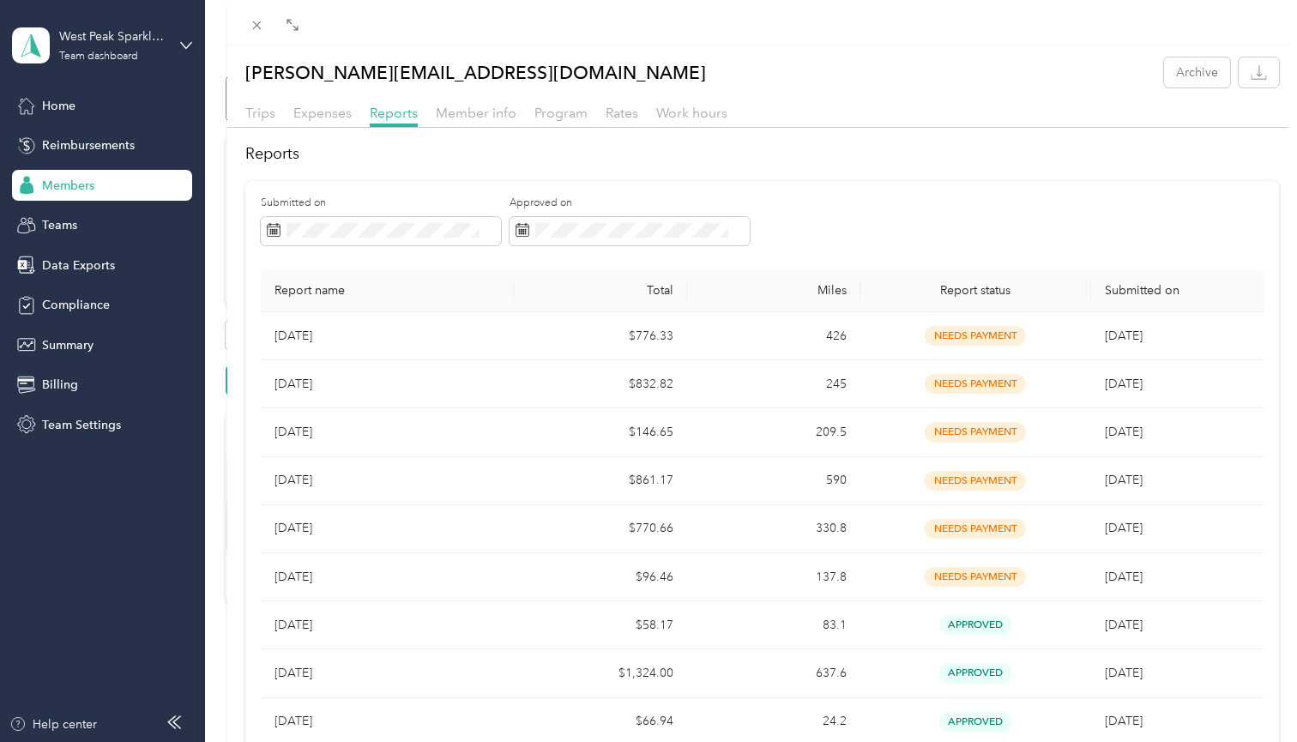
click at [102, 139] on div "[PERSON_NAME][EMAIL_ADDRESS][DOMAIN_NAME] Archive Trips Expenses Reports Member…" at bounding box center [648, 371] width 1297 height 742
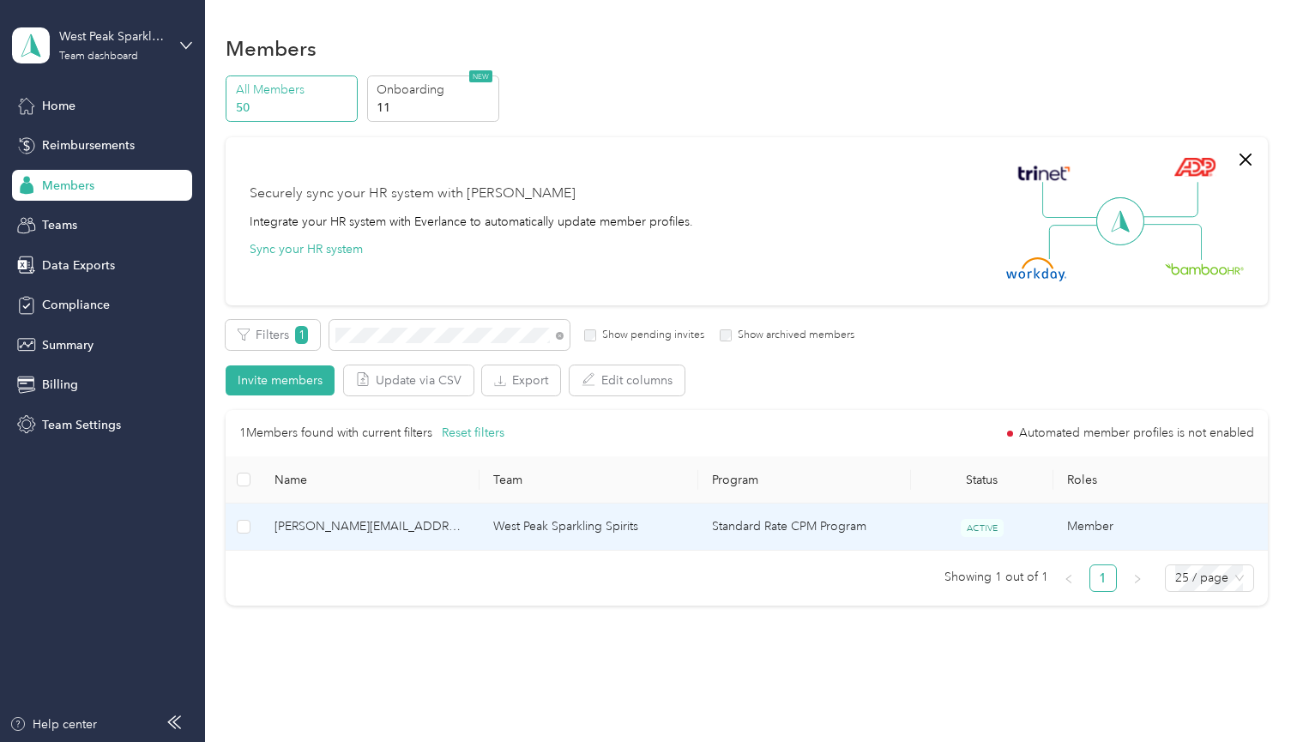
click at [430, 526] on span "[PERSON_NAME][EMAIL_ADDRESS][DOMAIN_NAME]" at bounding box center [370, 526] width 191 height 19
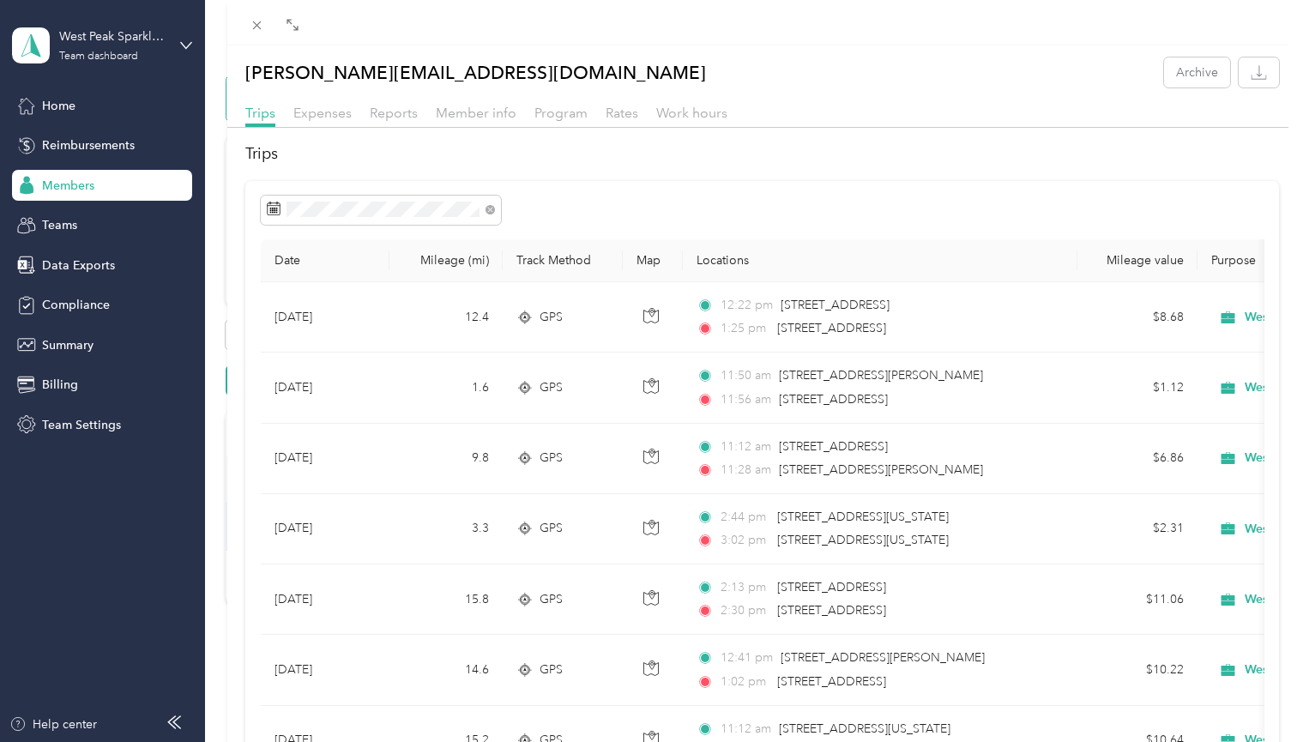
click at [82, 152] on div "[PERSON_NAME][EMAIL_ADDRESS][DOMAIN_NAME] Archive Trips Expenses Reports Member…" at bounding box center [648, 371] width 1297 height 742
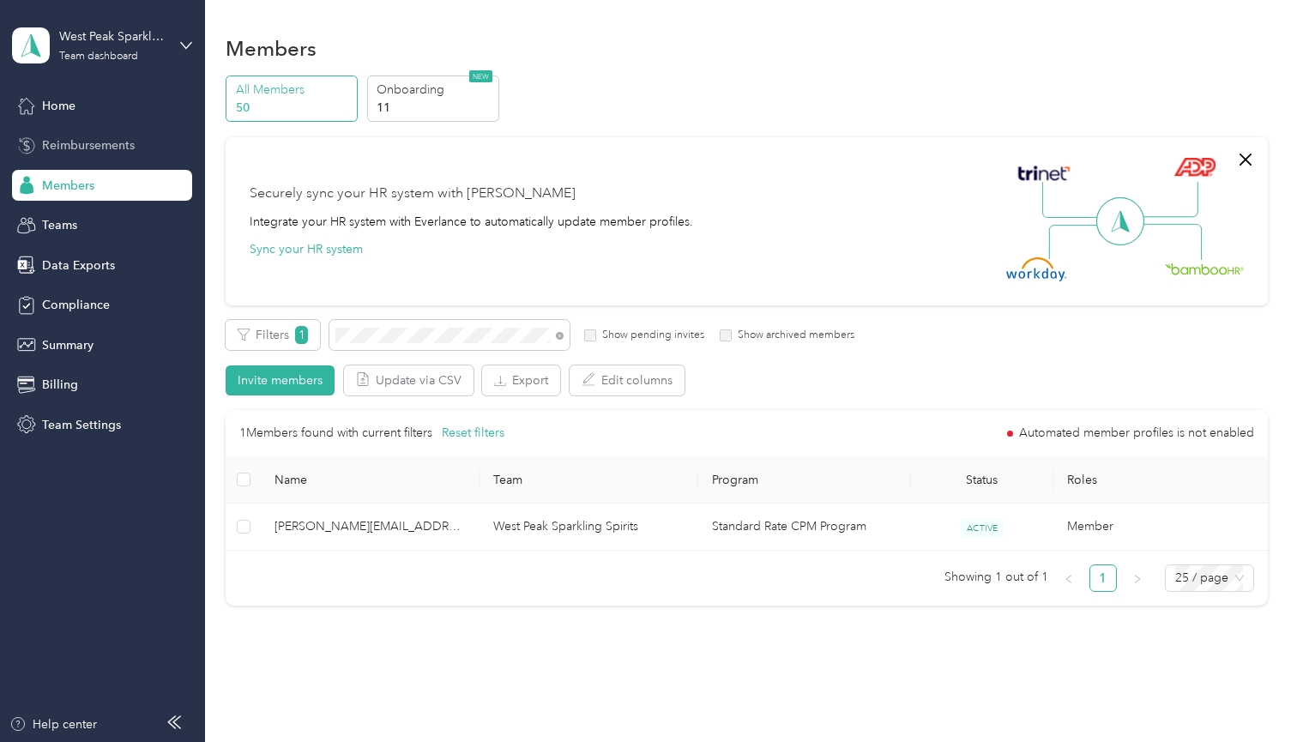
click at [94, 144] on span "Reimbursements" at bounding box center [88, 145] width 93 height 18
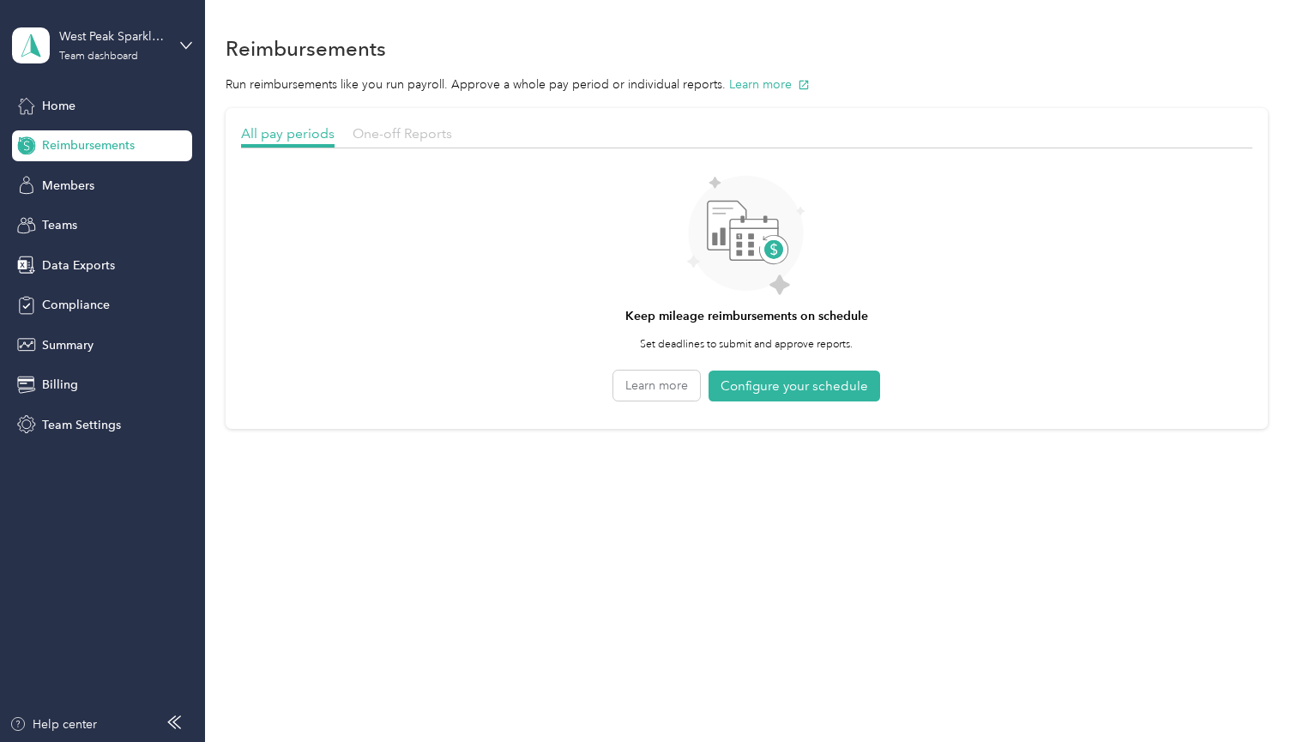
click at [405, 128] on span "One-off Reports" at bounding box center [403, 133] width 100 height 16
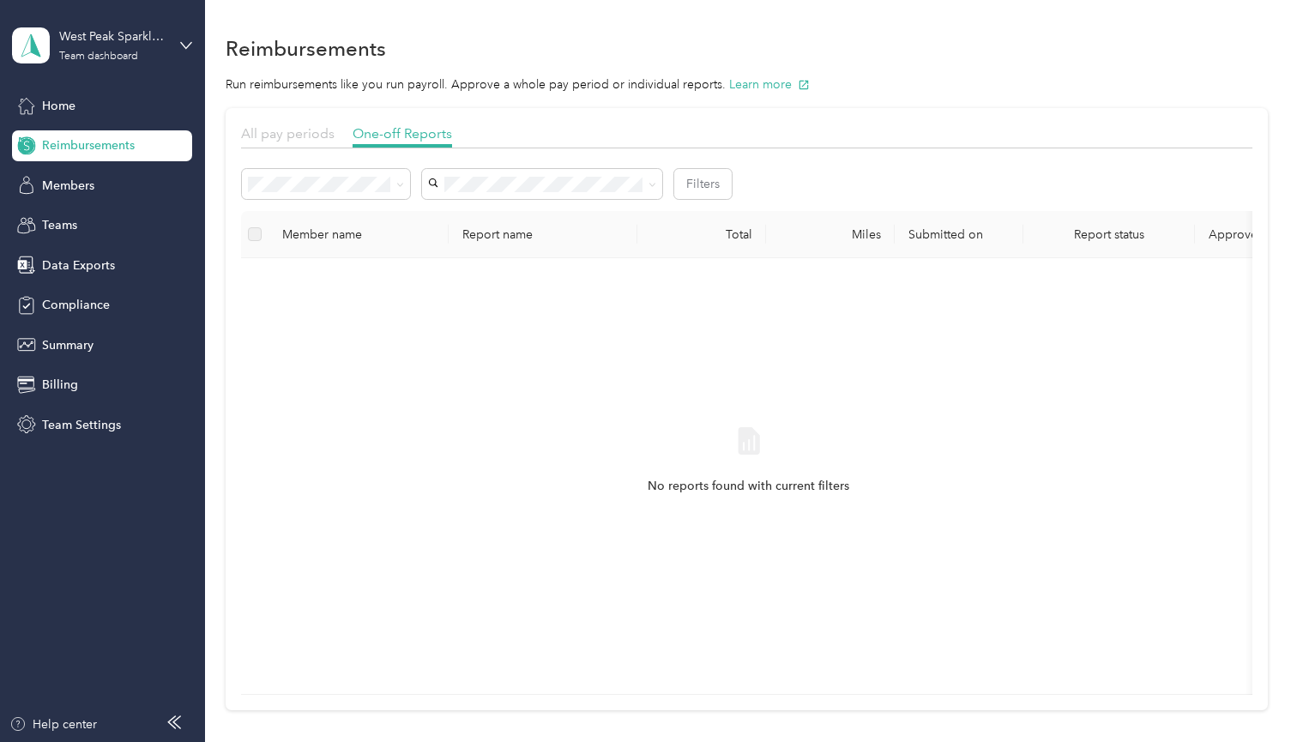
click at [313, 129] on span "All pay periods" at bounding box center [288, 133] width 94 height 16
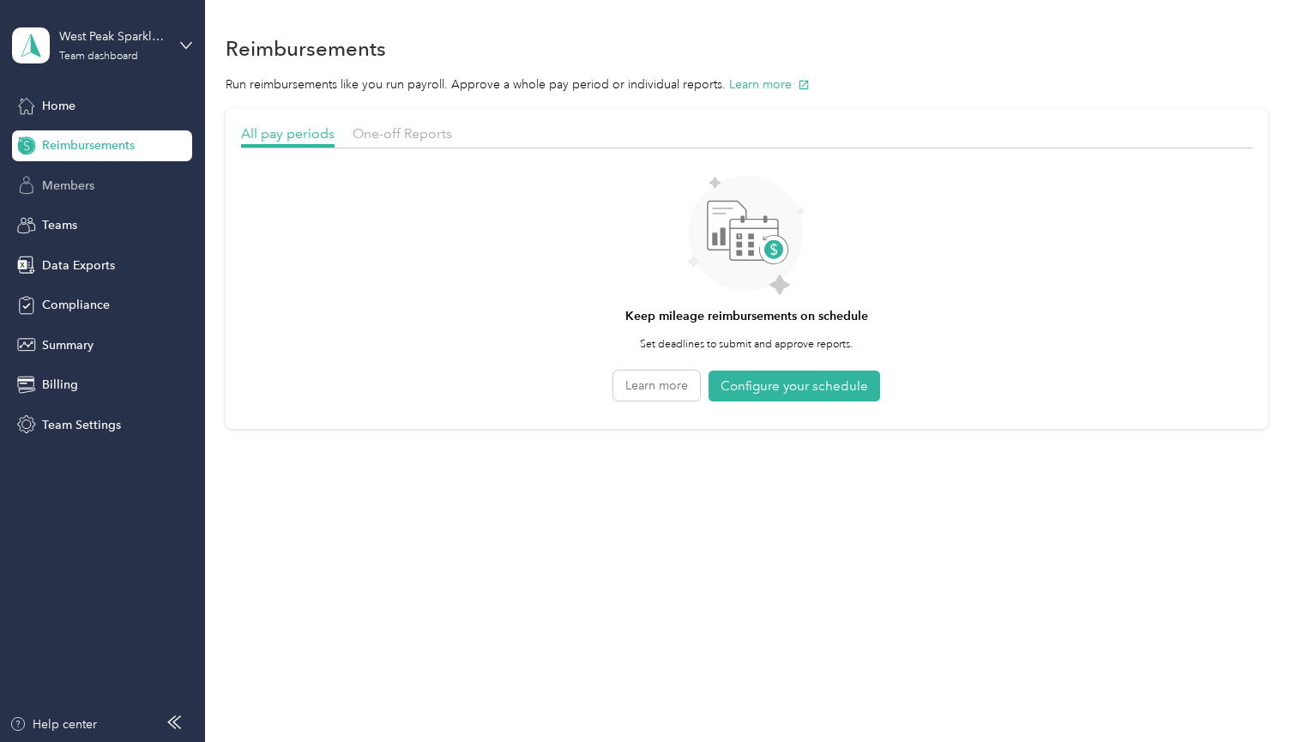
click at [82, 183] on span "Members" at bounding box center [68, 186] width 52 height 18
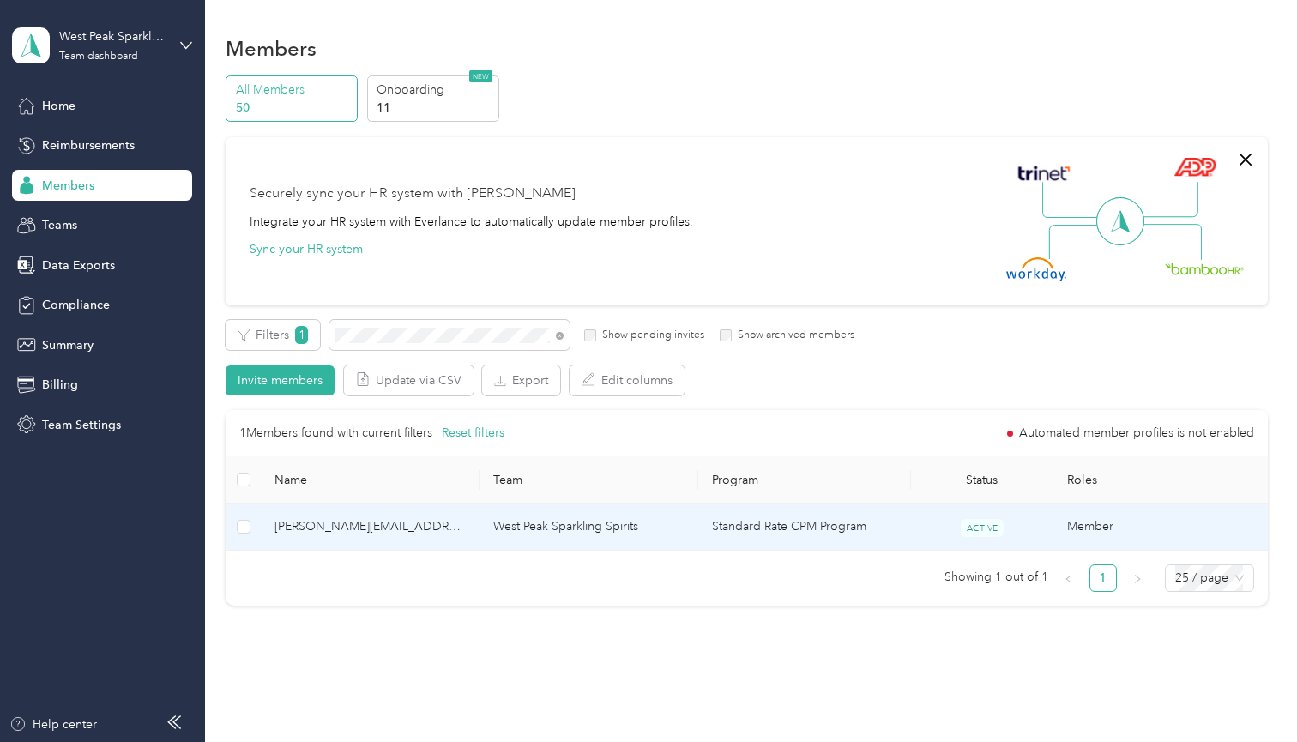
click at [377, 528] on span "[PERSON_NAME][EMAIL_ADDRESS][DOMAIN_NAME]" at bounding box center [370, 526] width 191 height 19
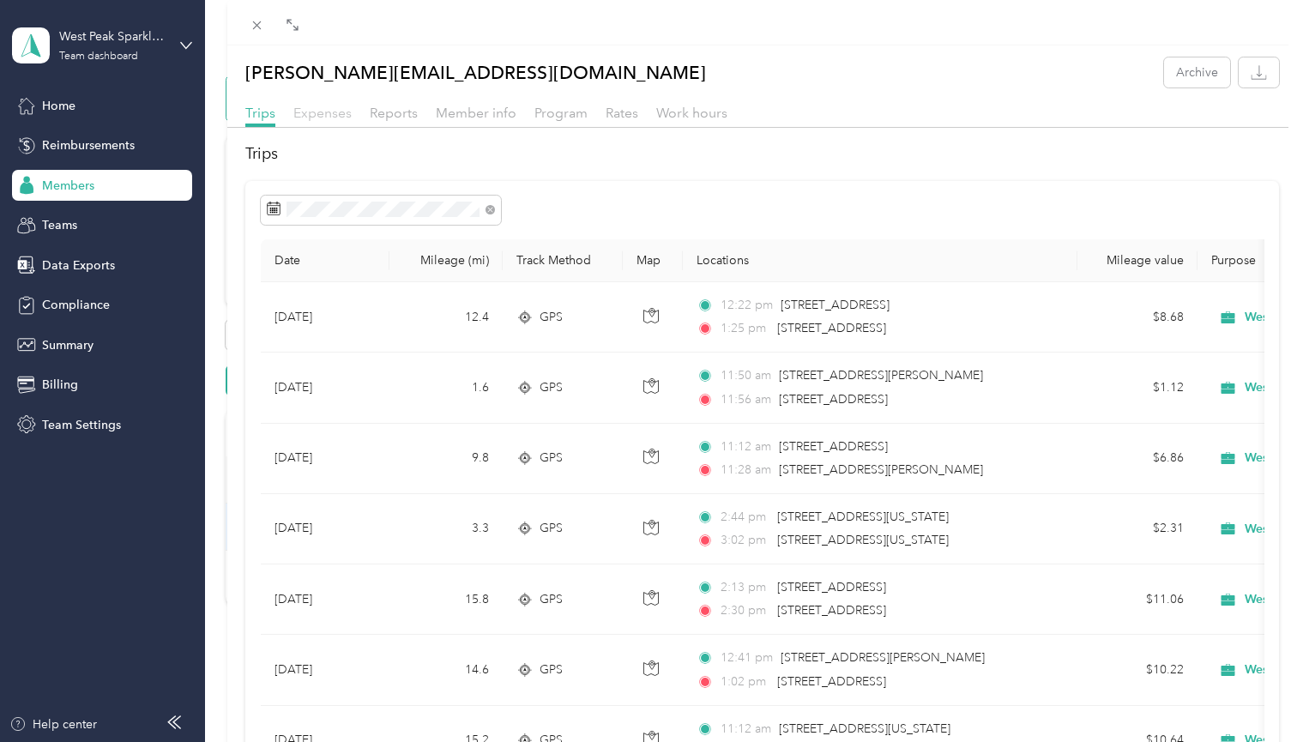
click at [342, 115] on span "Expenses" at bounding box center [322, 113] width 58 height 16
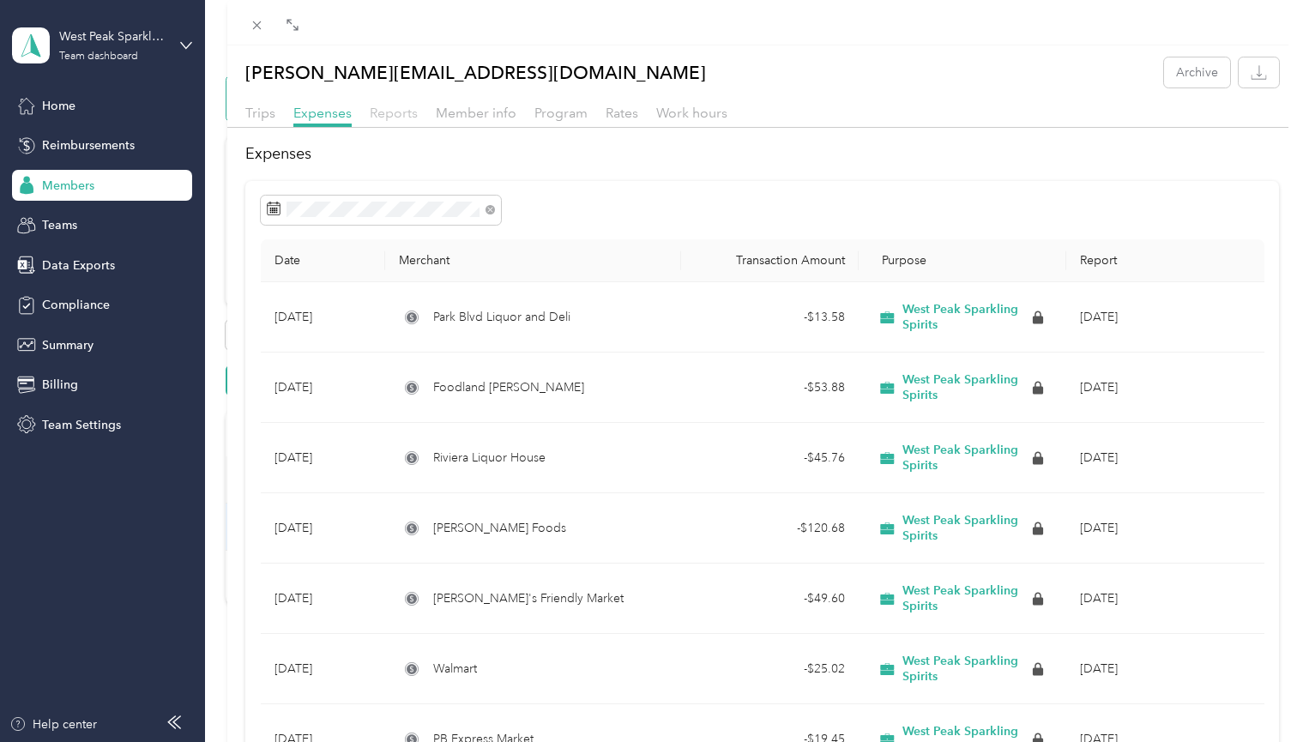
click at [390, 112] on span "Reports" at bounding box center [394, 113] width 48 height 16
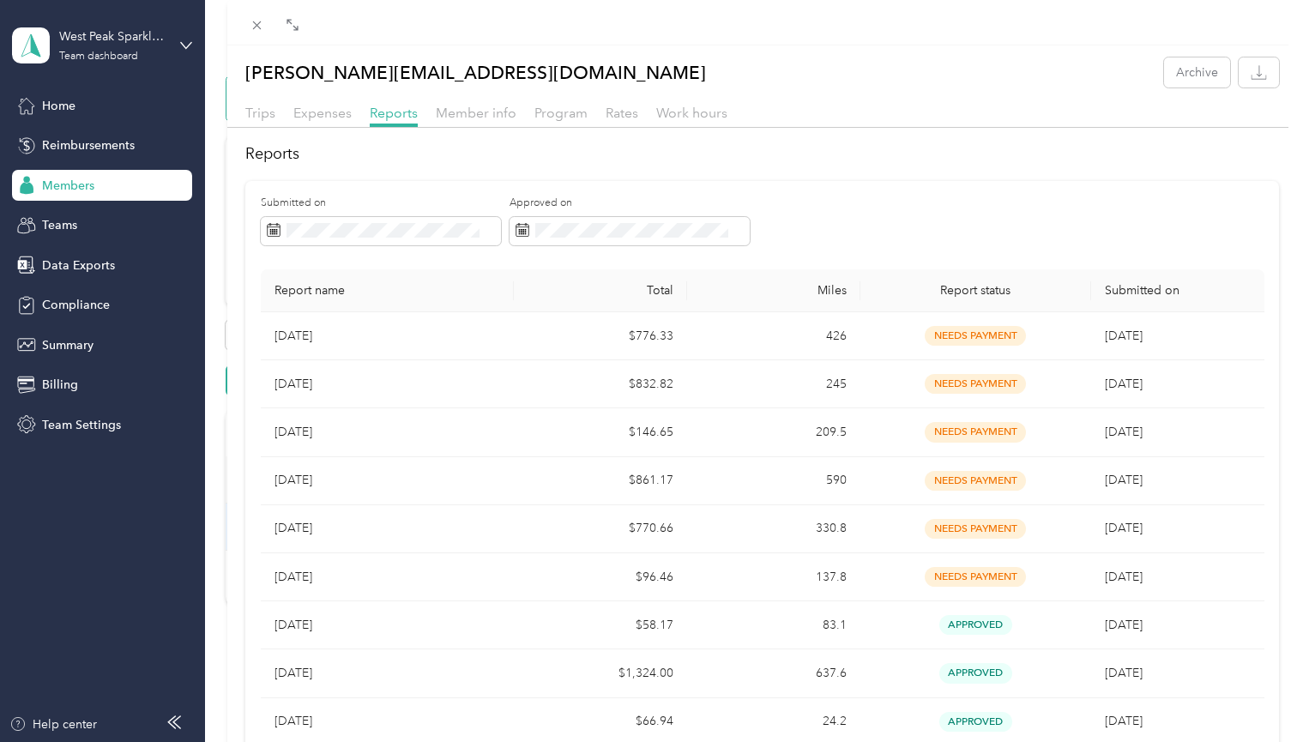
click at [516, 39] on div at bounding box center [762, 22] width 1070 height 45
click at [75, 136] on div "[PERSON_NAME][EMAIL_ADDRESS][DOMAIN_NAME] Archive Trips Expenses Reports Member…" at bounding box center [648, 371] width 1297 height 742
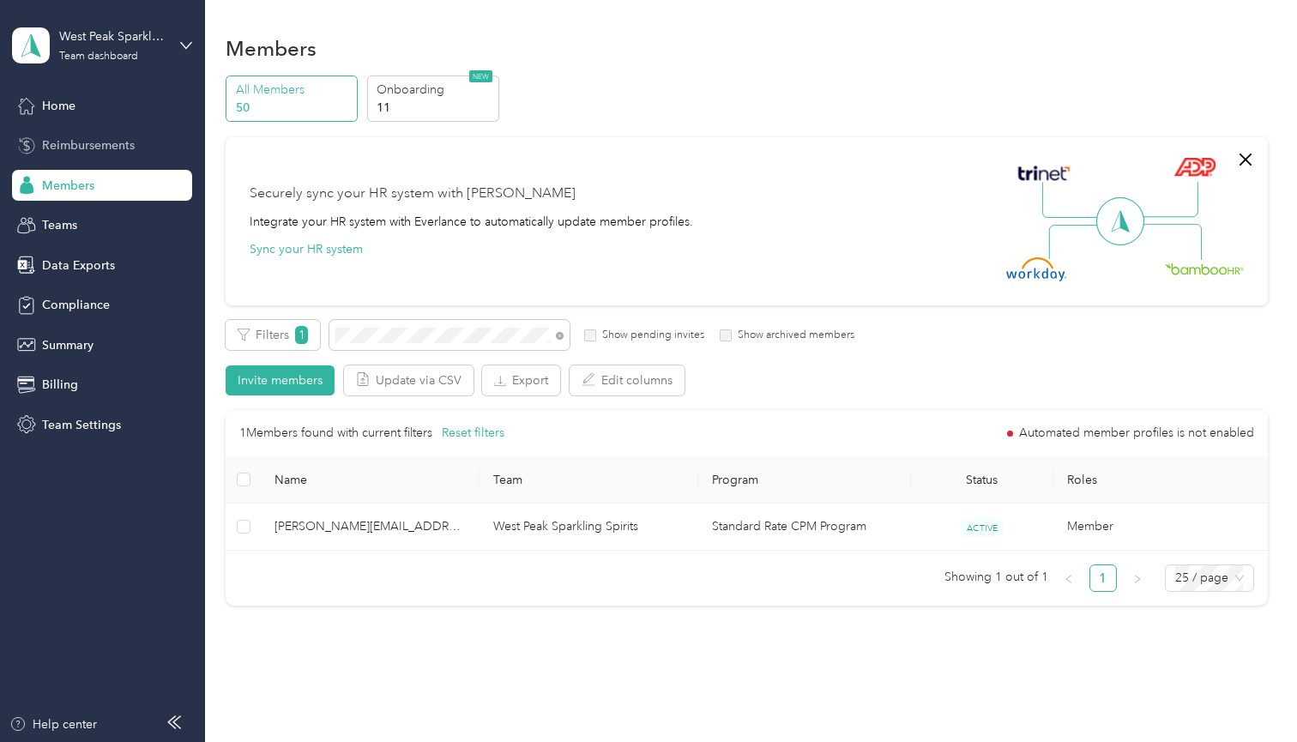
click at [74, 145] on span "Reimbursements" at bounding box center [88, 145] width 93 height 18
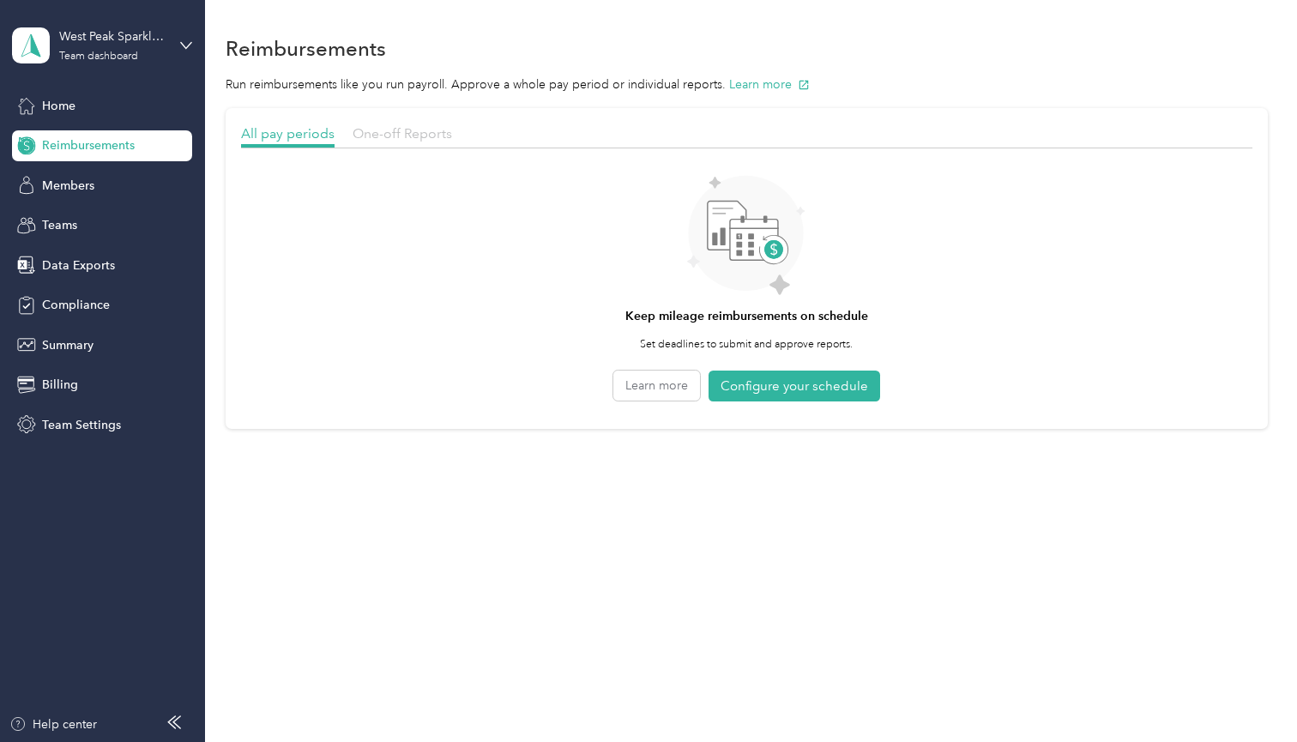
click at [374, 136] on span "One-off Reports" at bounding box center [403, 133] width 100 height 16
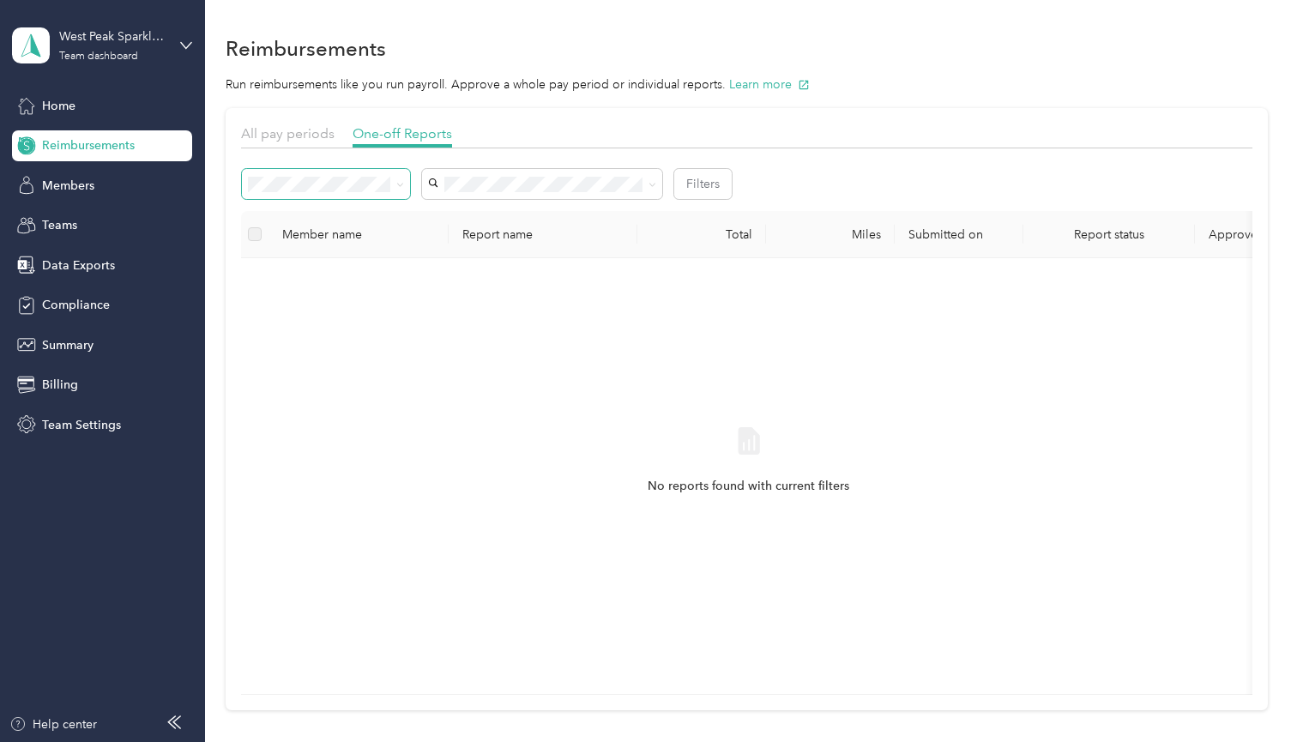
click at [405, 186] on span at bounding box center [326, 184] width 168 height 30
click at [333, 215] on div "All" at bounding box center [326, 211] width 144 height 18
